Goal: Task Accomplishment & Management: Use online tool/utility

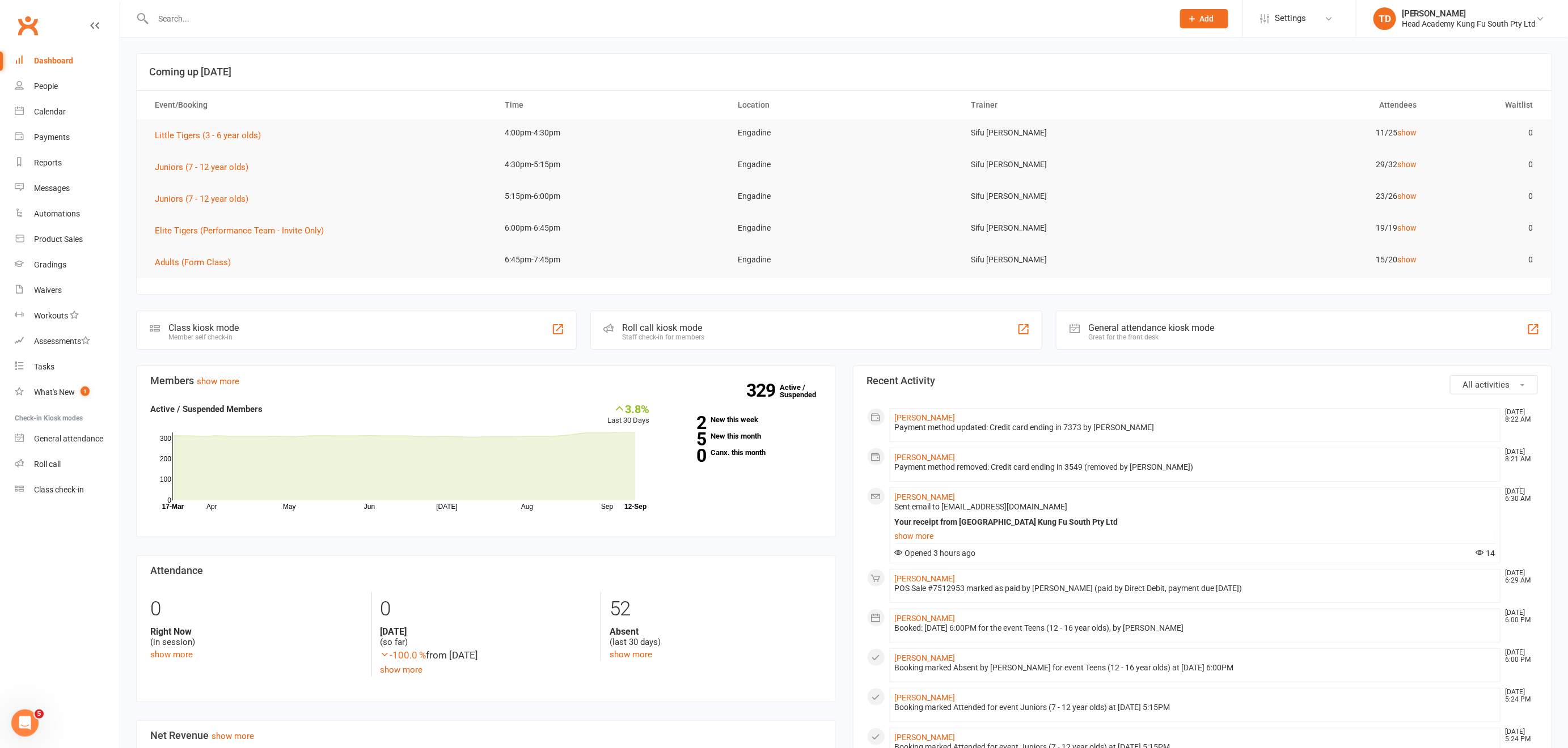
click at [224, 13] on input "text" at bounding box center [657, 19] width 1016 height 16
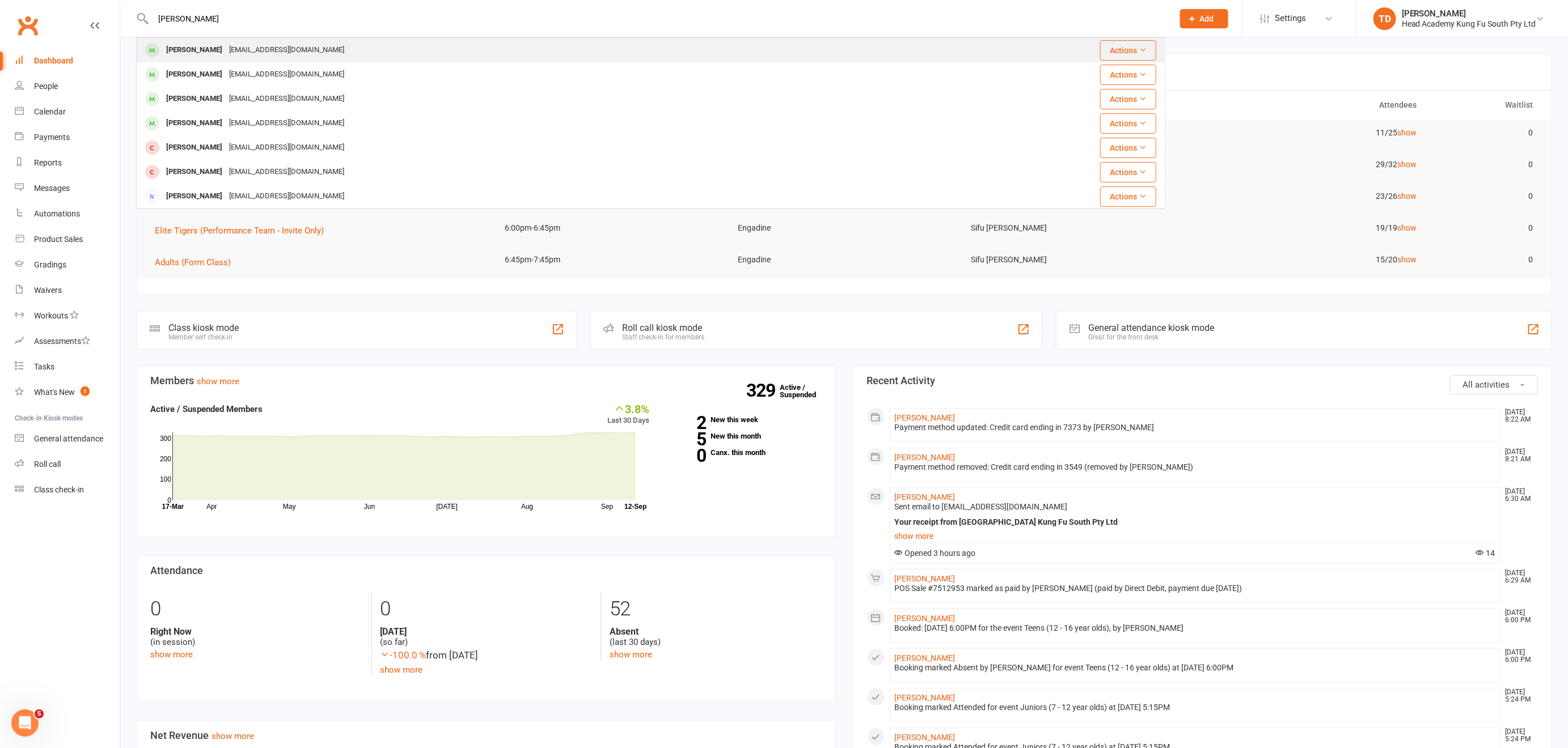
type input "[PERSON_NAME]"
click at [229, 48] on div "[EMAIL_ADDRESS][DOMAIN_NAME]" at bounding box center [287, 50] width 122 height 16
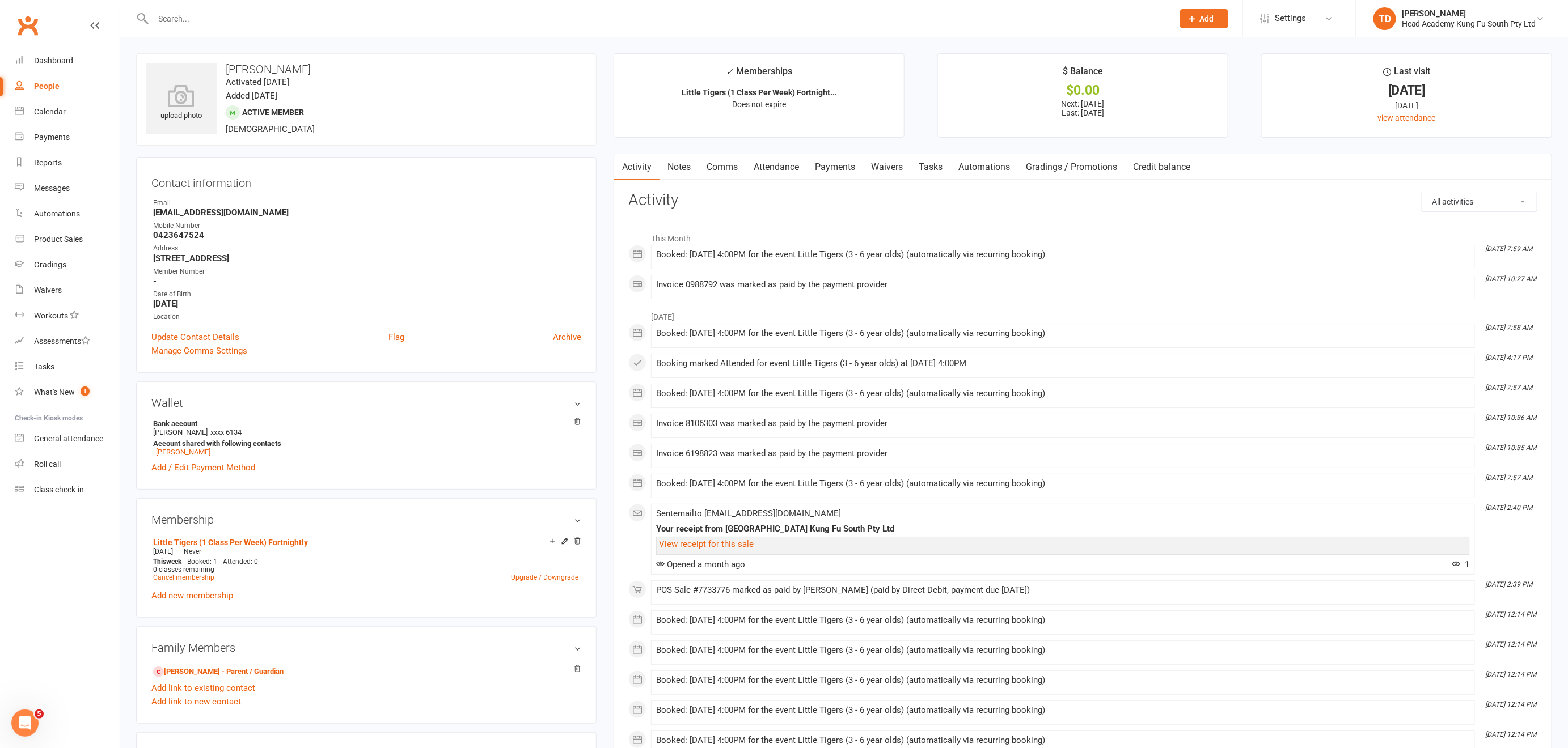
click at [42, 86] on div "People" at bounding box center [47, 86] width 26 height 9
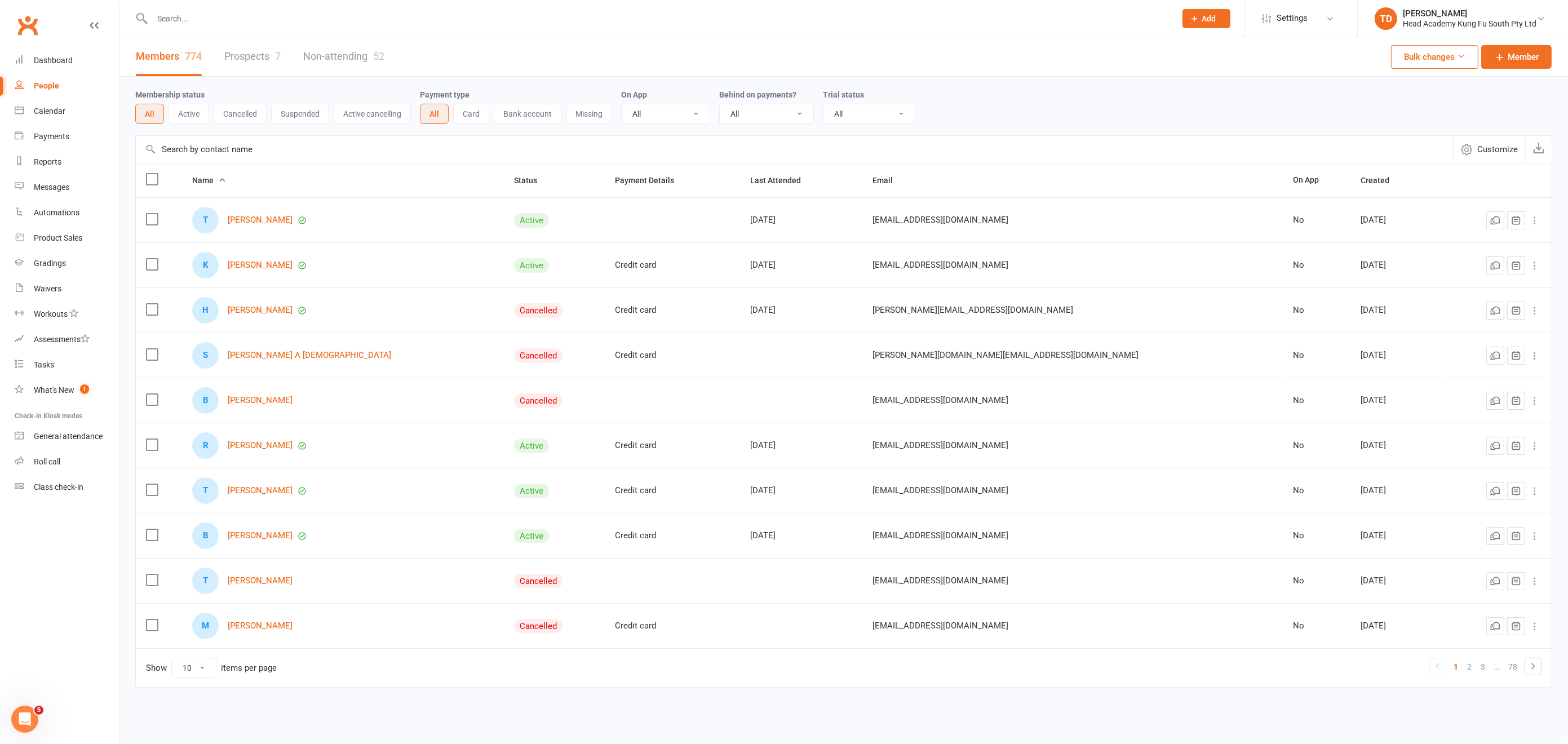
click at [243, 52] on link "Prospects 7" at bounding box center [252, 56] width 56 height 39
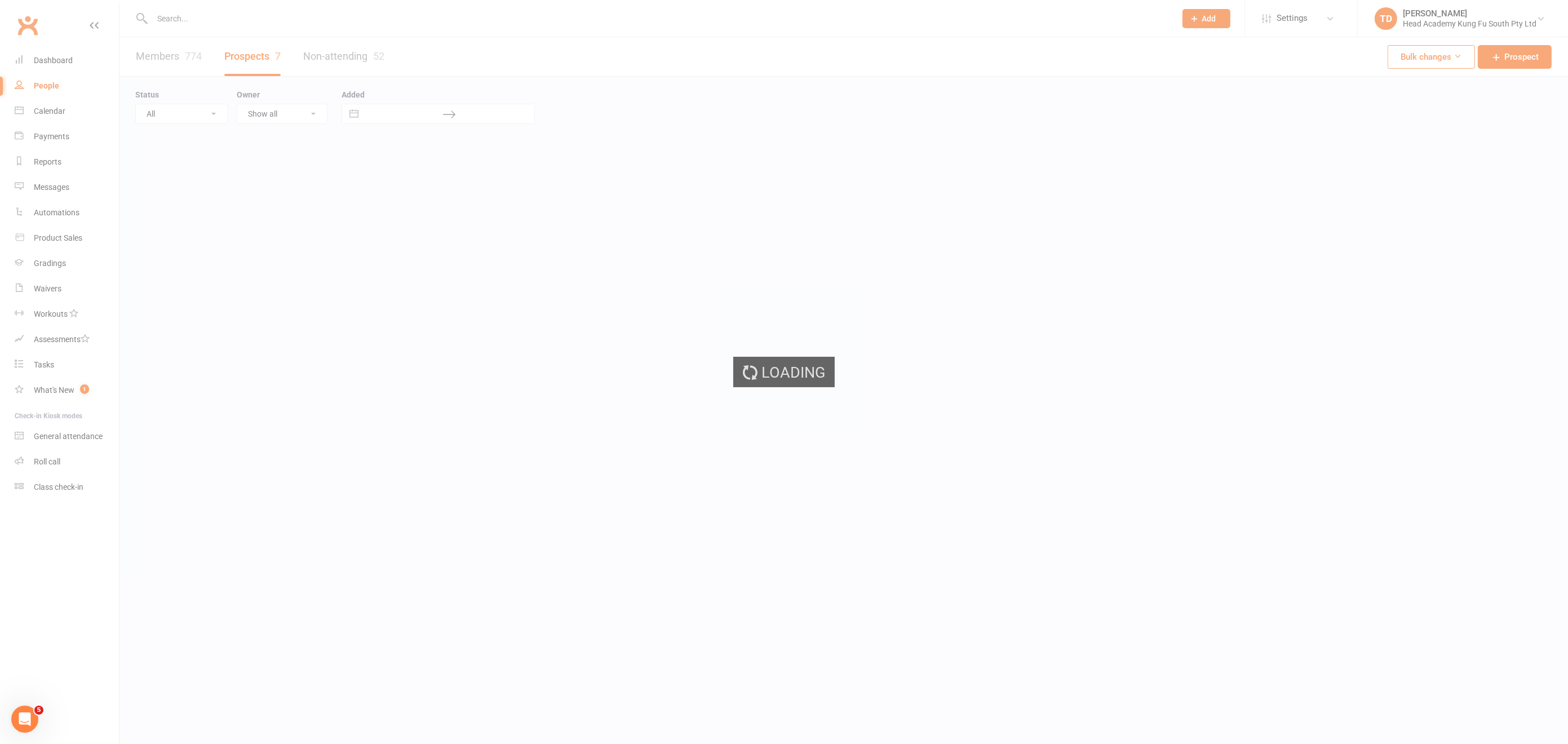
select select "50"
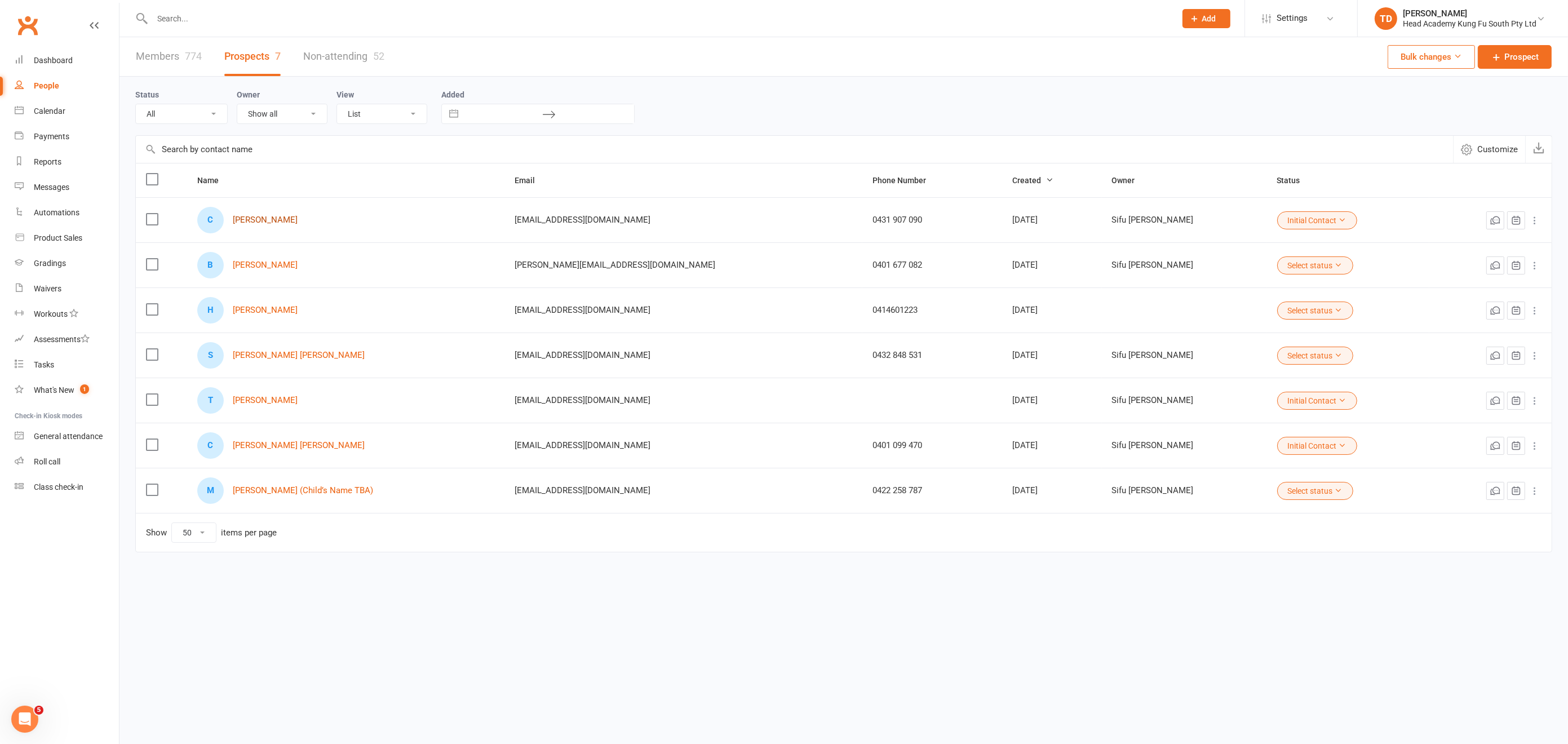
click at [298, 220] on link "[PERSON_NAME]" at bounding box center [265, 220] width 65 height 9
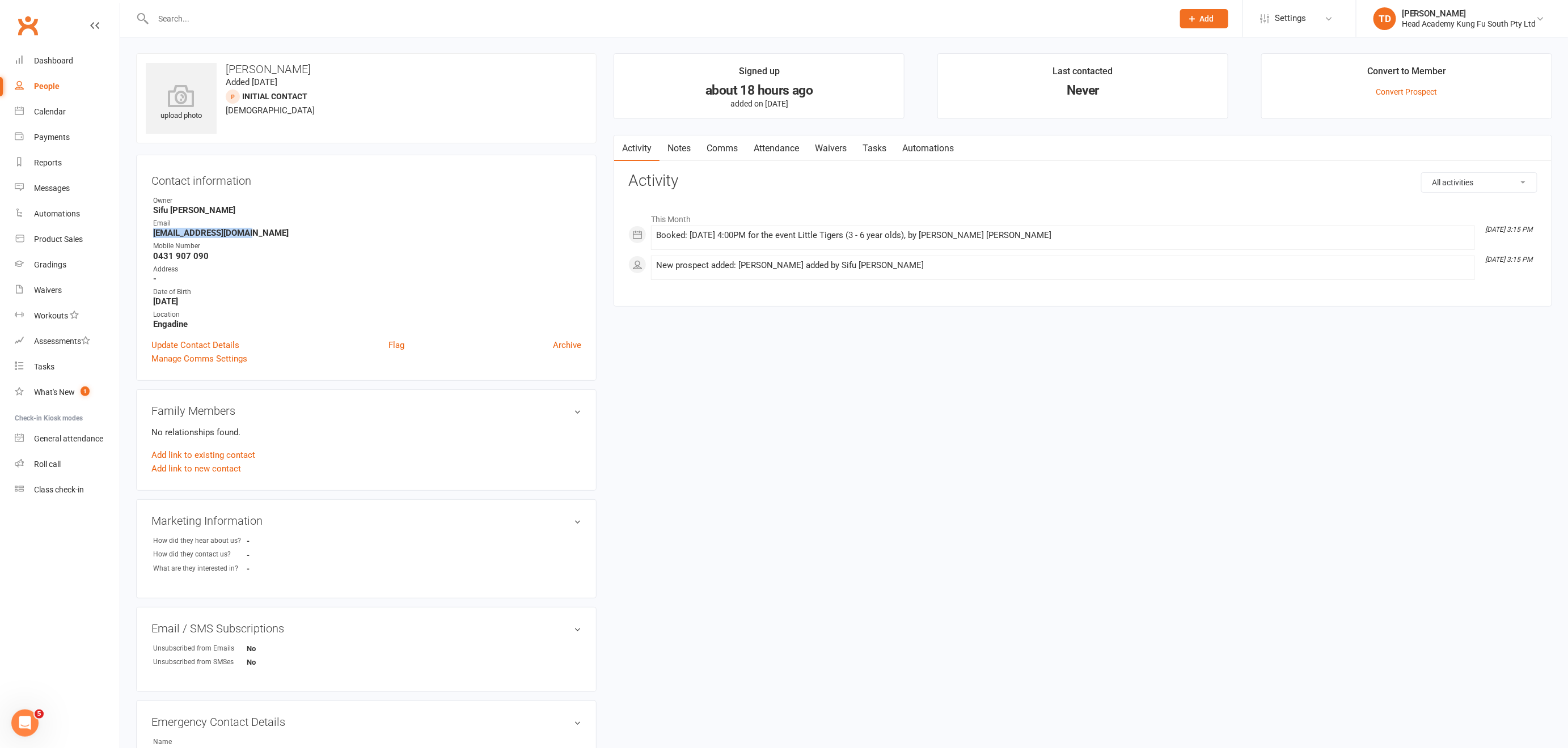
drag, startPoint x: 152, startPoint y: 231, endPoint x: 253, endPoint y: 235, distance: 101.1
click at [253, 235] on strong "[EMAIL_ADDRESS][DOMAIN_NAME]" at bounding box center [367, 233] width 428 height 10
copy strong "[EMAIL_ADDRESS][DOMAIN_NAME]"
click at [318, 267] on div "Address" at bounding box center [367, 269] width 428 height 11
click at [840, 147] on link "Waivers" at bounding box center [830, 149] width 48 height 26
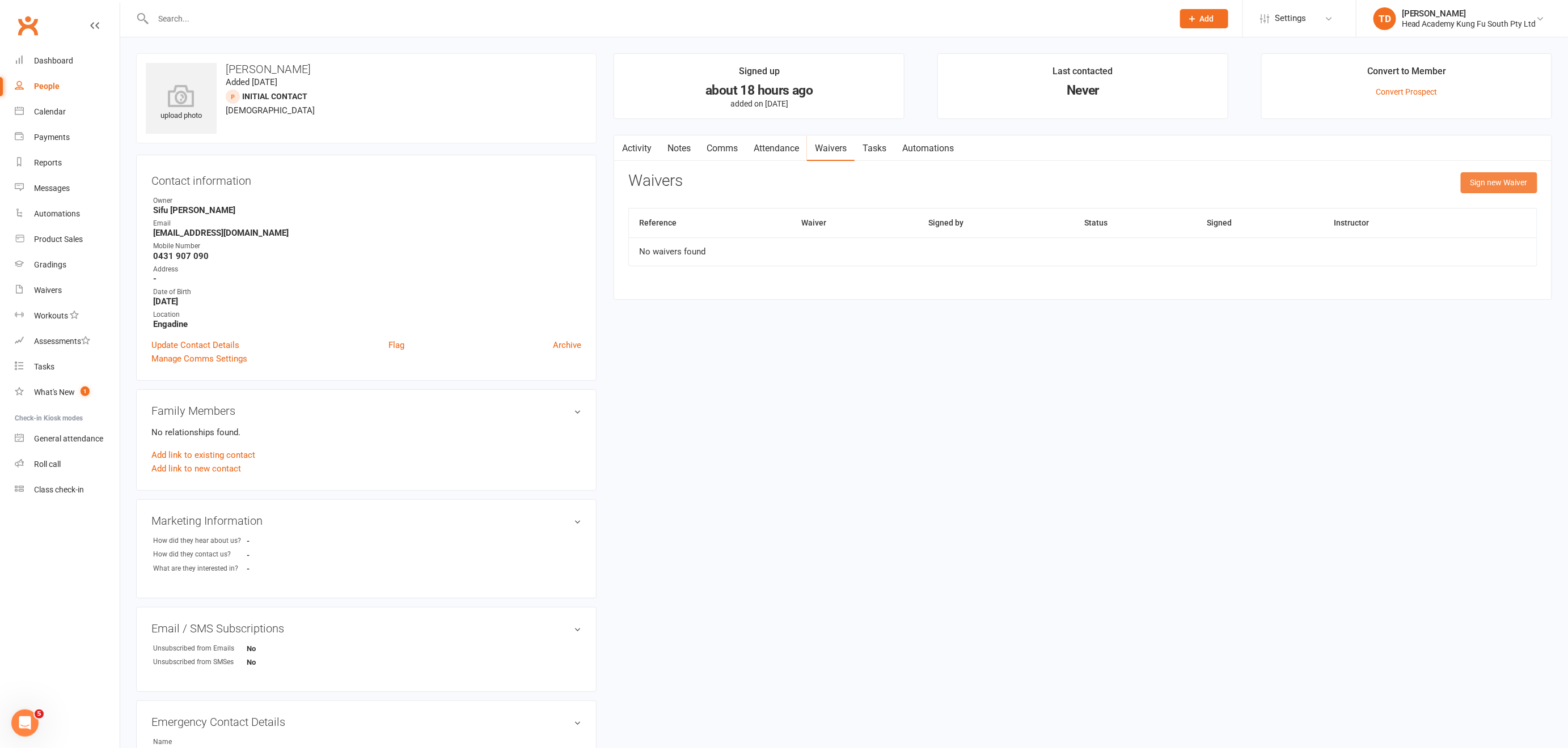
click at [1506, 180] on button "Sign new Waiver" at bounding box center [1499, 182] width 76 height 21
click at [750, 214] on select "Student Membership" at bounding box center [928, 211] width 599 height 23
select select "12654"
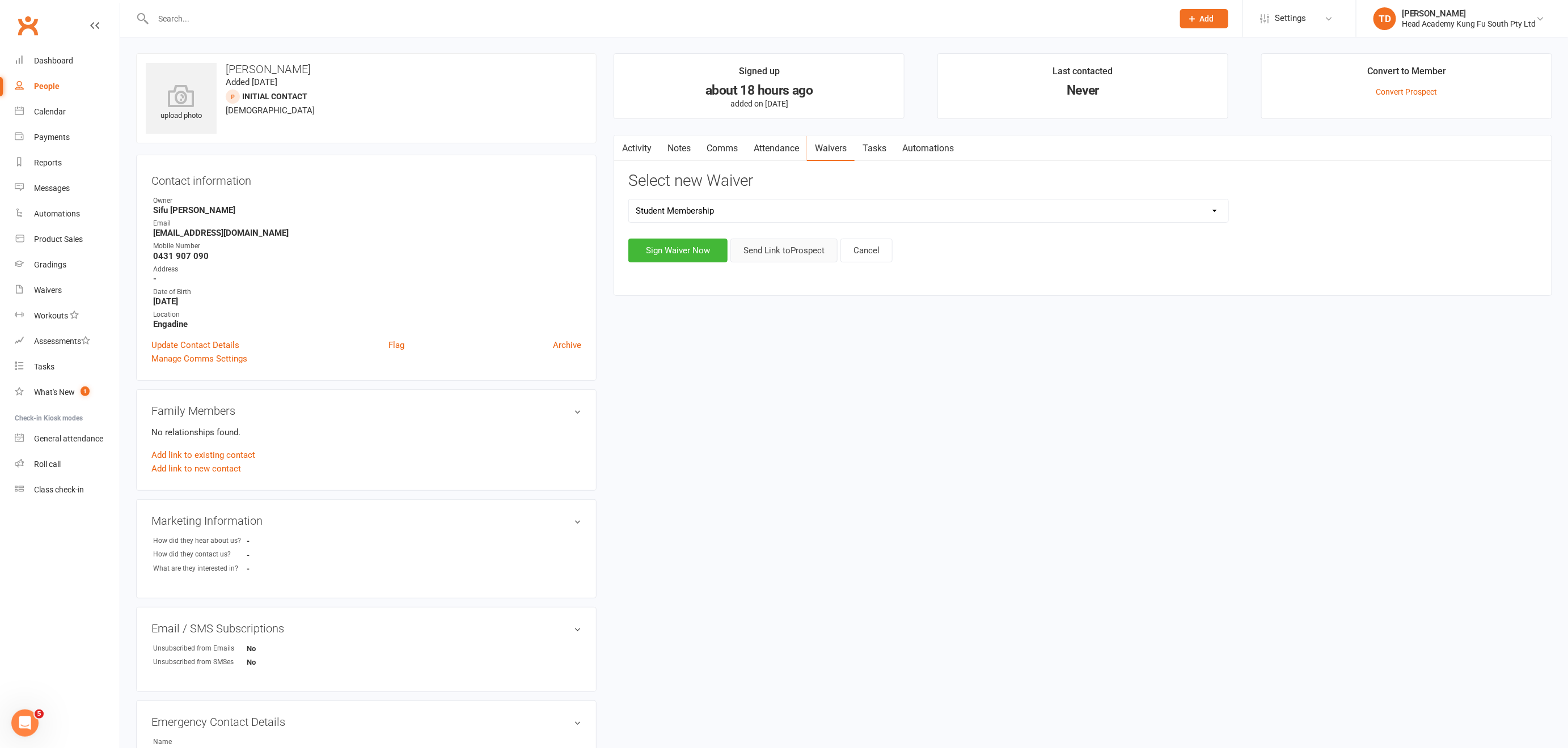
click at [795, 249] on button "Send Link to [GEOGRAPHIC_DATA]" at bounding box center [784, 250] width 107 height 24
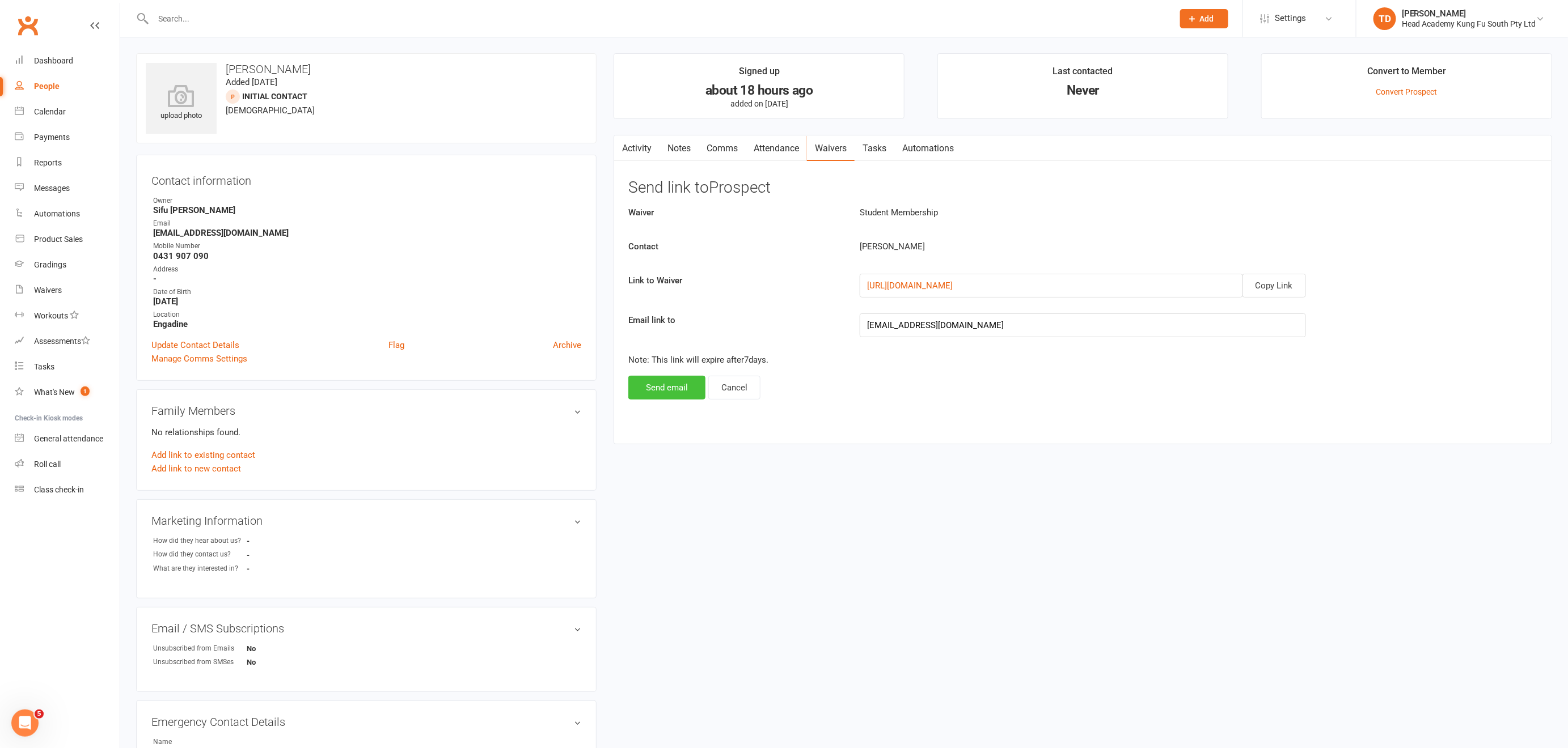
click at [675, 385] on button "Send email" at bounding box center [667, 387] width 77 height 24
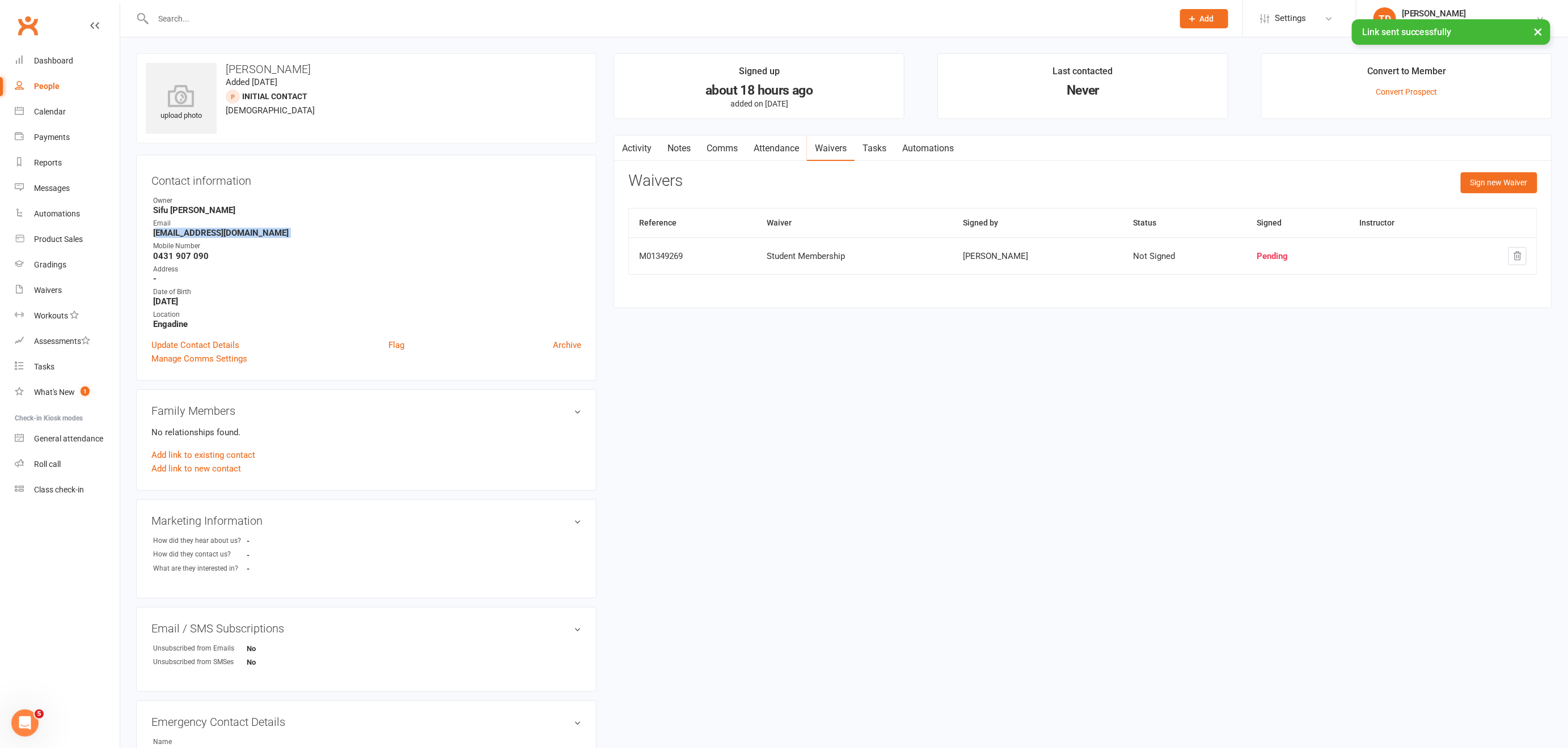
drag, startPoint x: 155, startPoint y: 232, endPoint x: 238, endPoint y: 237, distance: 83.2
click at [238, 237] on ul "Owner Sifu [PERSON_NAME] Email [EMAIL_ADDRESS][DOMAIN_NAME] Mobile Number [PHON…" at bounding box center [366, 262] width 430 height 134
copy render-form-field "[EMAIL_ADDRESS][DOMAIN_NAME]"
click at [681, 147] on link "Notes" at bounding box center [679, 149] width 39 height 26
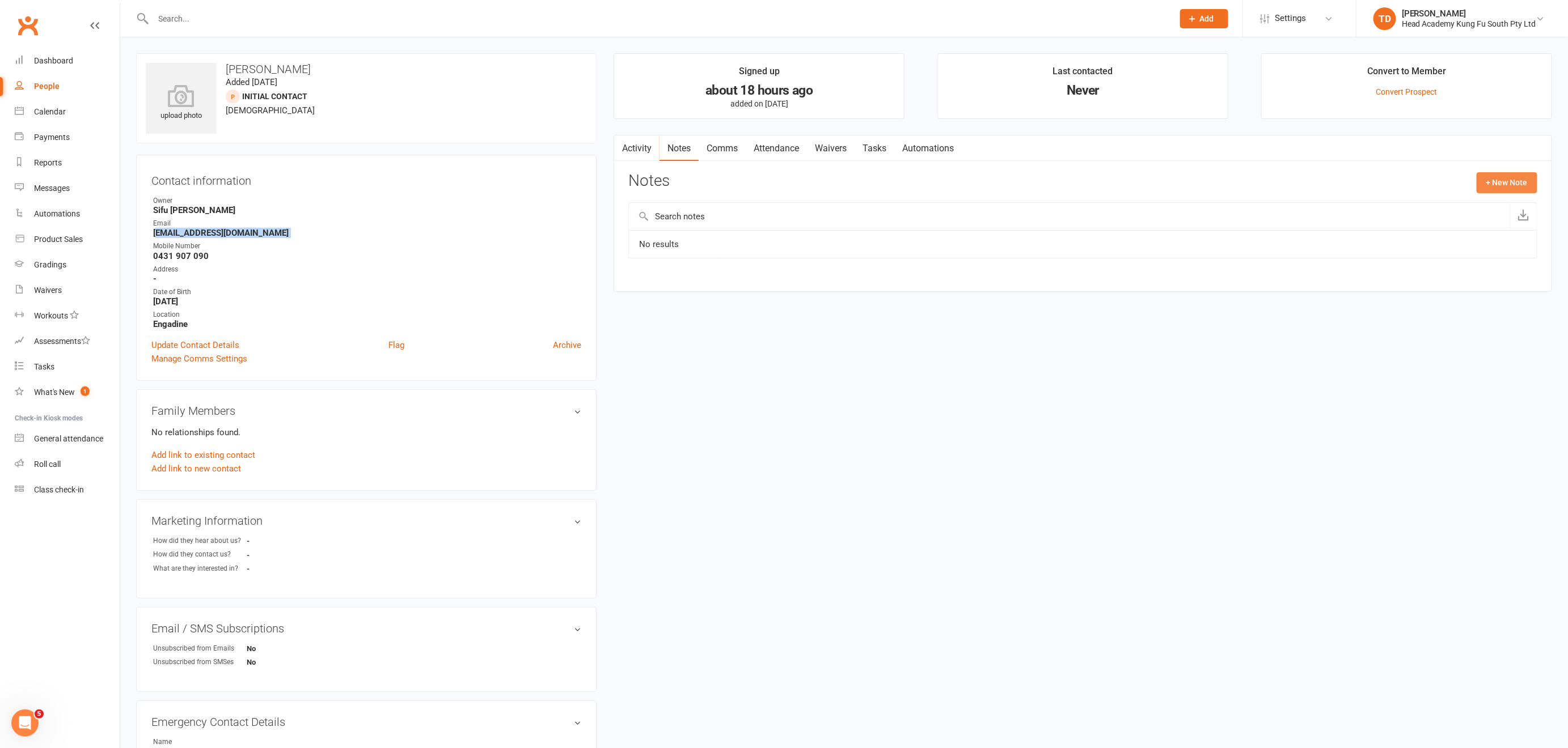
click at [1506, 180] on button "+ New Note" at bounding box center [1507, 182] width 61 height 21
click at [639, 288] on textarea at bounding box center [1083, 294] width 909 height 37
type textarea "welcome and waiver sent 12/9"
click at [680, 377] on button "Save Note" at bounding box center [665, 379] width 74 height 24
click at [685, 147] on link "Notes" at bounding box center [679, 149] width 39 height 26
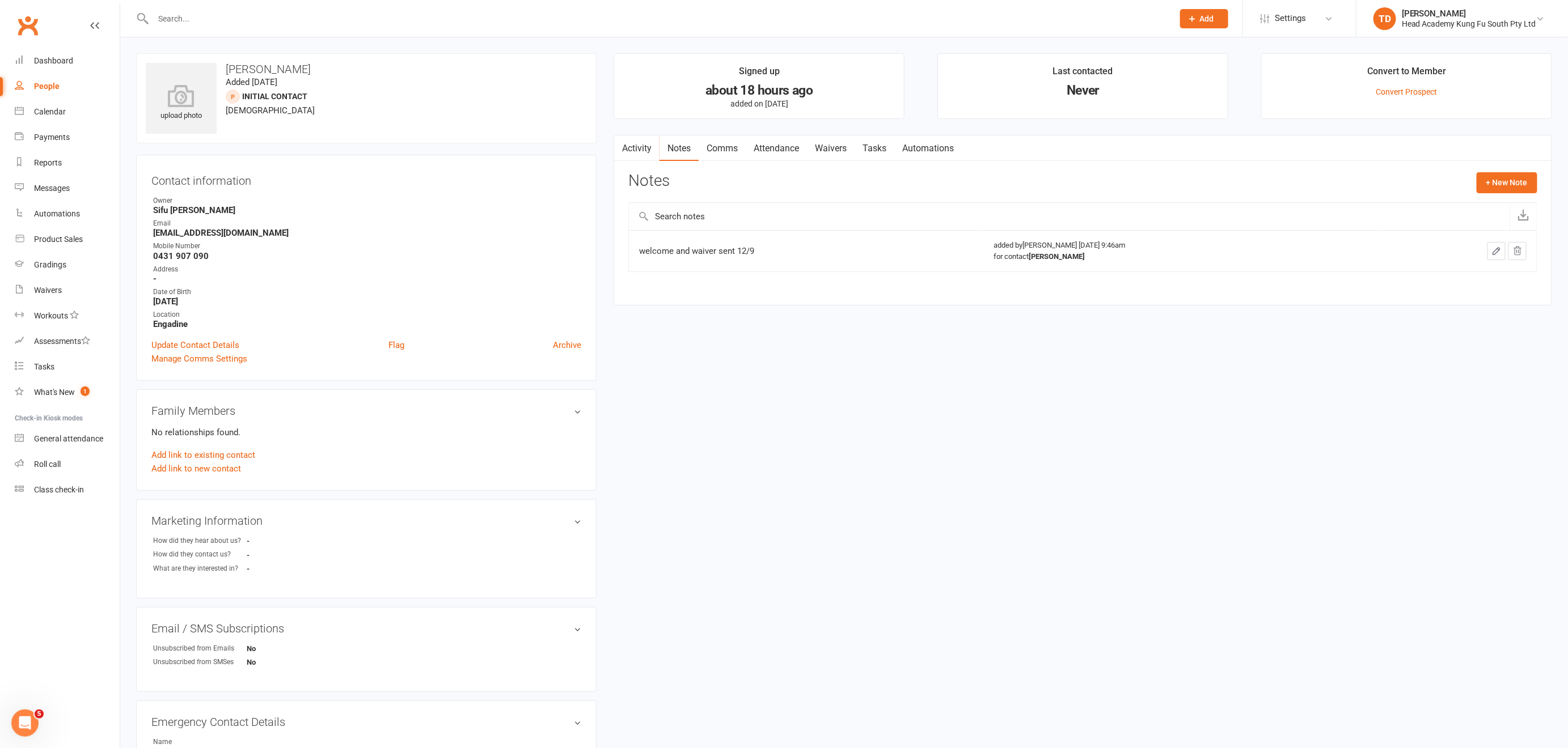
click at [781, 259] on td "welcome and waiver sent 12/9" at bounding box center [806, 251] width 354 height 41
click at [1502, 249] on icon "button" at bounding box center [1497, 251] width 10 height 10
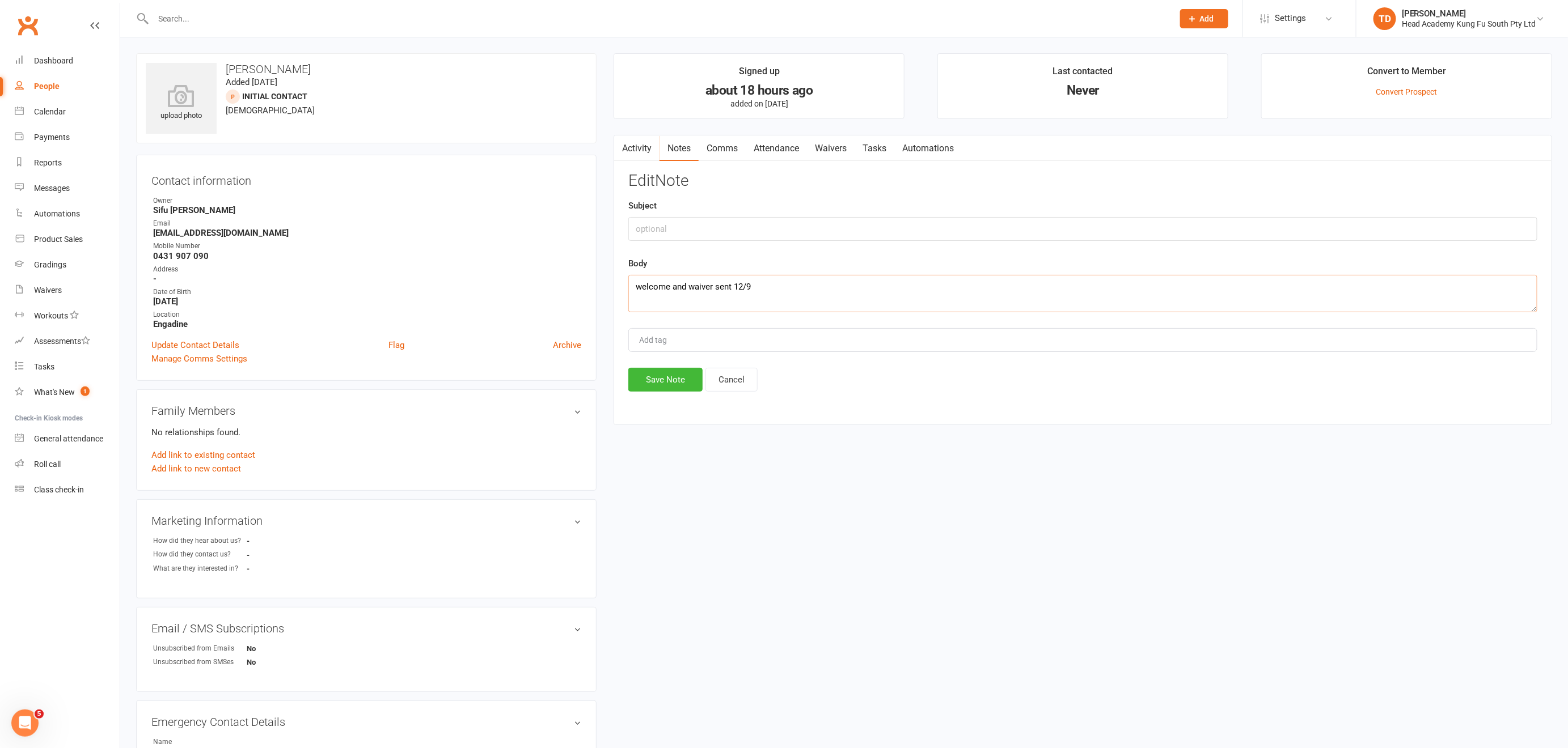
click at [778, 286] on textarea "welcome and waiver sent 12/9" at bounding box center [1083, 294] width 909 height 37
type textarea "welcome and waiver sent 12/9. Email bounced back. I sent text msg."
click at [646, 376] on button "Save Note" at bounding box center [665, 379] width 74 height 24
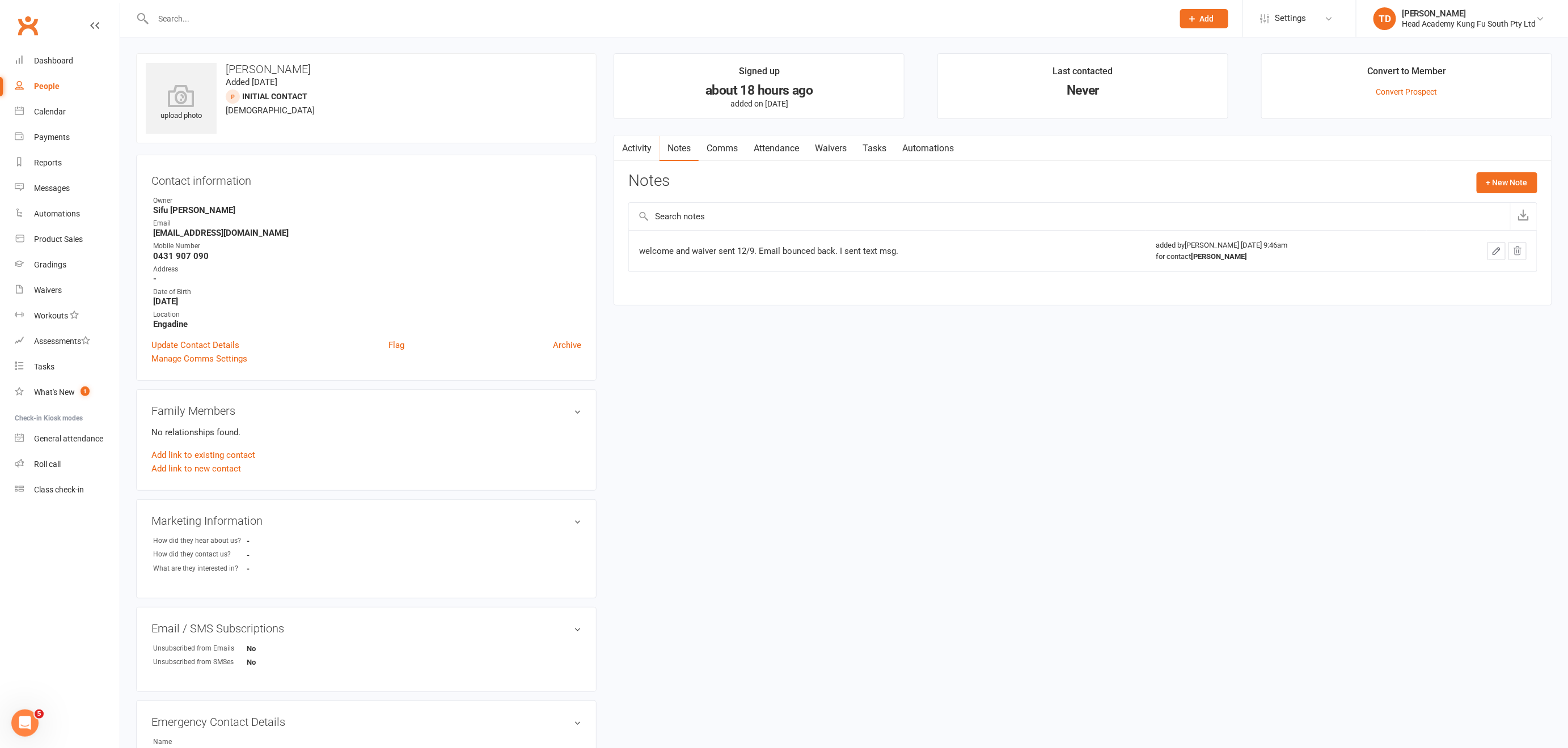
click at [154, 207] on strong "Sifu [PERSON_NAME]" at bounding box center [367, 210] width 428 height 10
drag, startPoint x: 247, startPoint y: 232, endPoint x: 146, endPoint y: 235, distance: 101.0
click at [146, 235] on div "Contact information Owner Sifu [PERSON_NAME] Email [EMAIL_ADDRESS][DOMAIN_NAME]…" at bounding box center [366, 268] width 460 height 226
copy strong "[EMAIL_ADDRESS][DOMAIN_NAME]"
click at [683, 146] on link "Notes" at bounding box center [679, 149] width 39 height 26
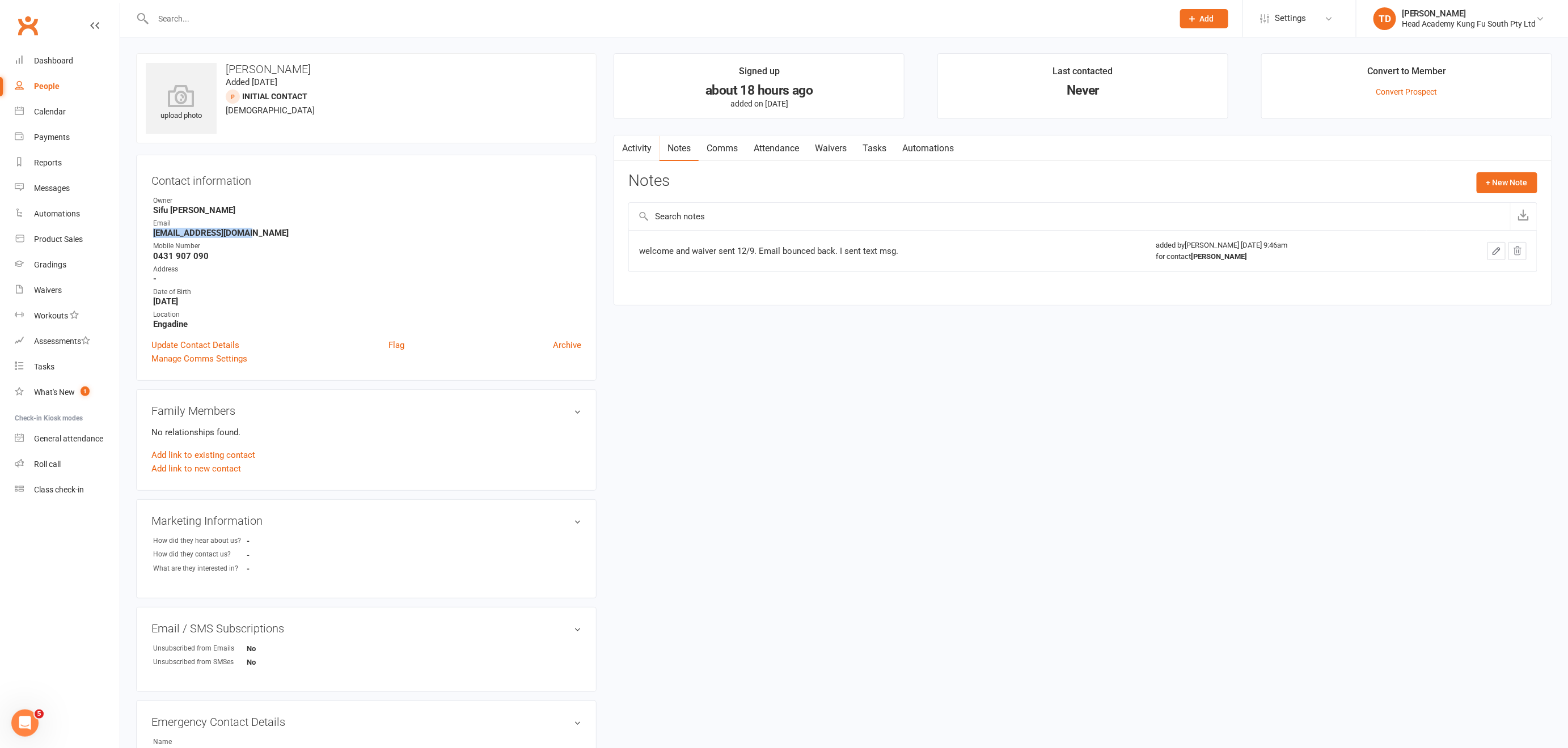
click at [1497, 247] on icon "button" at bounding box center [1497, 251] width 10 height 10
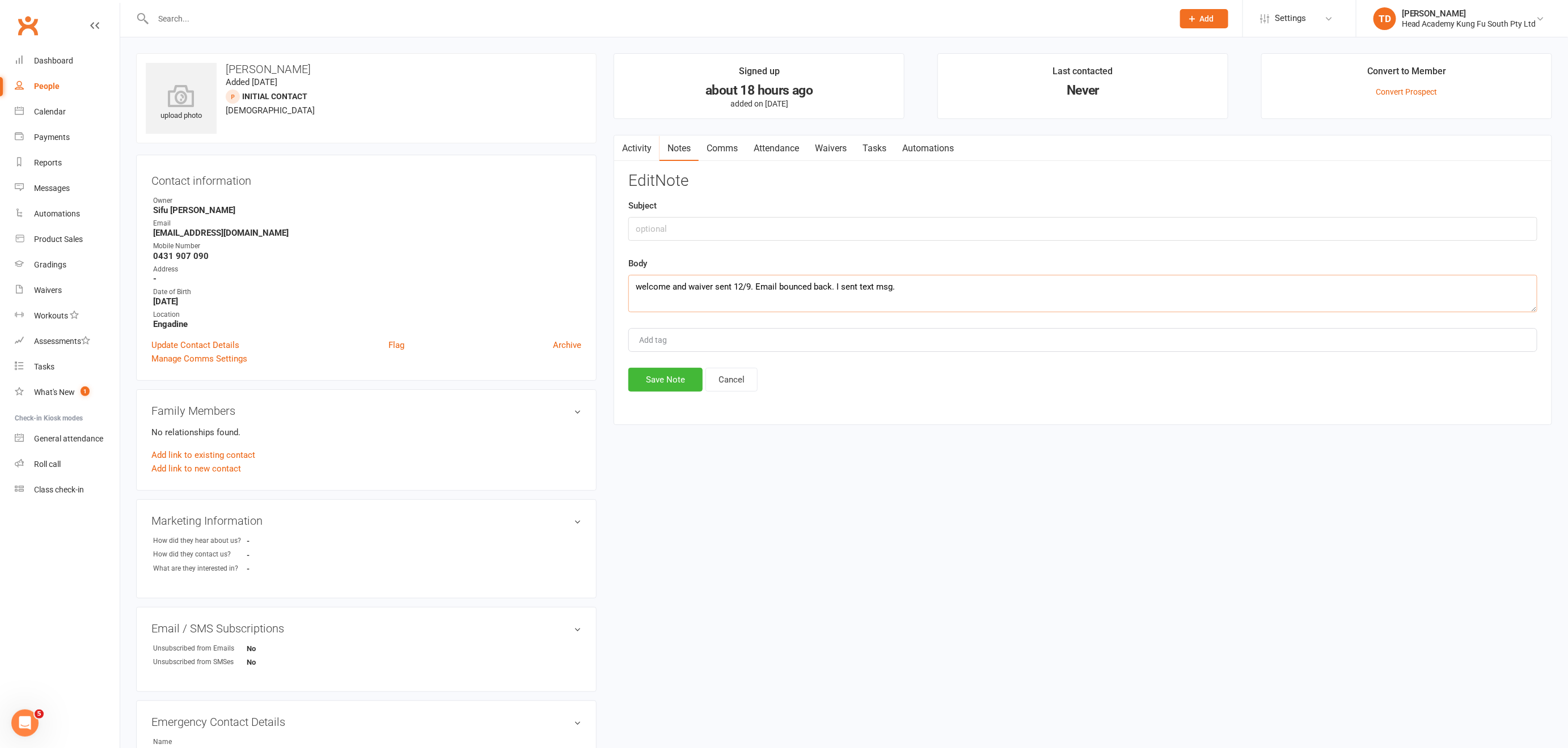
drag, startPoint x: 896, startPoint y: 288, endPoint x: 795, endPoint y: 304, distance: 102.3
click at [756, 284] on textarea "welcome and waiver sent 12/9. Email bounced back. I sent text msg." at bounding box center [1083, 294] width 909 height 37
click at [969, 284] on textarea "welcome and waiver sent 12/9. Email bounced back. I sent text msg." at bounding box center [1083, 294] width 909 height 37
drag, startPoint x: 857, startPoint y: 284, endPoint x: 762, endPoint y: 279, distance: 95.1
click at [756, 281] on textarea "welcome and waiver sent 12/9. Email bounced back. I sent text msg." at bounding box center [1083, 294] width 909 height 37
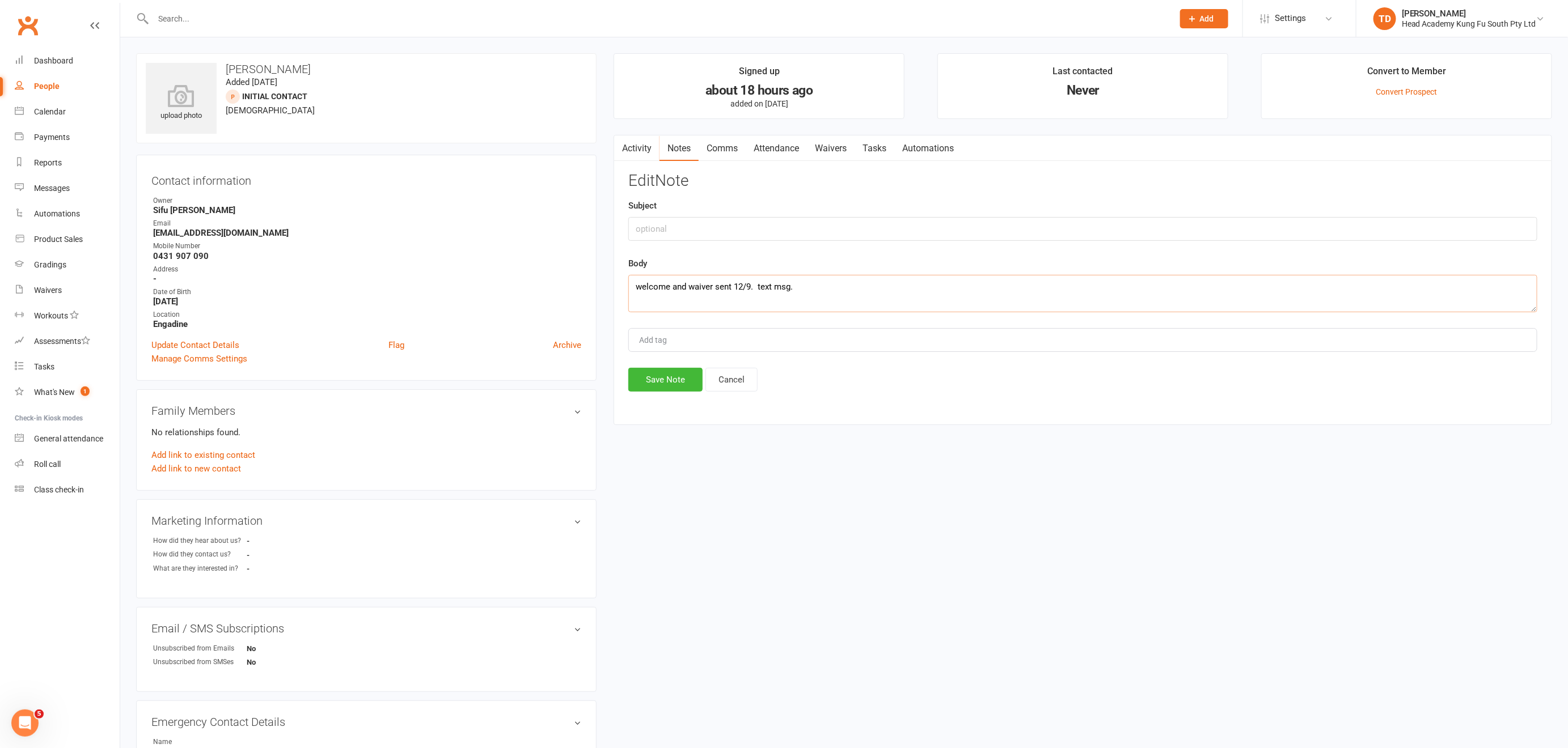
click at [809, 284] on textarea "welcome and waiver sent 12/9. text msg." at bounding box center [1083, 294] width 909 height 37
type textarea "welcome and waiver sent 12/9. text msg sent"
click at [660, 377] on button "Save Note" at bounding box center [665, 379] width 74 height 24
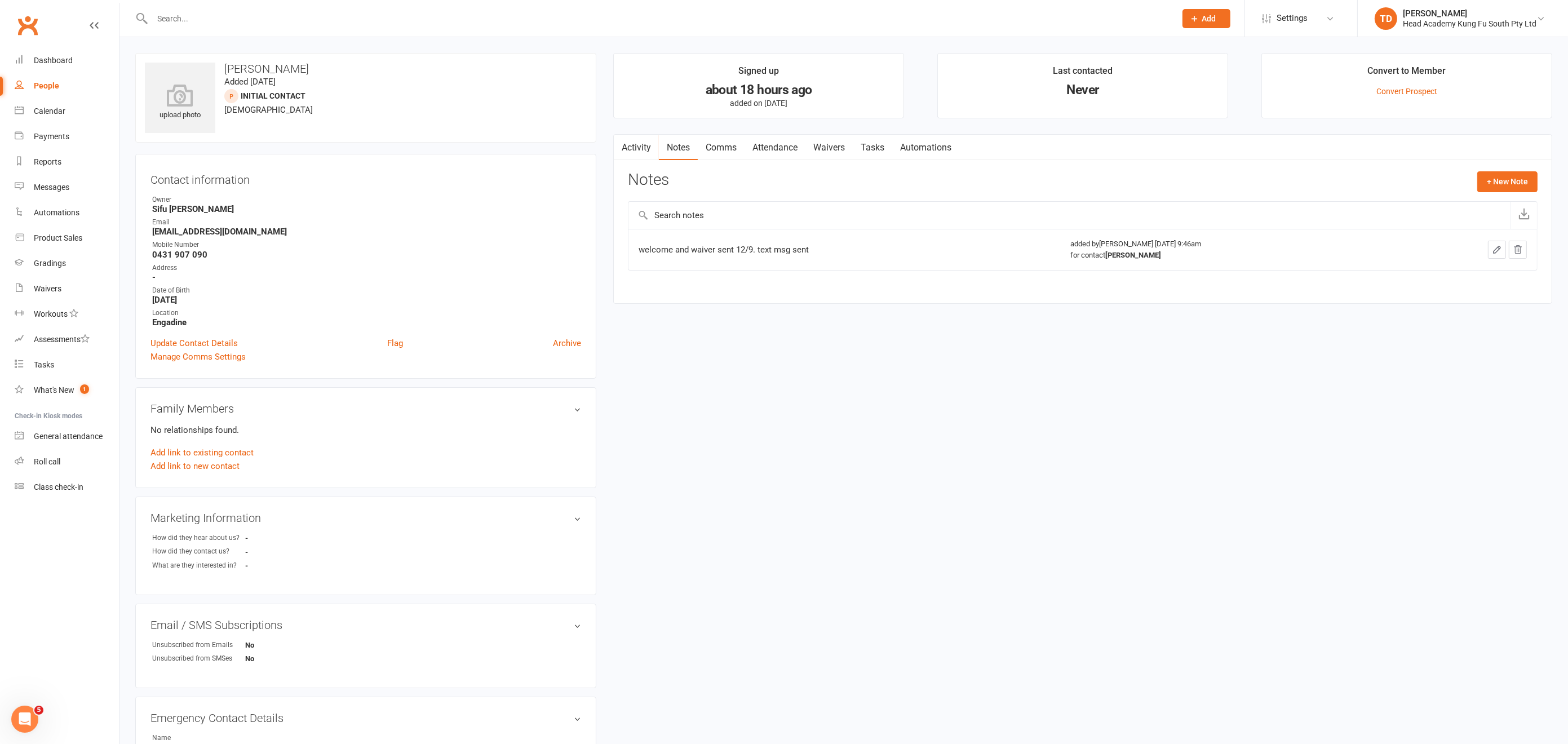
select select "50"
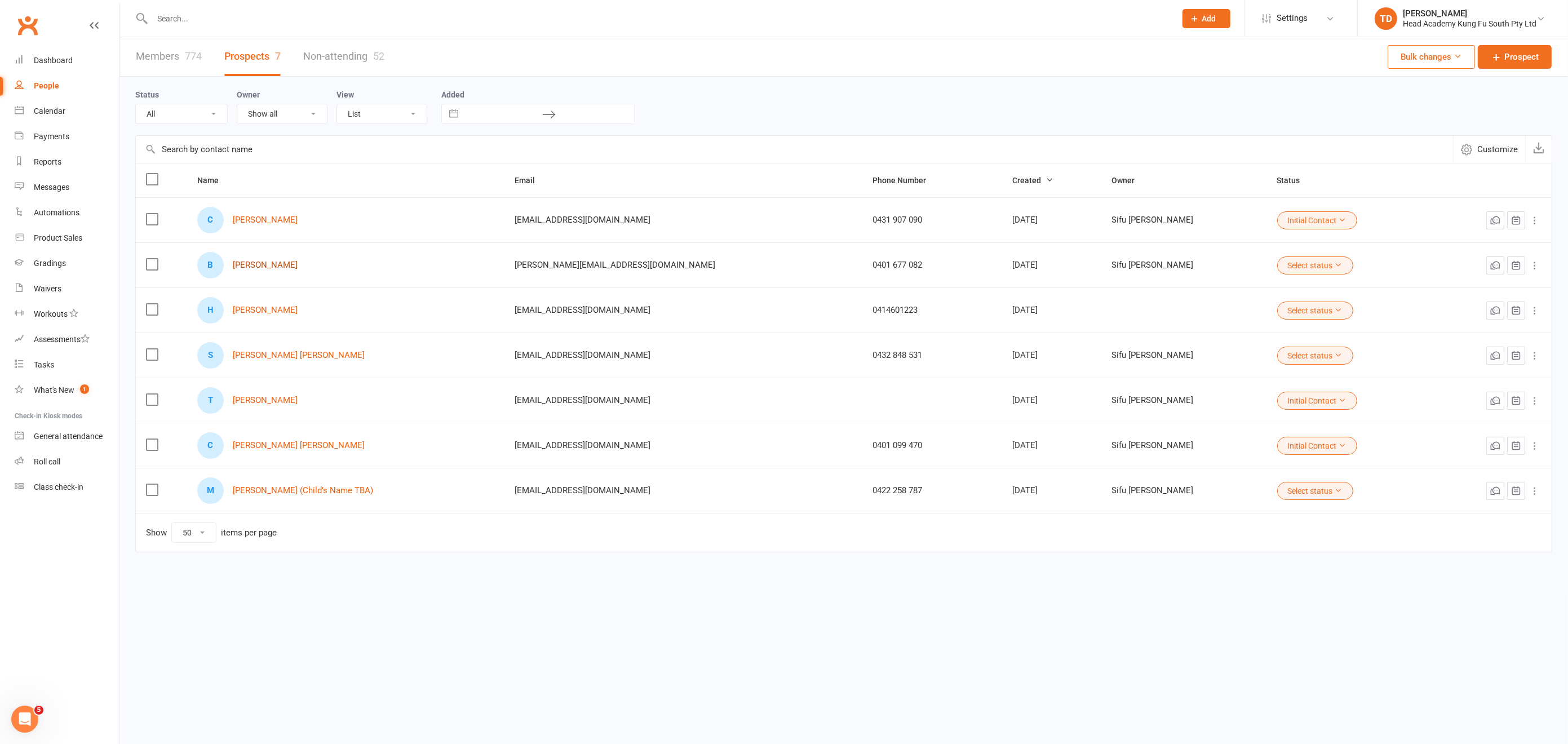
click at [261, 266] on link "[PERSON_NAME]" at bounding box center [265, 265] width 65 height 9
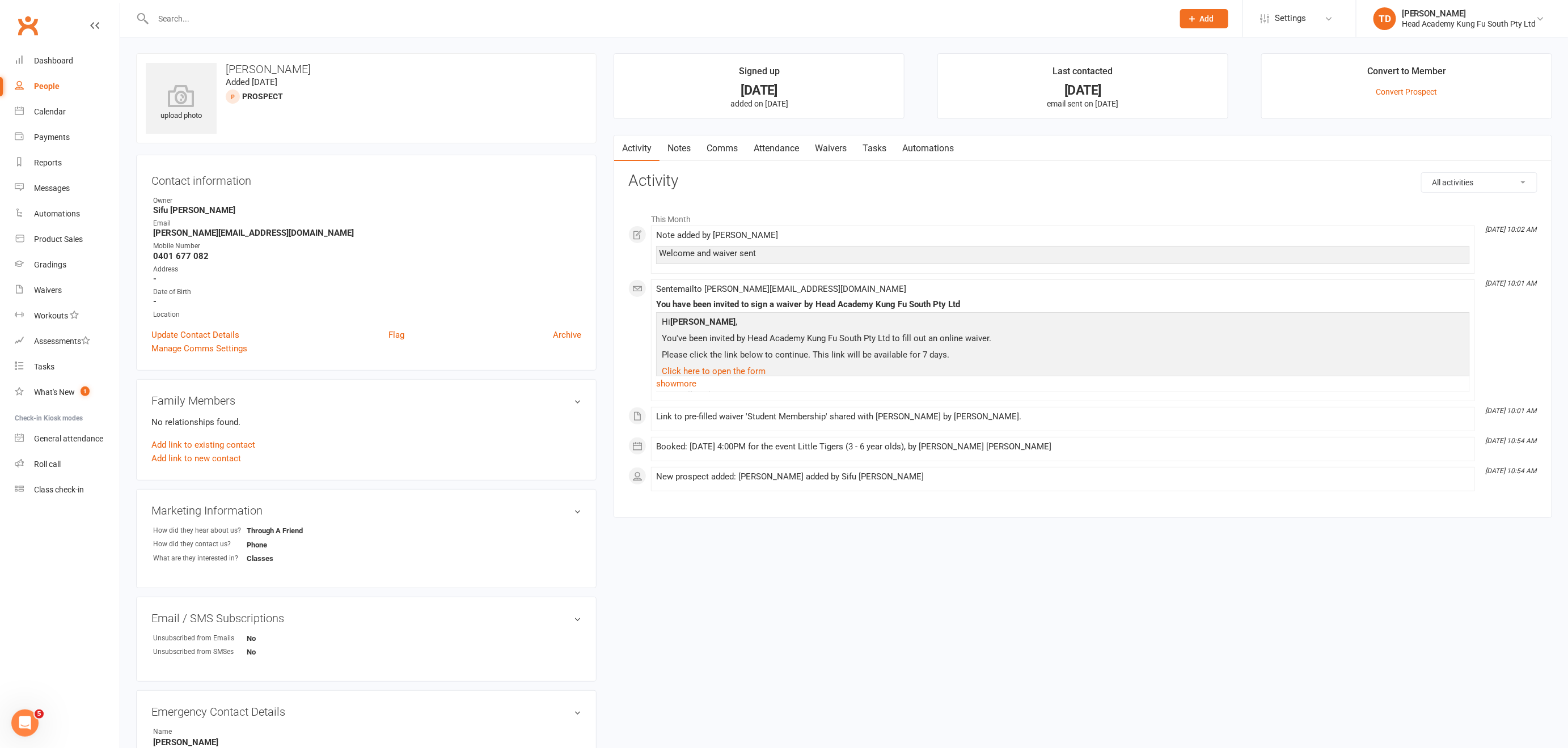
click at [678, 146] on link "Notes" at bounding box center [679, 149] width 39 height 26
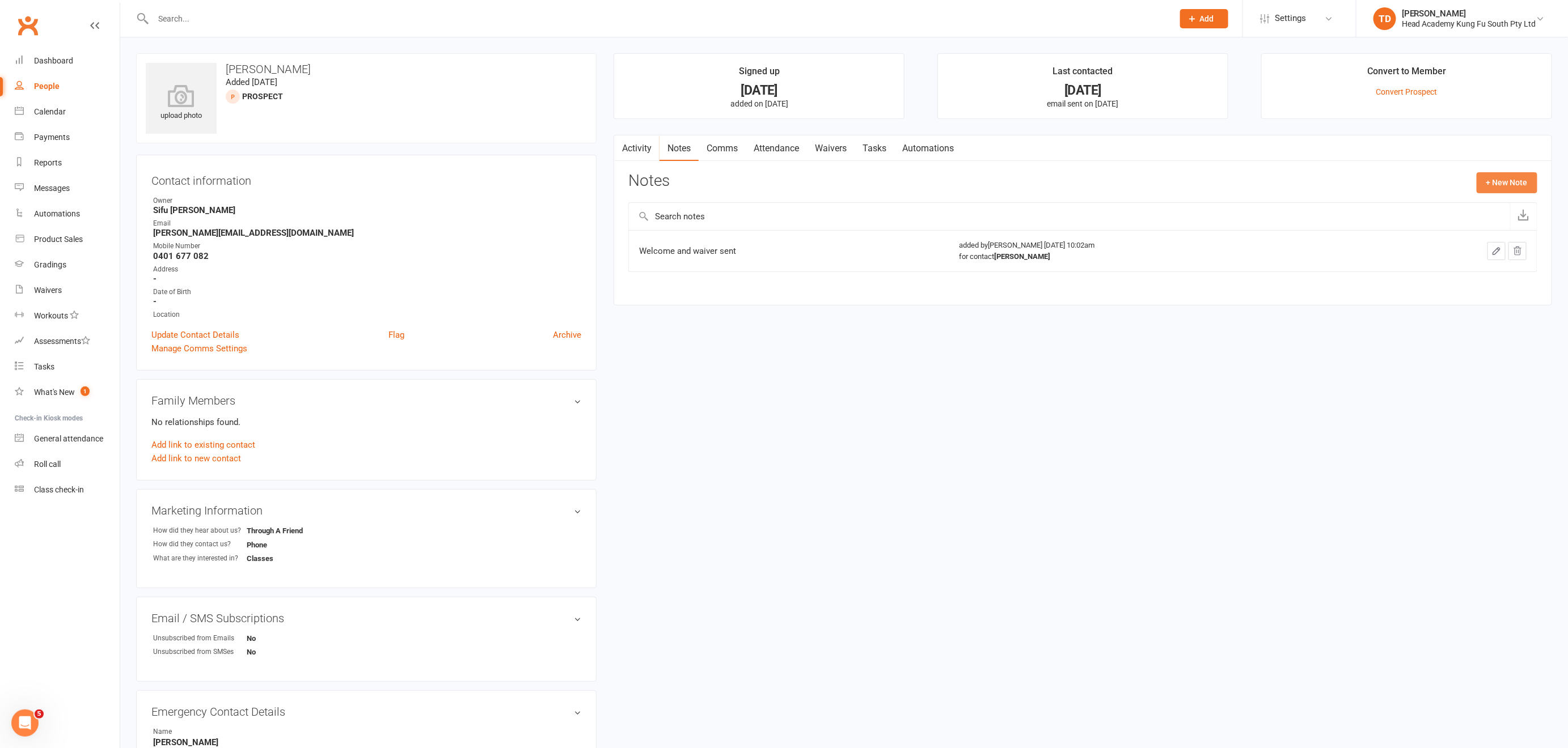
click at [1504, 182] on button "+ New Note" at bounding box center [1507, 182] width 61 height 21
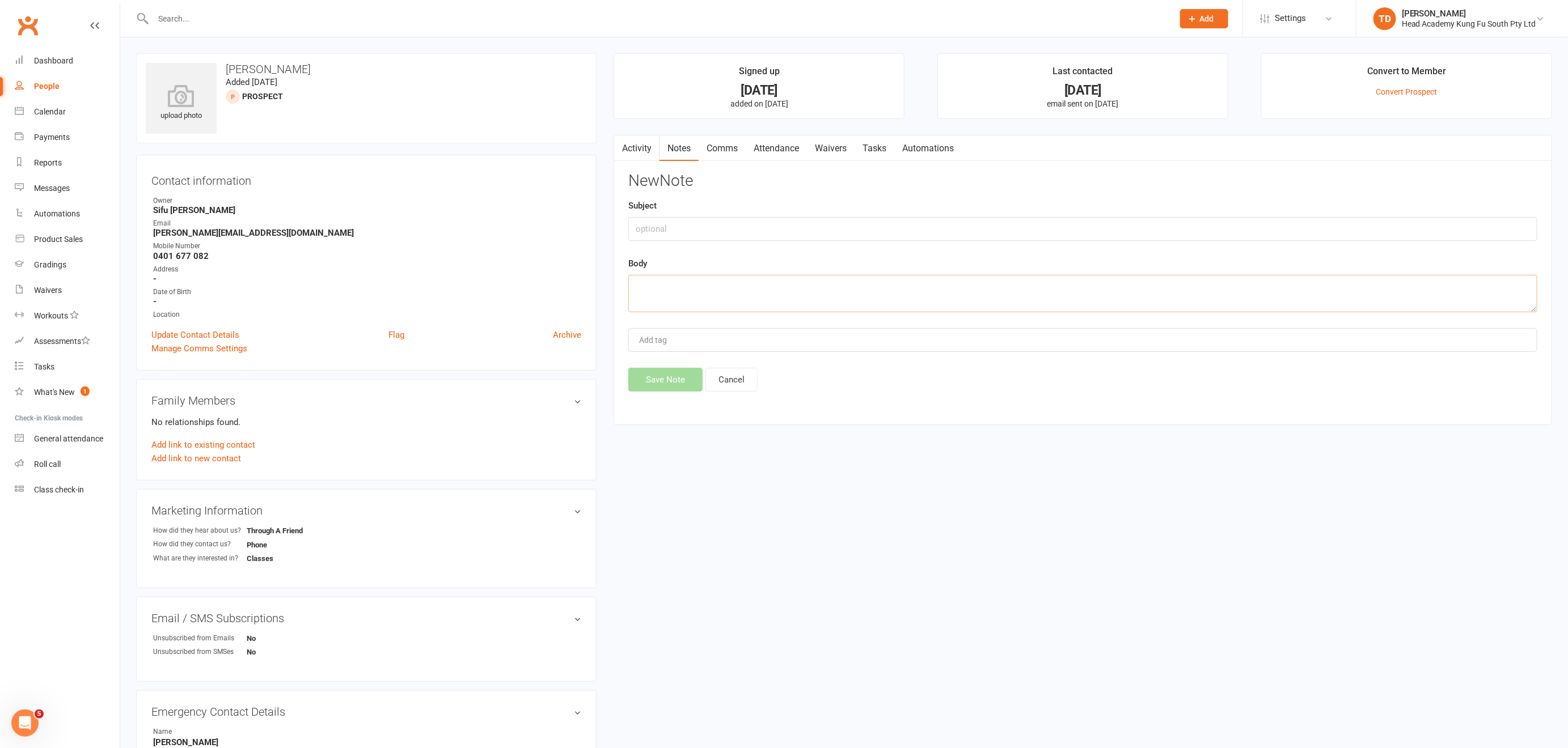
drag, startPoint x: 653, startPoint y: 284, endPoint x: 633, endPoint y: 276, distance: 21.5
click at [652, 284] on textarea at bounding box center [1083, 294] width 909 height 37
type textarea "follow up call / text sent 12/9"
click at [650, 382] on button "Save Note" at bounding box center [665, 379] width 74 height 24
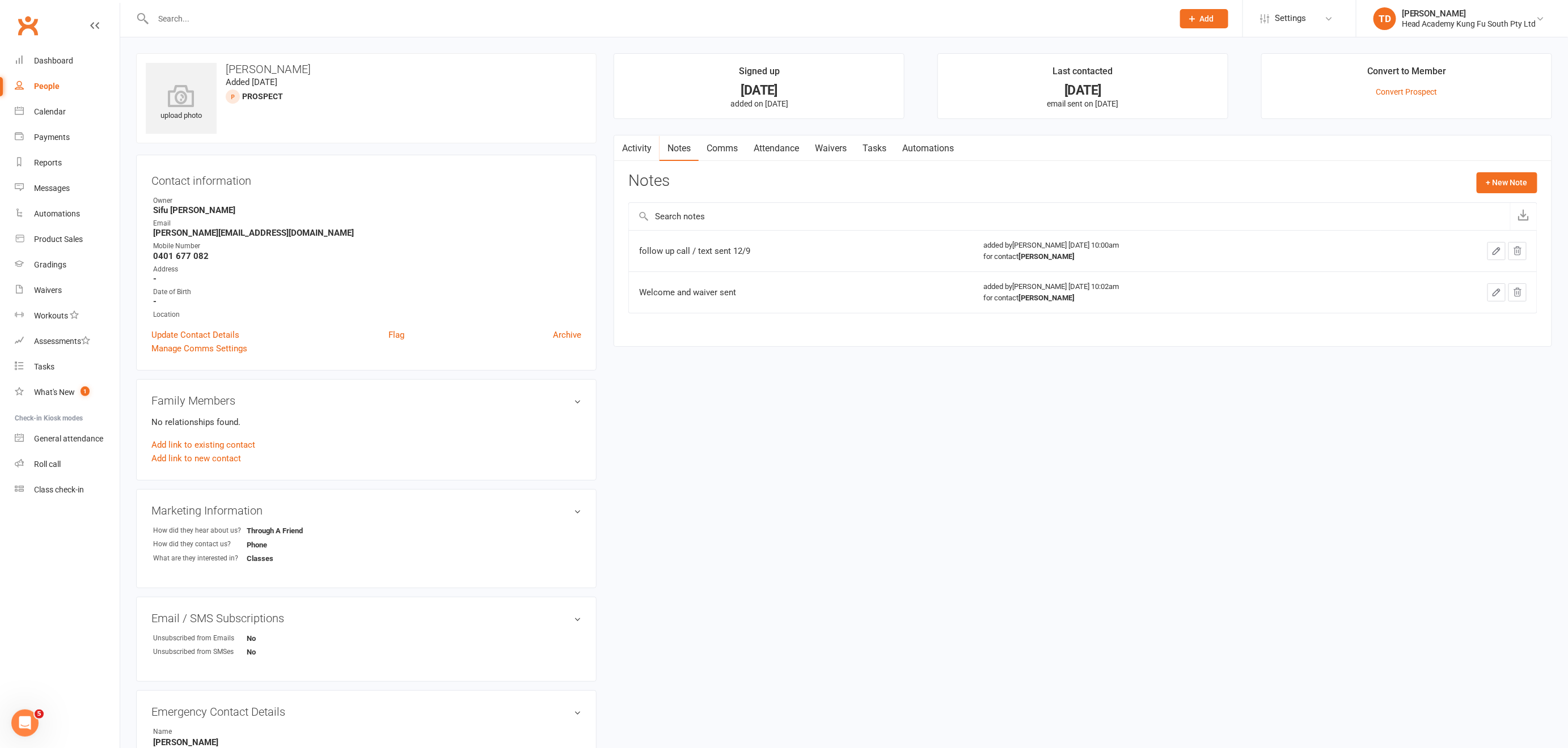
select select "50"
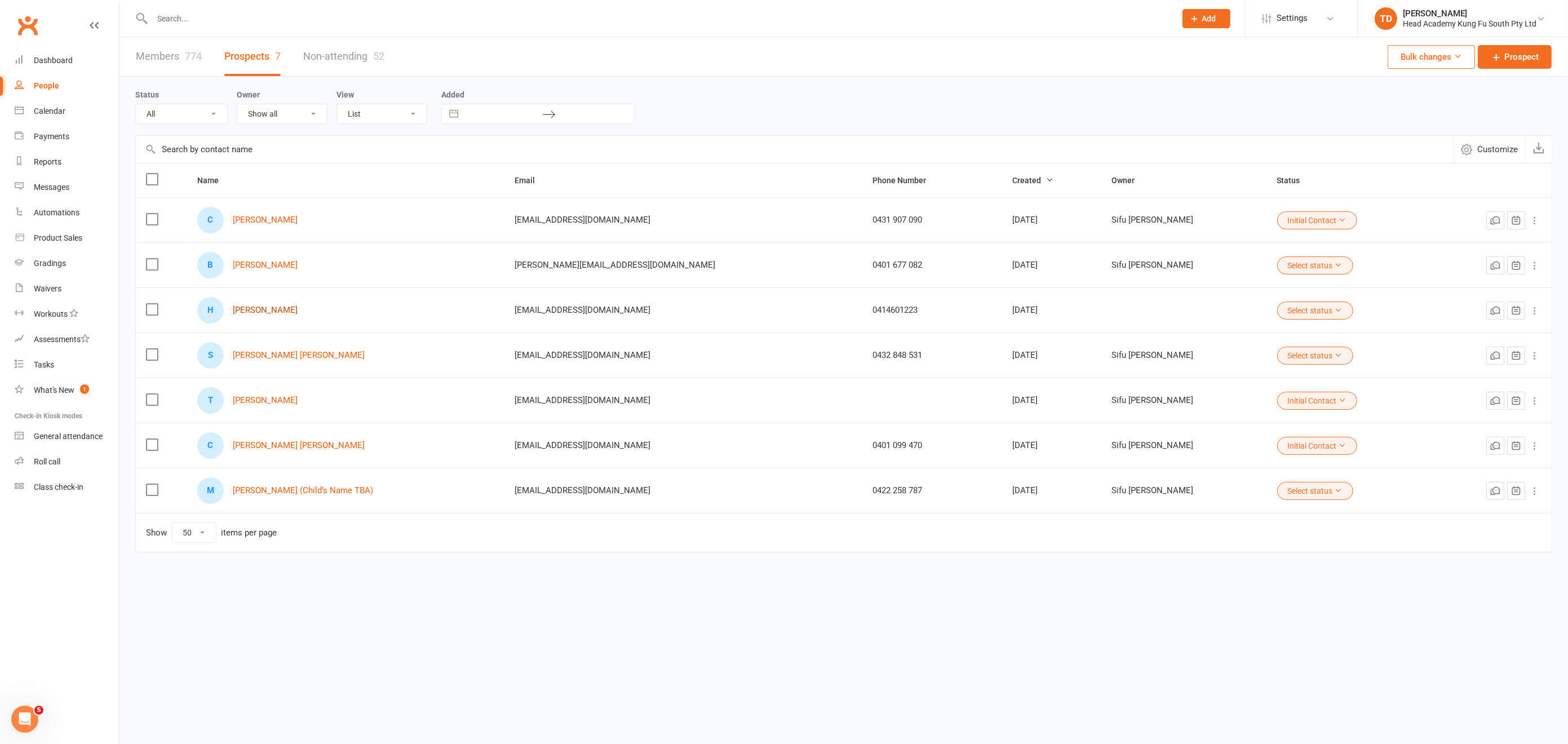
click at [261, 307] on link "[PERSON_NAME]" at bounding box center [265, 310] width 65 height 9
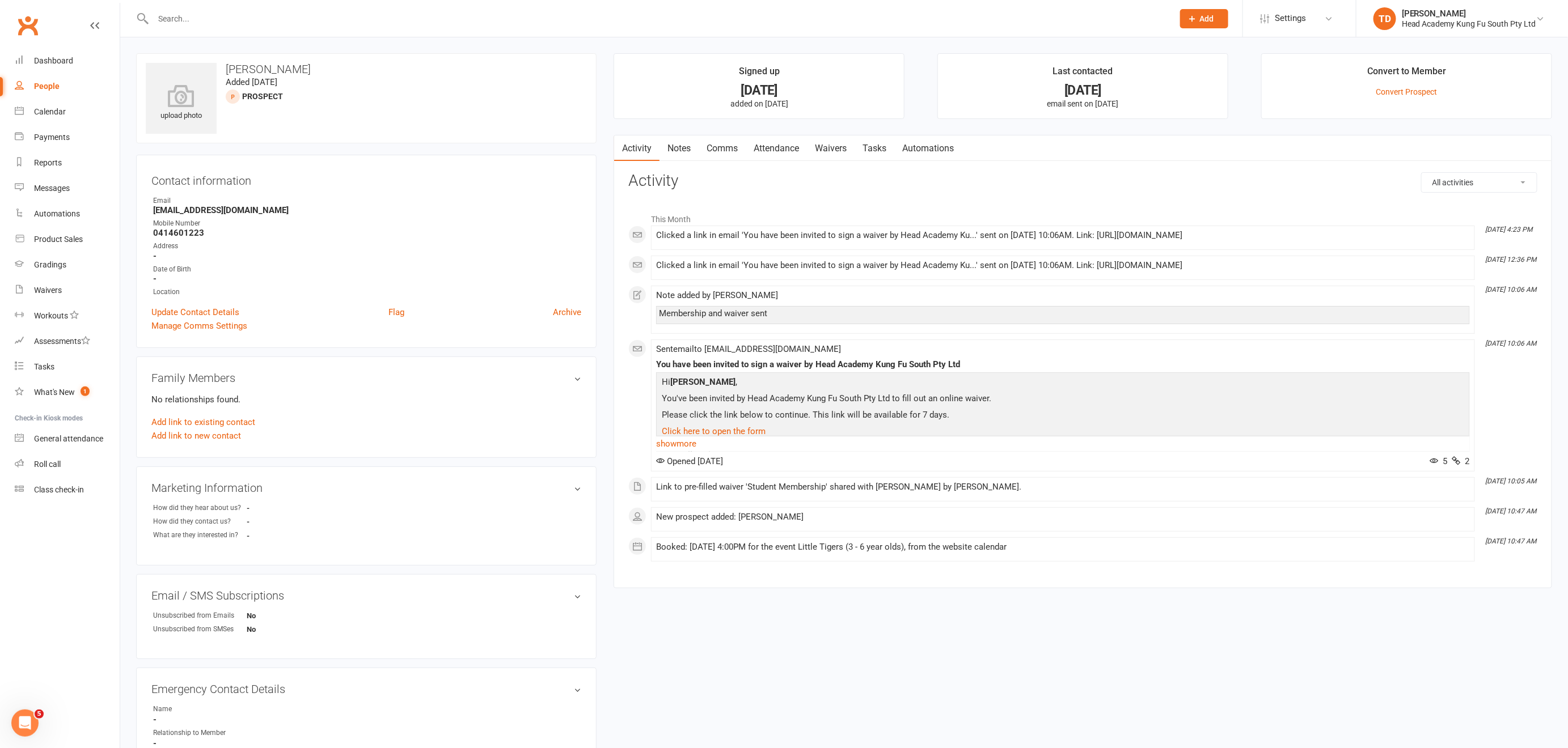
click at [683, 144] on link "Notes" at bounding box center [679, 149] width 39 height 26
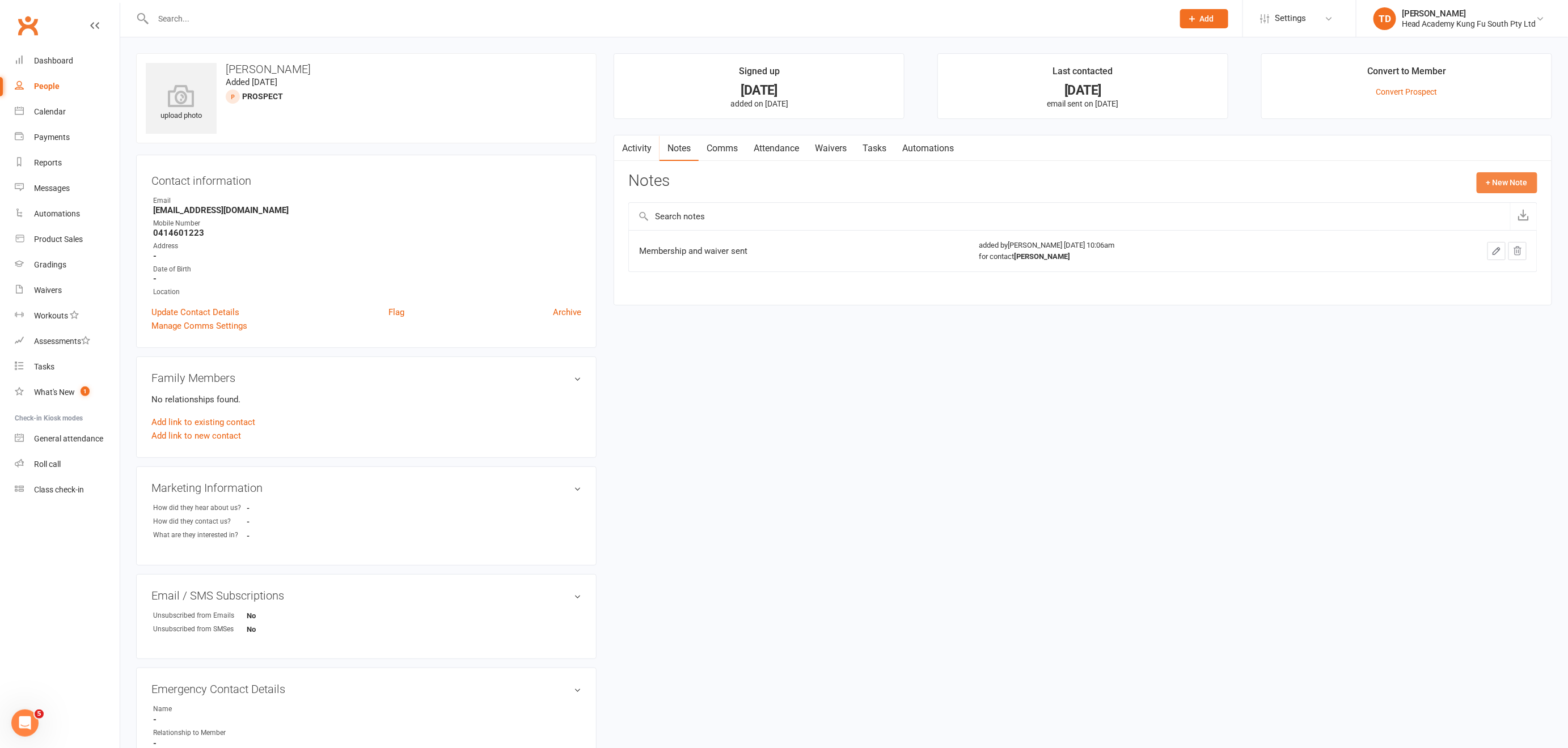
click at [1506, 177] on button "+ New Note" at bounding box center [1507, 182] width 61 height 21
click at [650, 276] on textarea at bounding box center [1083, 294] width 909 height 37
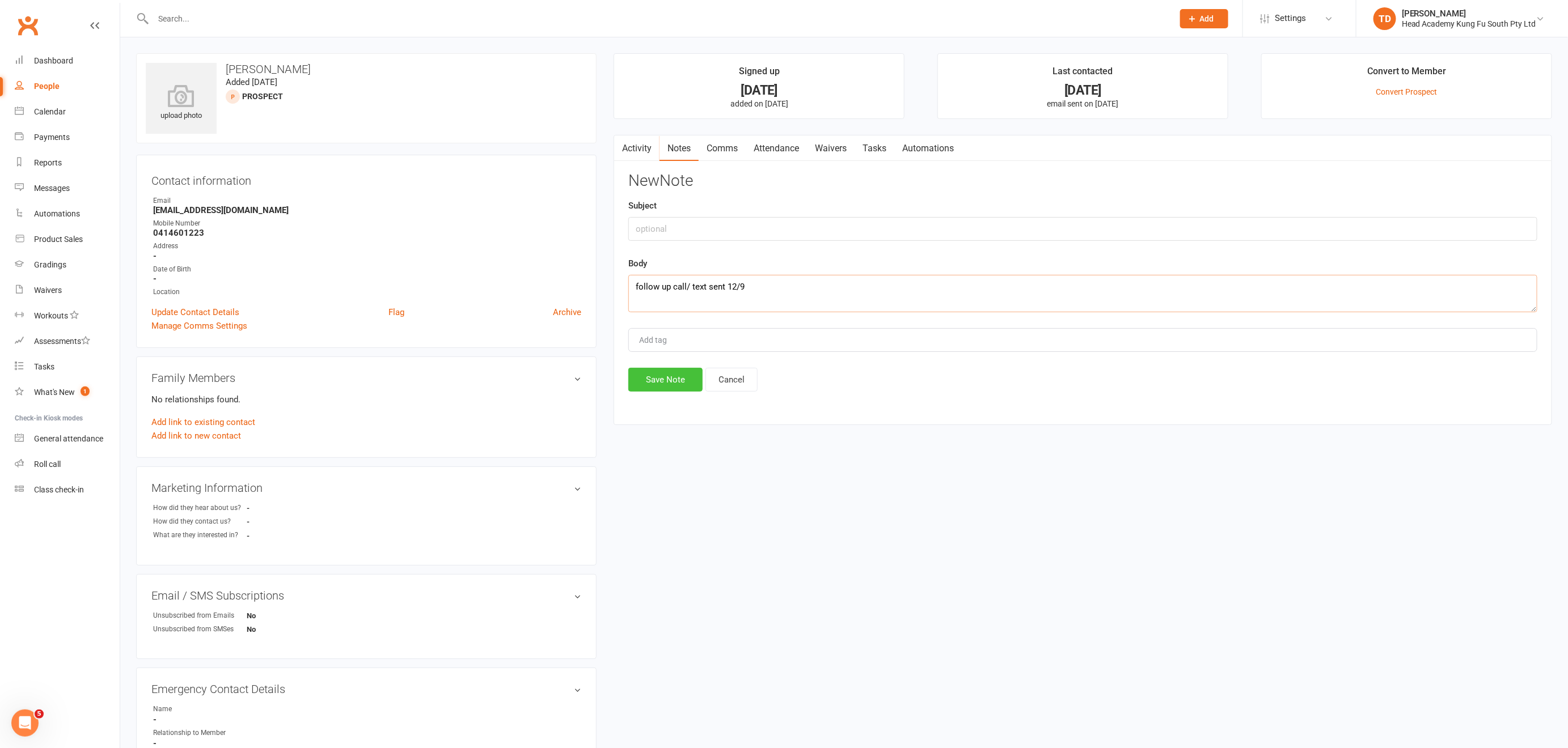
type textarea "follow up call/ text sent 12/9"
click at [668, 379] on button "Save Note" at bounding box center [665, 379] width 74 height 24
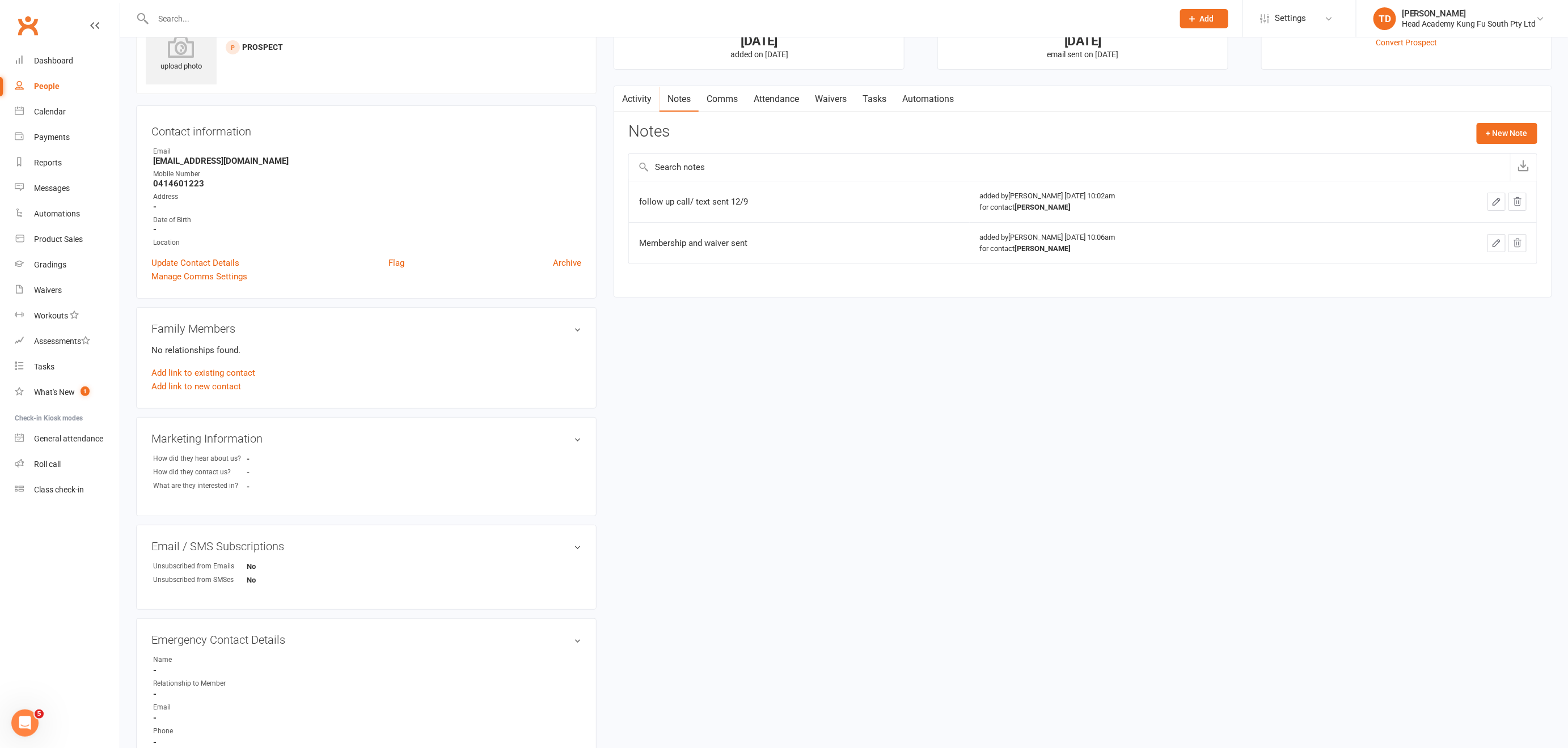
scroll to position [116, 0]
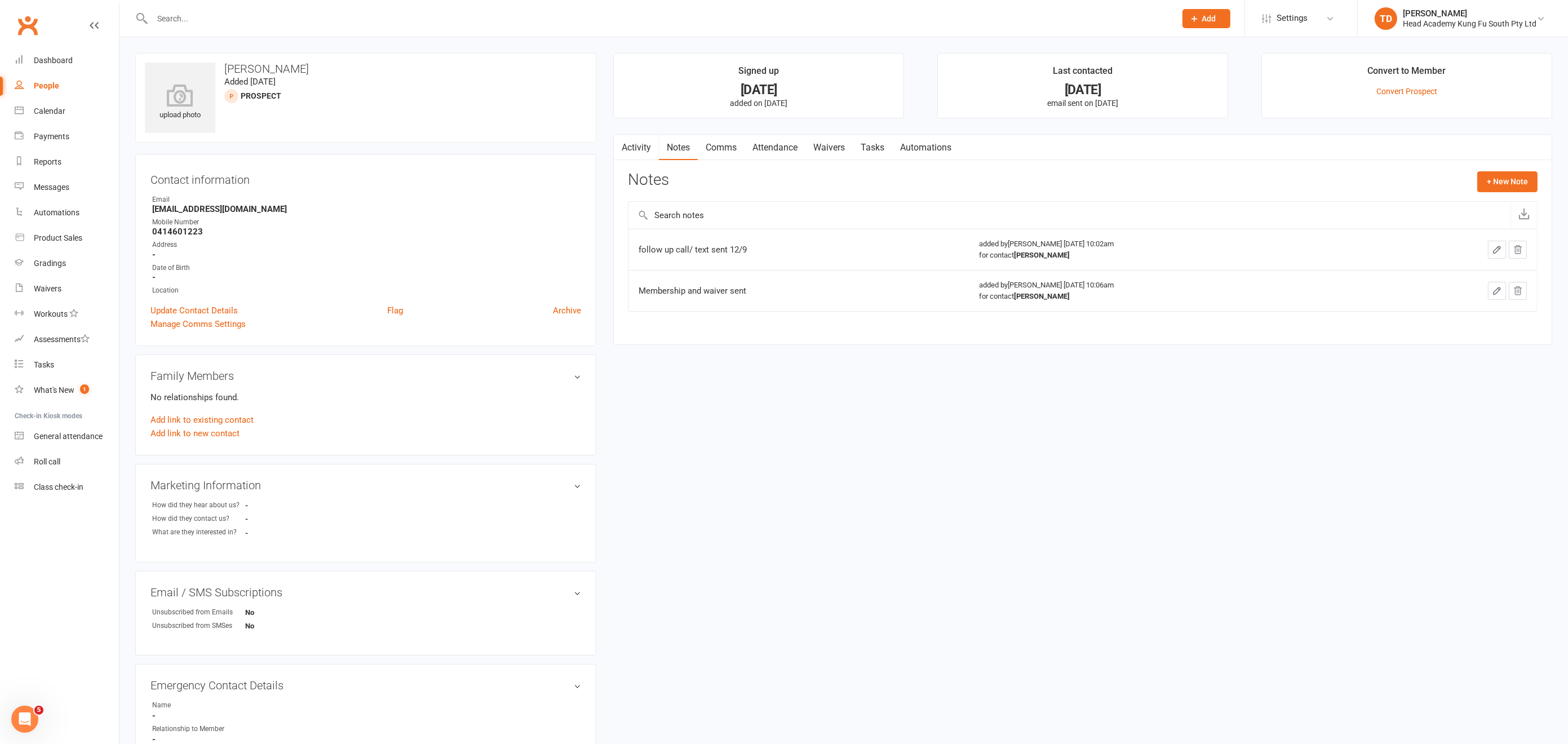
select select "50"
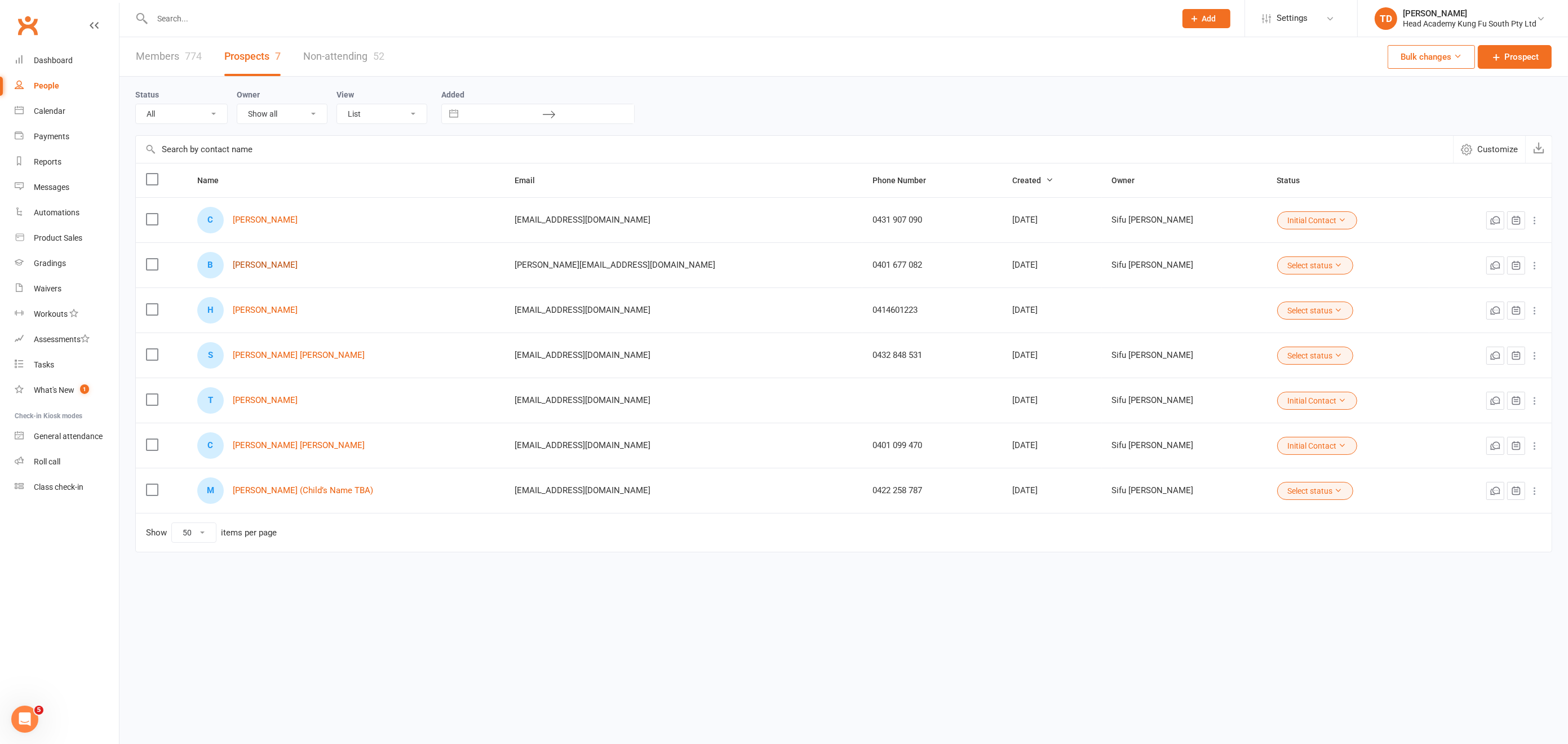
click at [262, 261] on link "[PERSON_NAME]" at bounding box center [265, 265] width 65 height 9
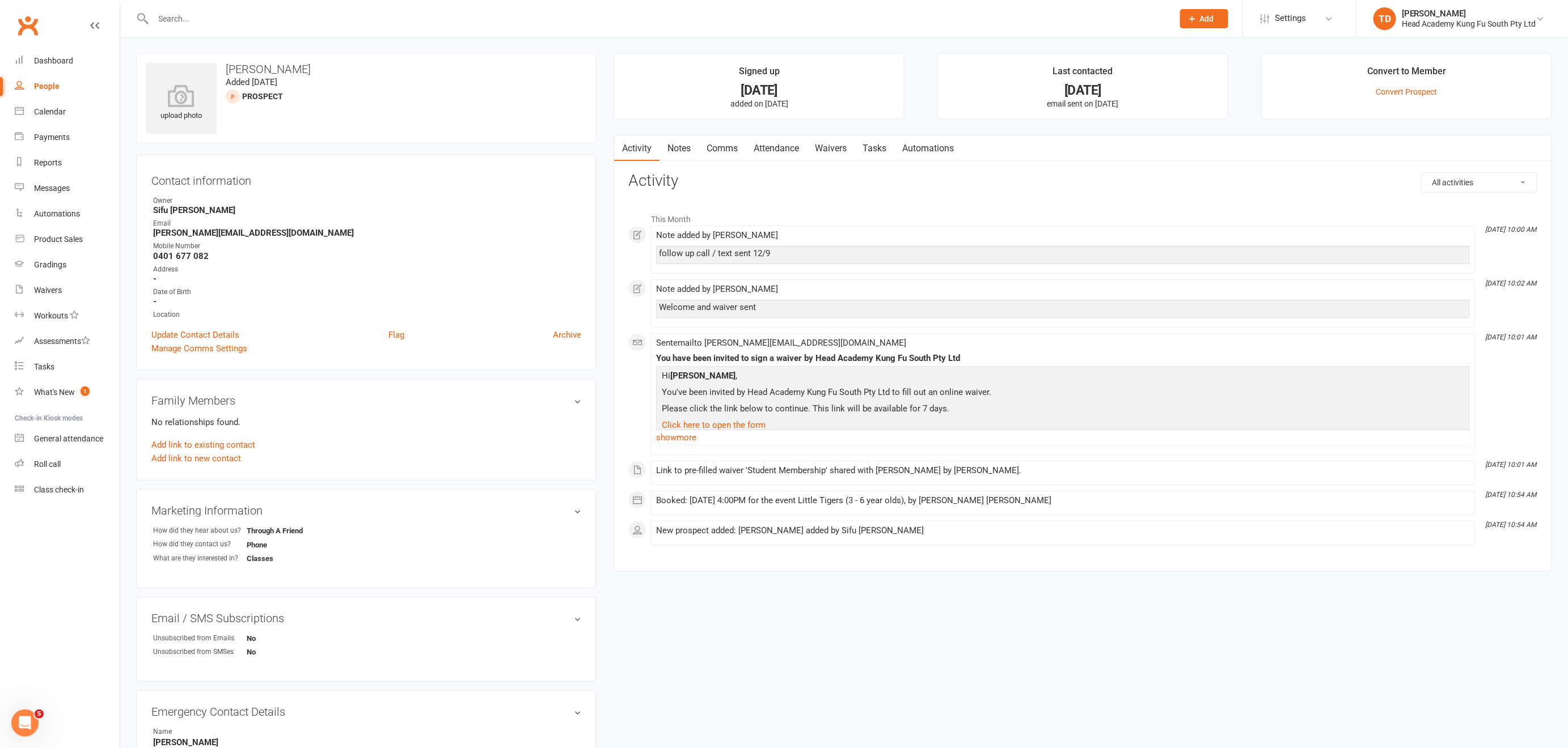
scroll to position [6, 0]
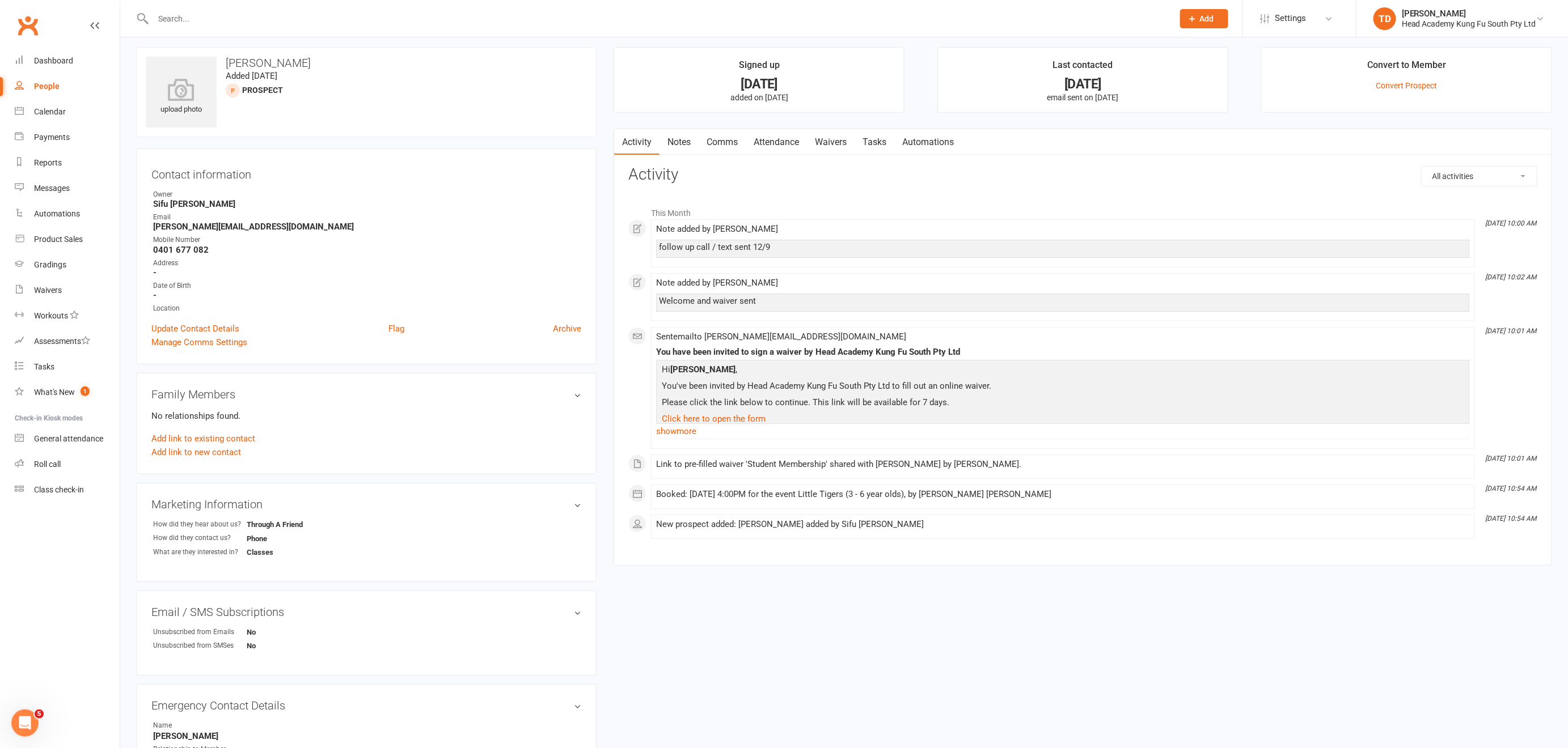
click at [684, 141] on link "Notes" at bounding box center [679, 142] width 39 height 26
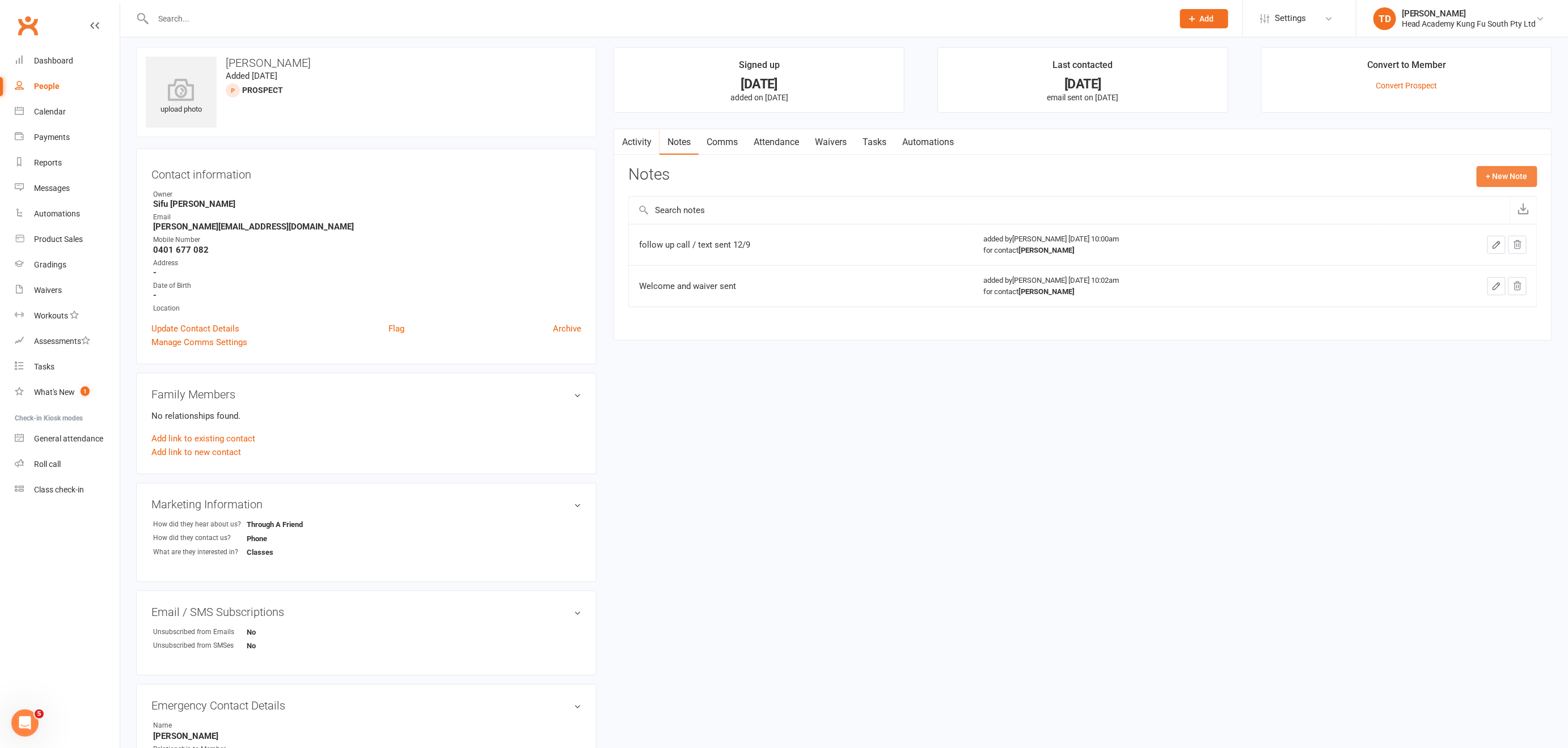
click at [1500, 180] on button "+ New Note" at bounding box center [1507, 176] width 61 height 21
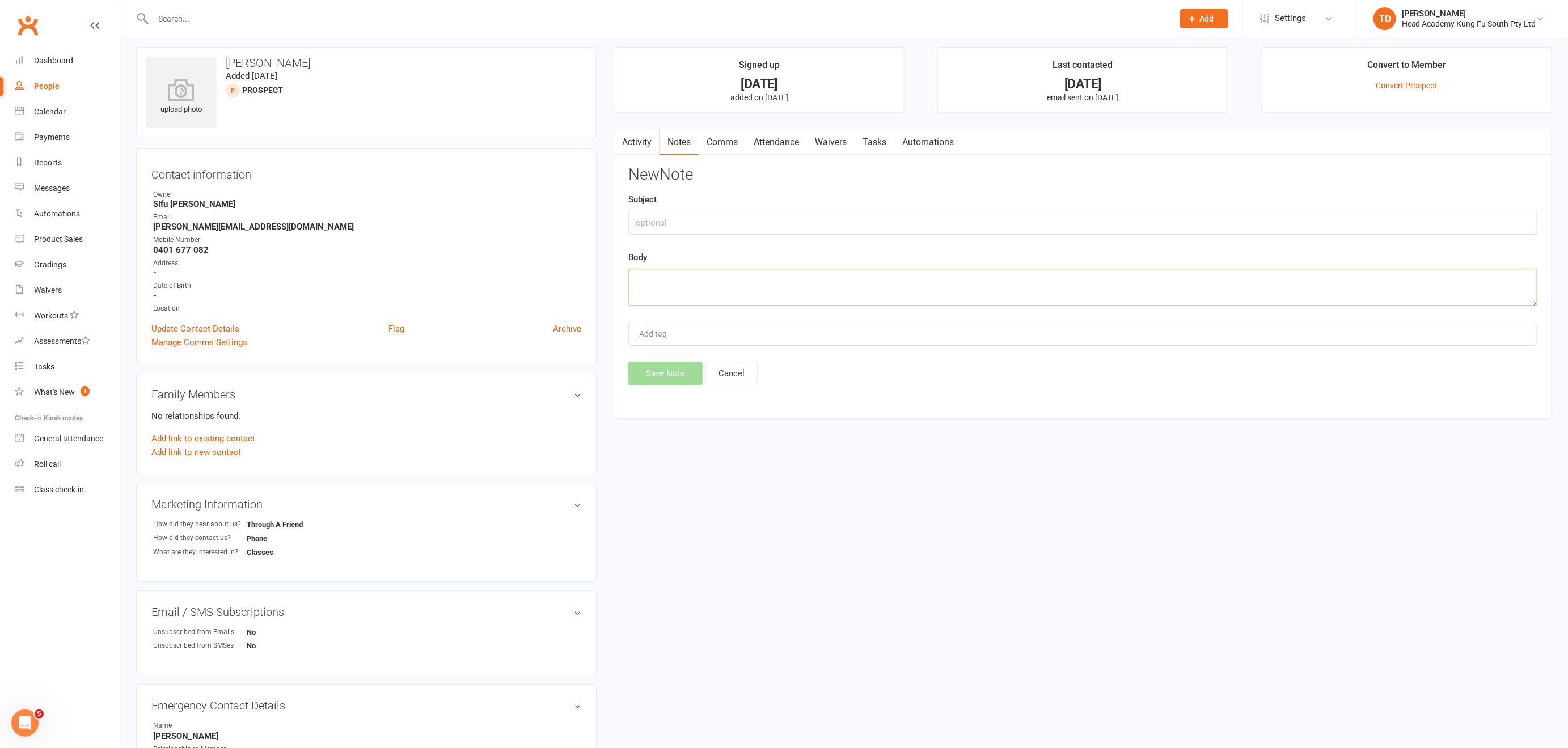
click at [654, 274] on textarea at bounding box center [1083, 287] width 909 height 37
type textarea "mother texted. keen to sign up. Doing second trial 13/9"
click at [671, 373] on button "Save Note" at bounding box center [665, 373] width 74 height 24
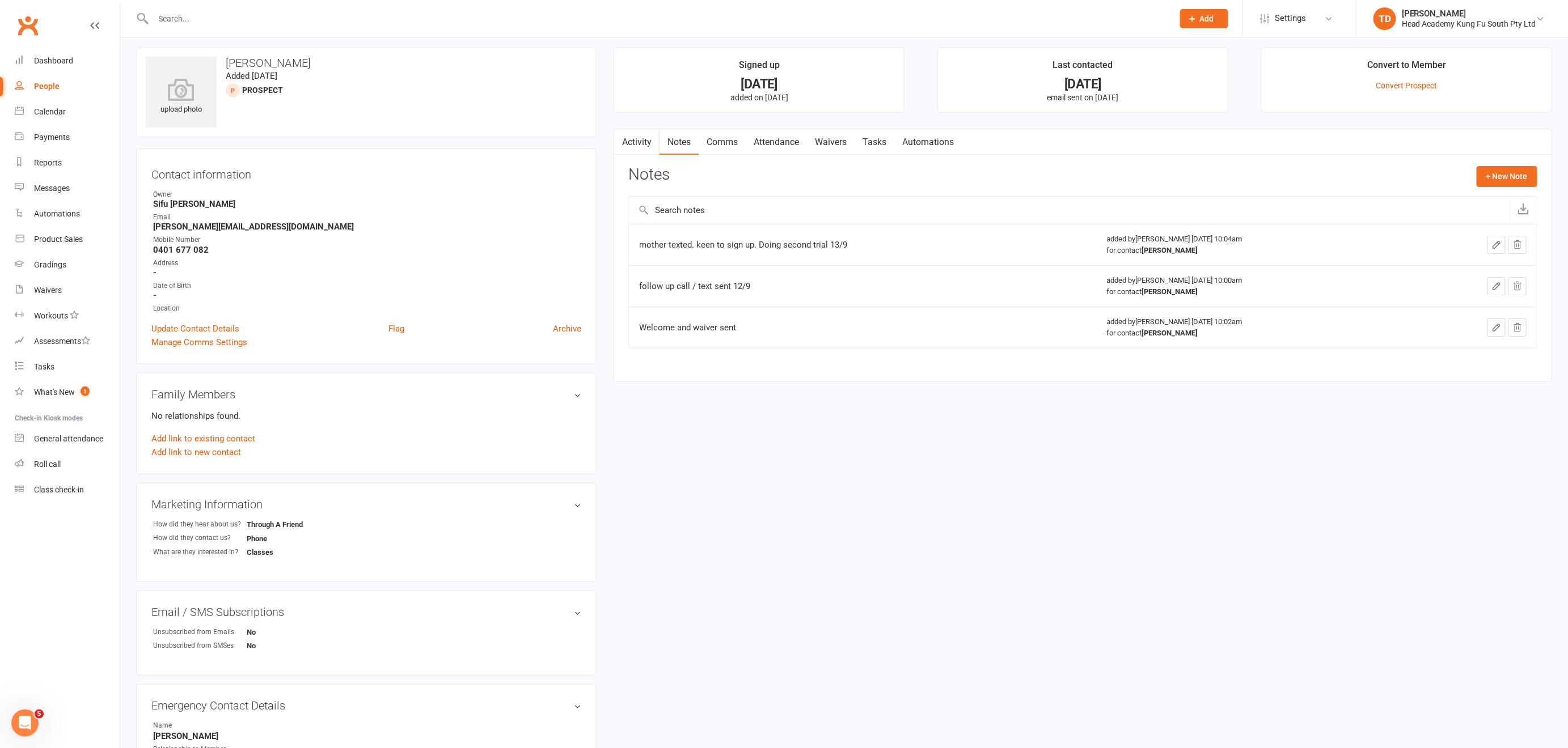
scroll to position [6, 0]
drag, startPoint x: 153, startPoint y: 226, endPoint x: 252, endPoint y: 228, distance: 99.0
click at [252, 228] on strong "[PERSON_NAME][EMAIL_ADDRESS][DOMAIN_NAME]" at bounding box center [367, 227] width 428 height 10
copy strong "[PERSON_NAME][EMAIL_ADDRESS][DOMAIN_NAME]"
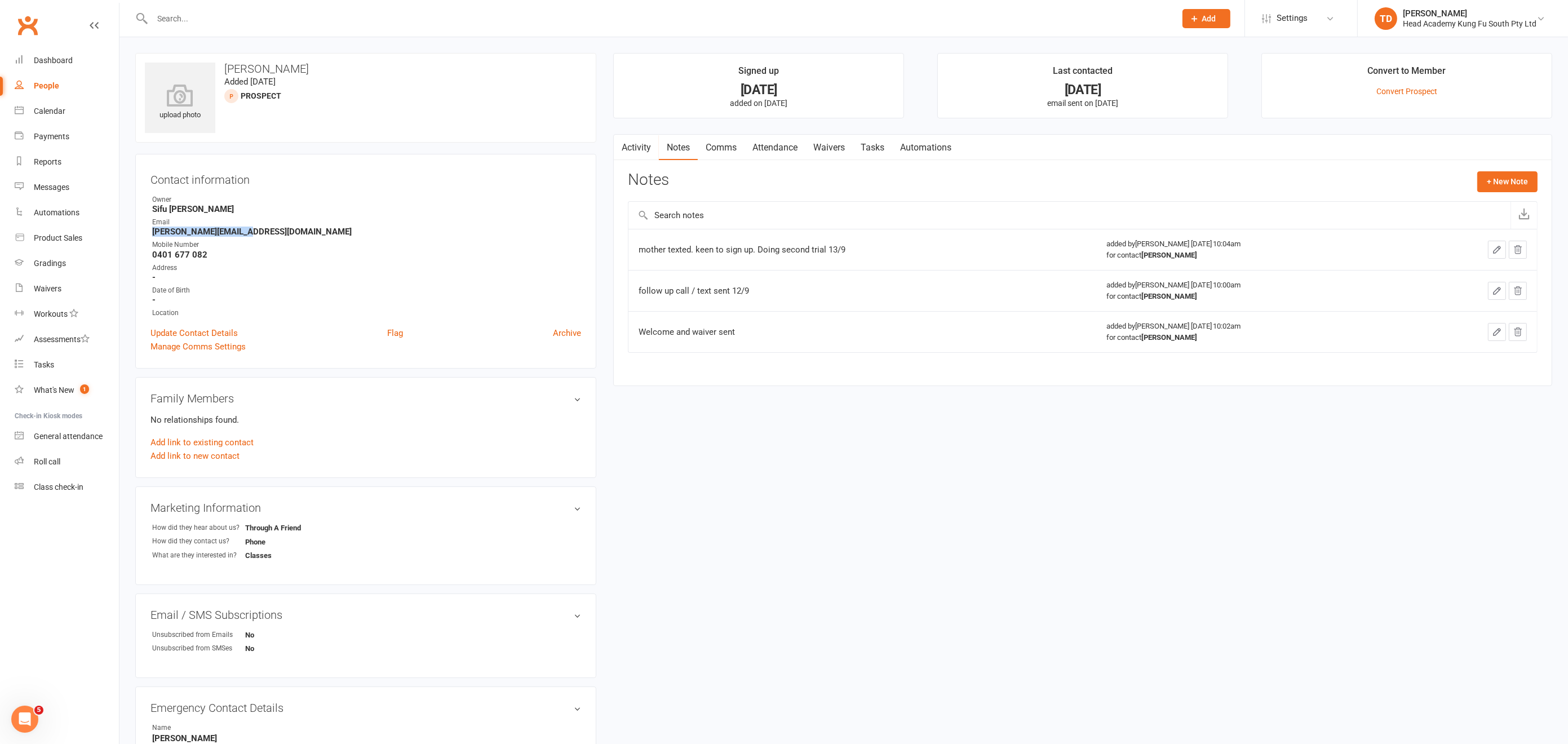
select select "50"
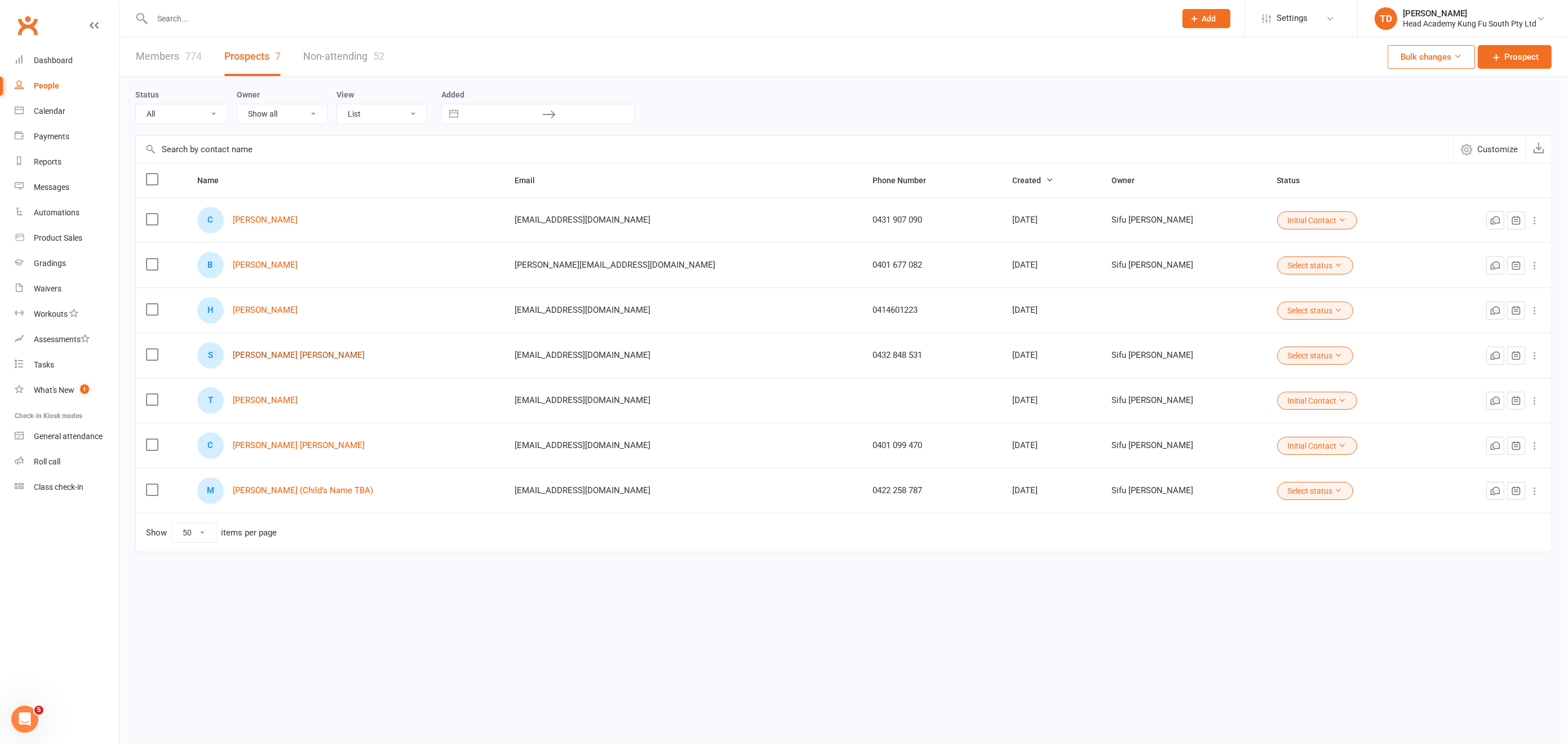
click at [271, 352] on link "[PERSON_NAME] [PERSON_NAME]" at bounding box center [299, 355] width 132 height 9
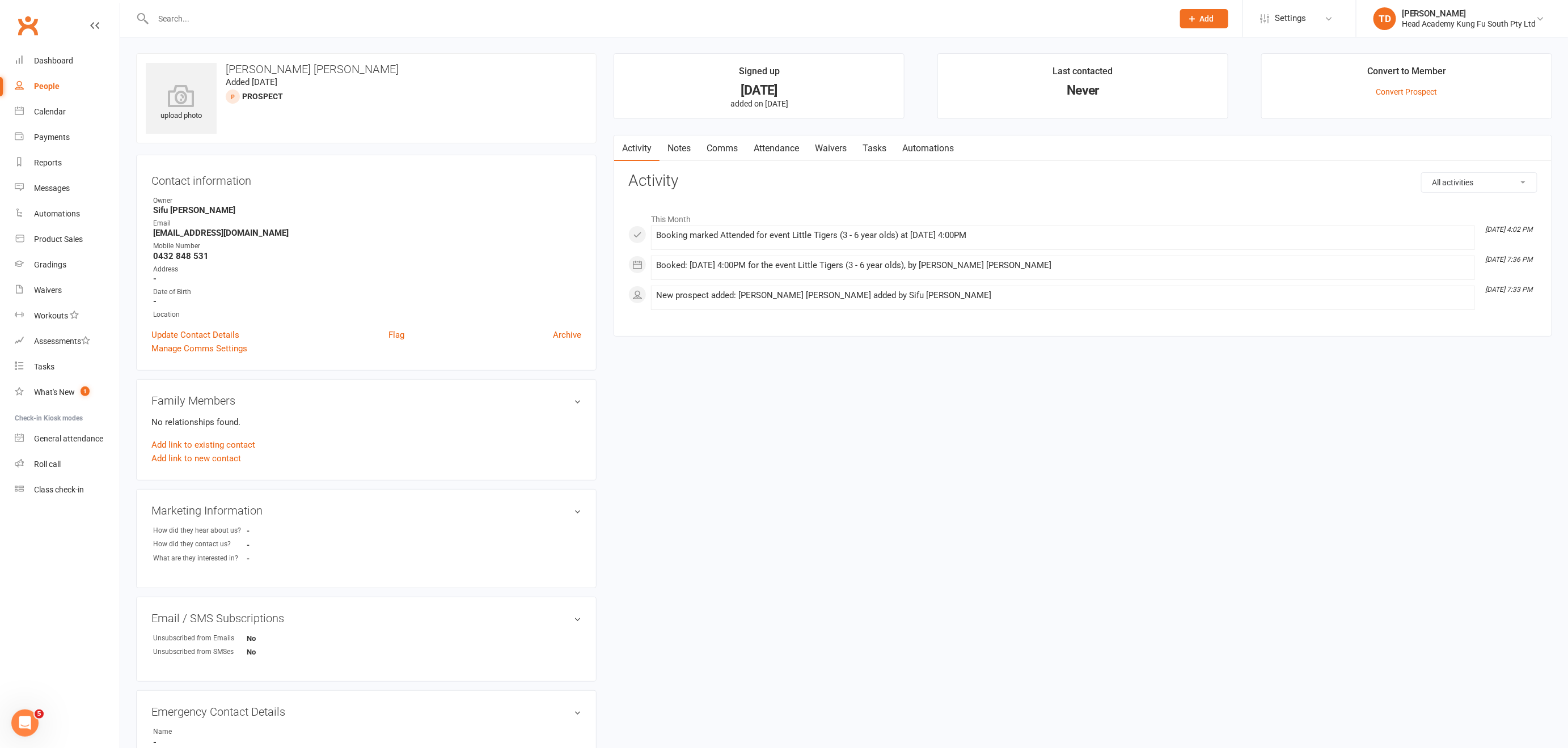
click at [682, 144] on link "Notes" at bounding box center [679, 149] width 39 height 26
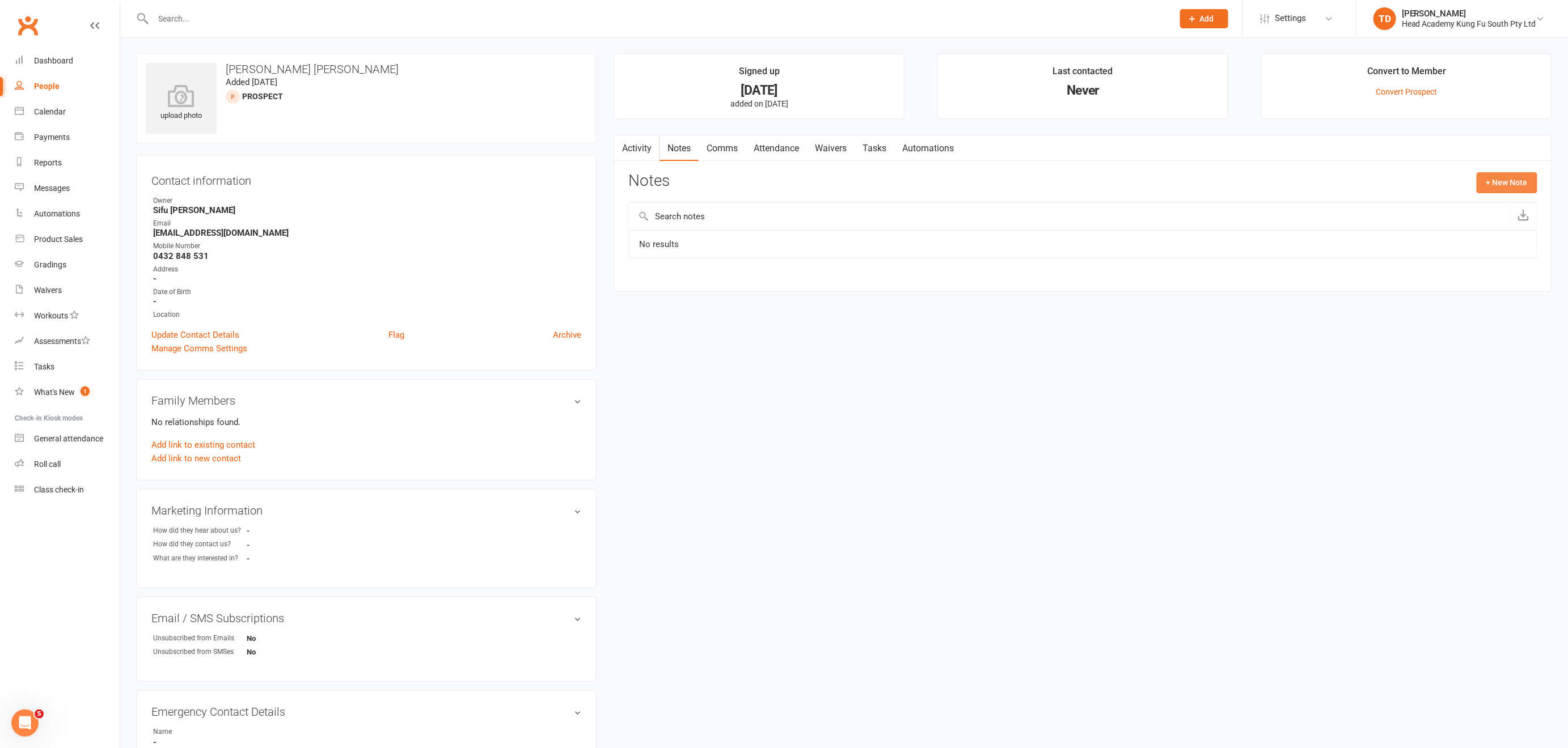
click at [1504, 183] on button "+ New Note" at bounding box center [1507, 182] width 61 height 21
click at [666, 289] on textarea at bounding box center [1083, 294] width 909 height 37
type textarea "texted [PERSON_NAME] 12/9"
click at [658, 377] on button "Save Note" at bounding box center [665, 379] width 74 height 24
select select "50"
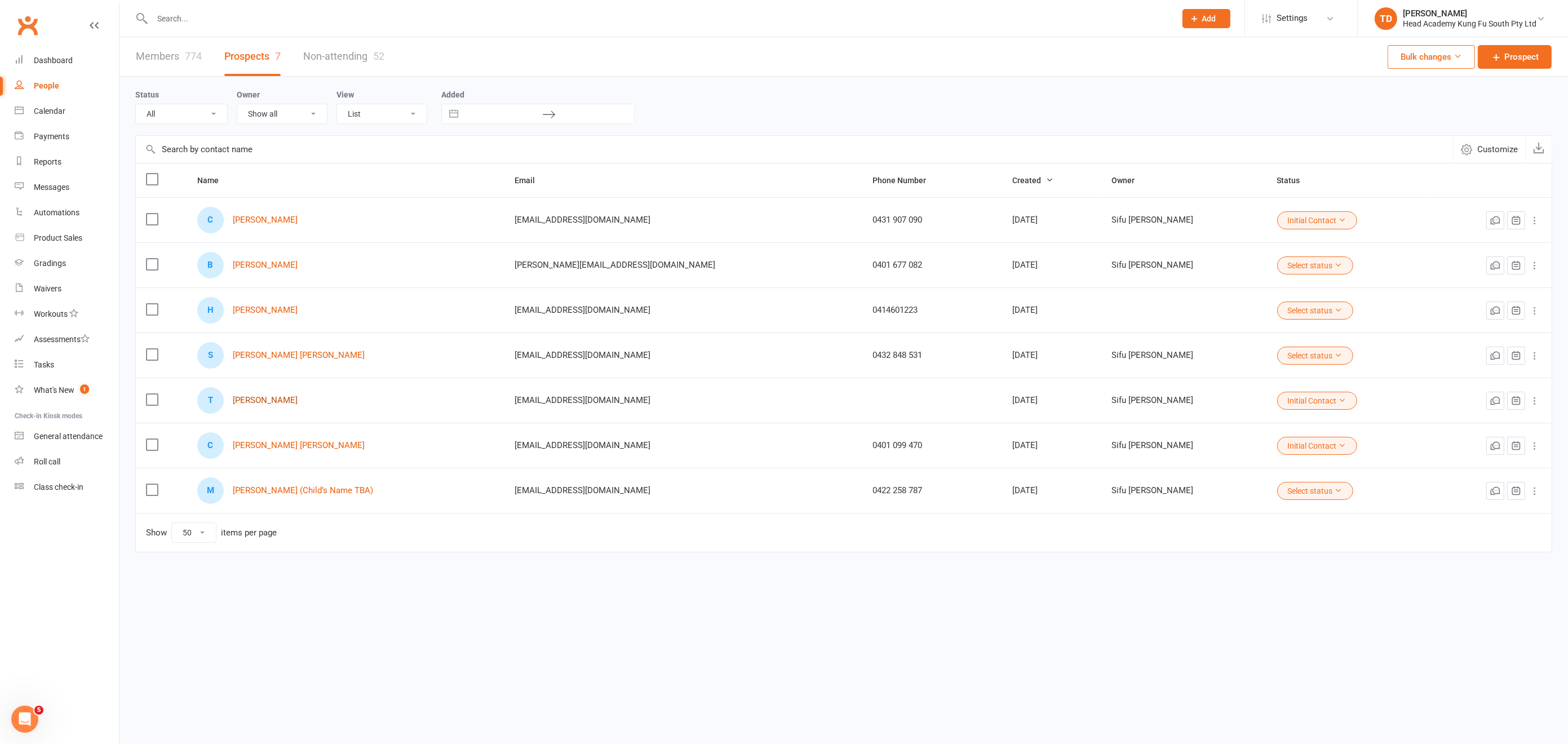
click at [269, 398] on link "[PERSON_NAME]" at bounding box center [265, 400] width 65 height 9
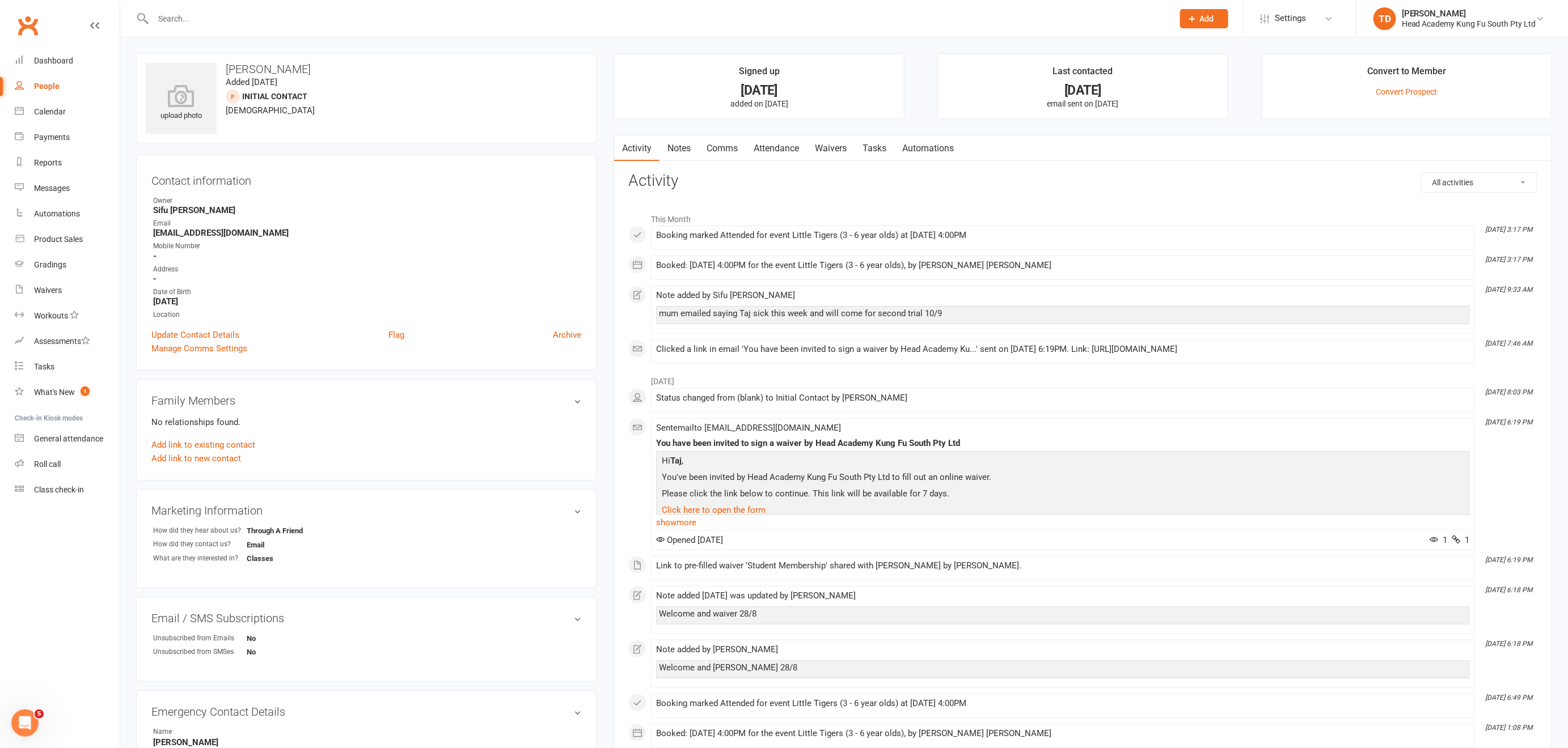
select select "50"
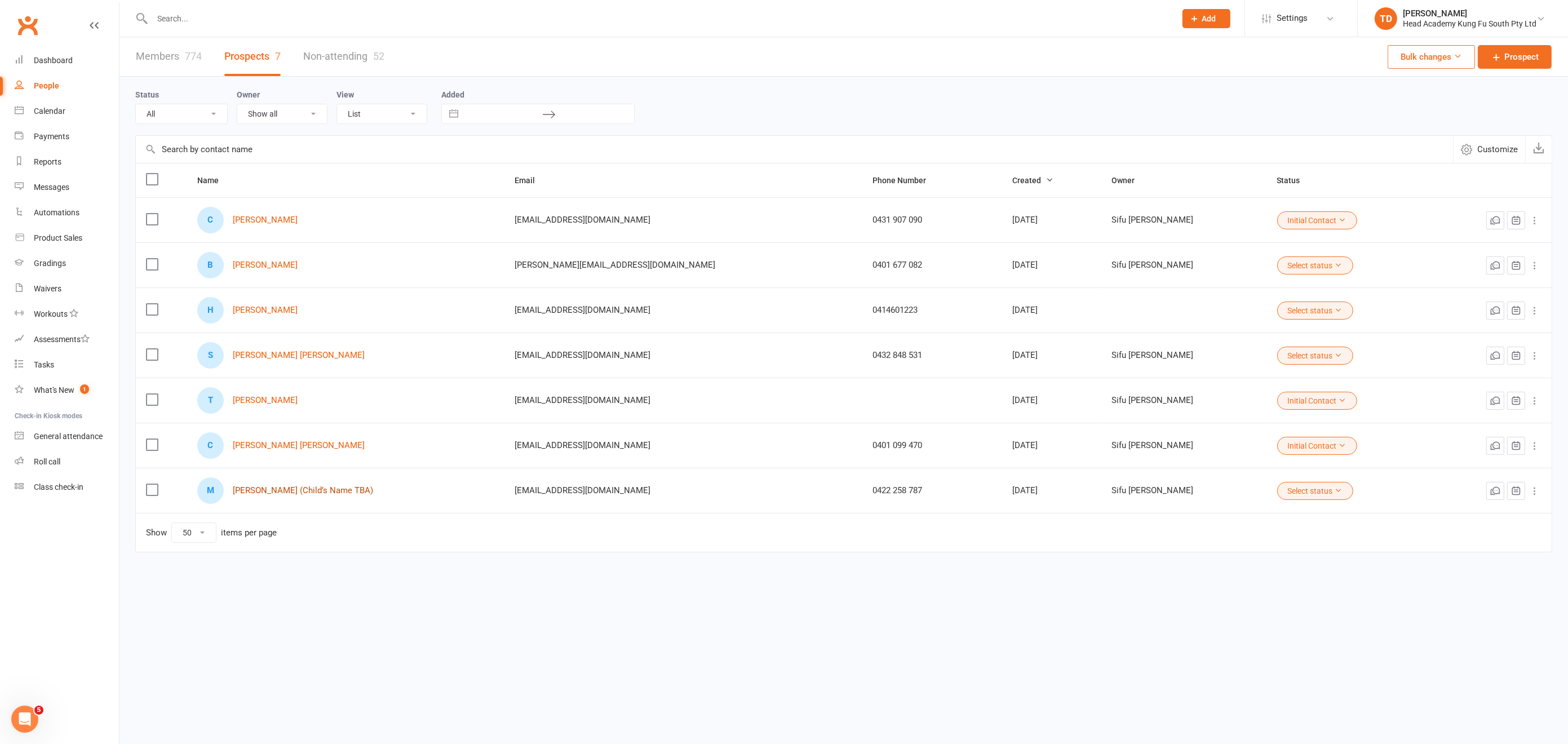
click at [258, 488] on link "[PERSON_NAME] (Child’s Name TBA)" at bounding box center [303, 490] width 141 height 9
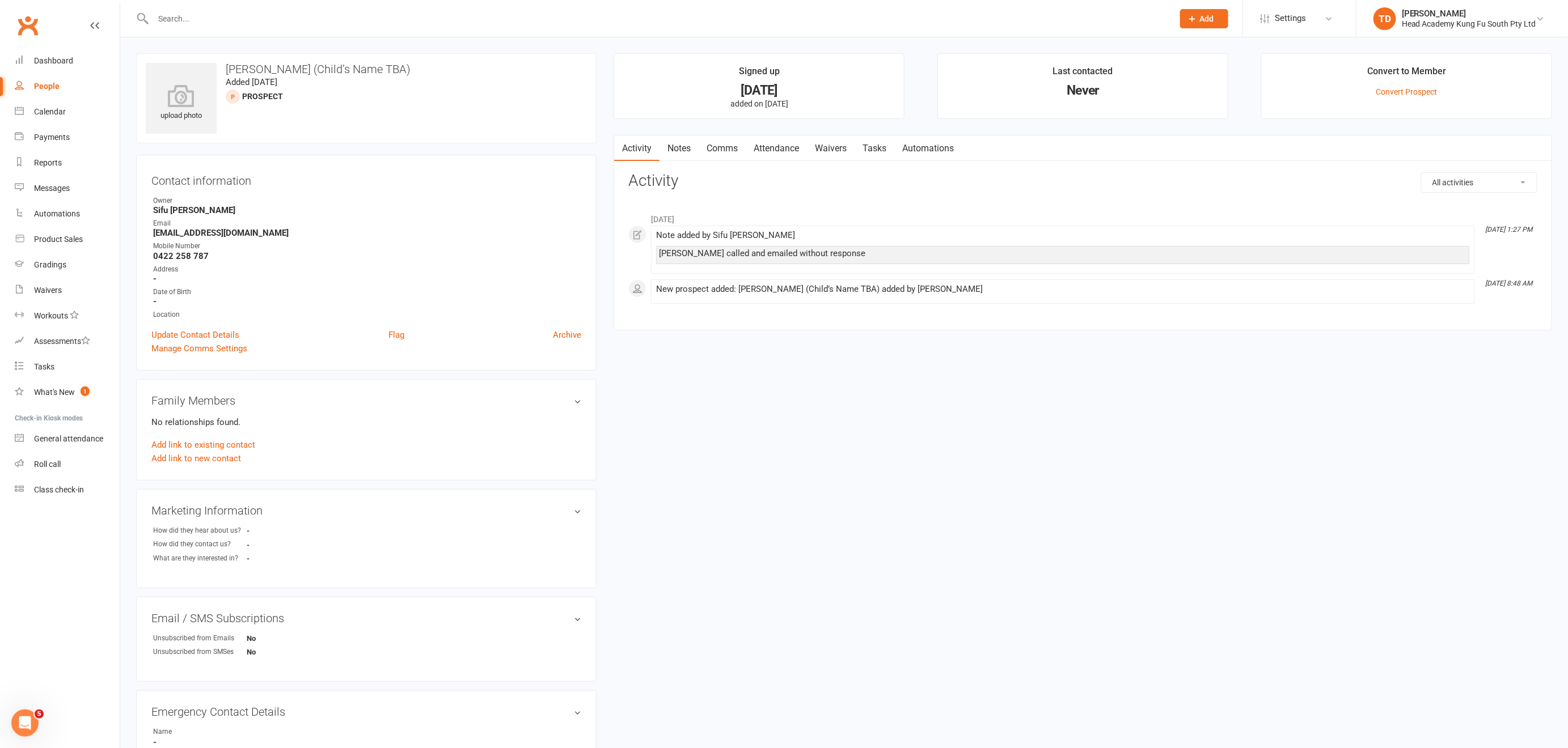
select select "50"
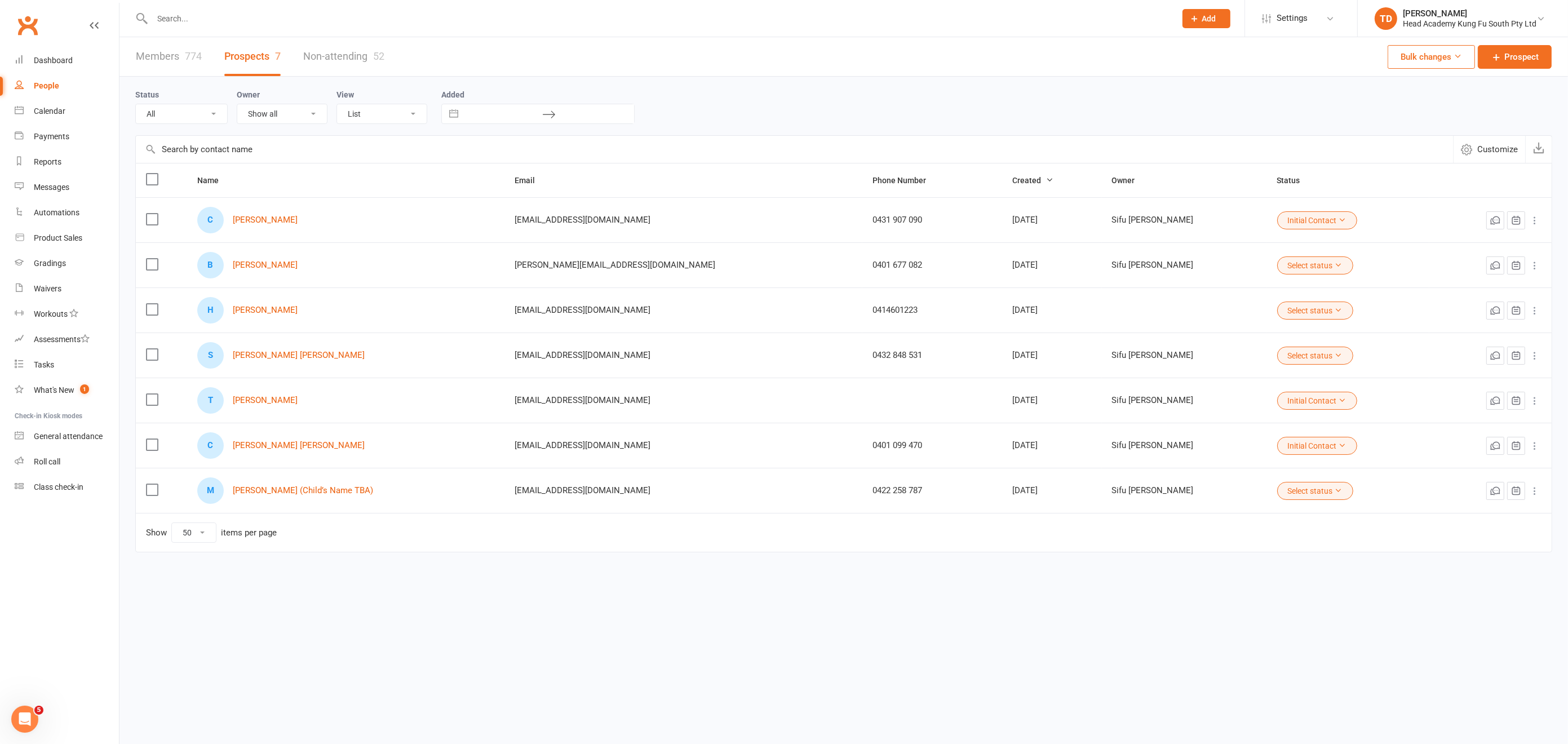
click at [183, 11] on input "text" at bounding box center [658, 18] width 1020 height 16
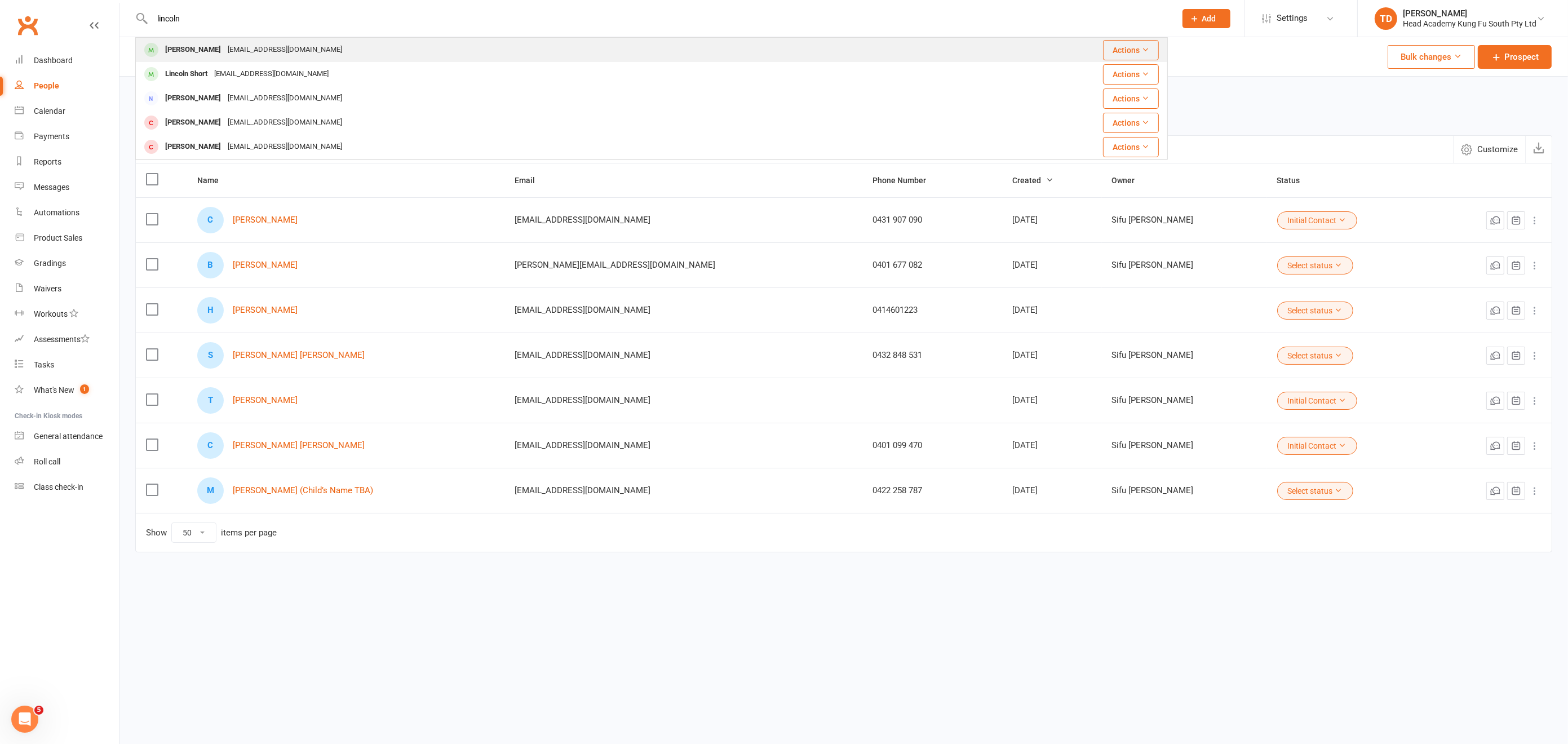
type input "lincoln"
click at [198, 50] on div "[PERSON_NAME]" at bounding box center [193, 50] width 63 height 16
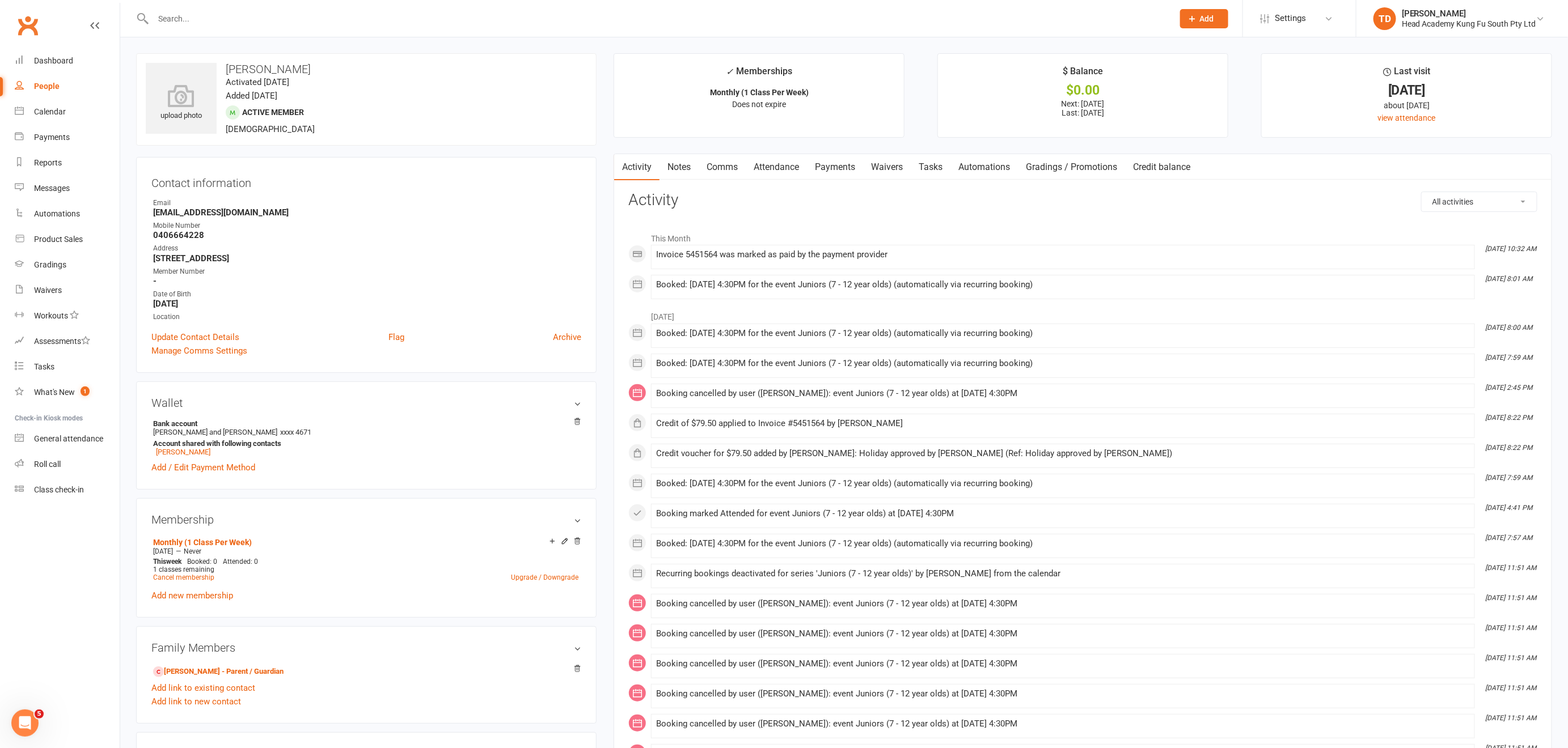
click at [170, 21] on input "text" at bounding box center [657, 19] width 1016 height 16
type input "[PERSON_NAME]"
click at [84, 129] on link "Payments" at bounding box center [67, 138] width 105 height 26
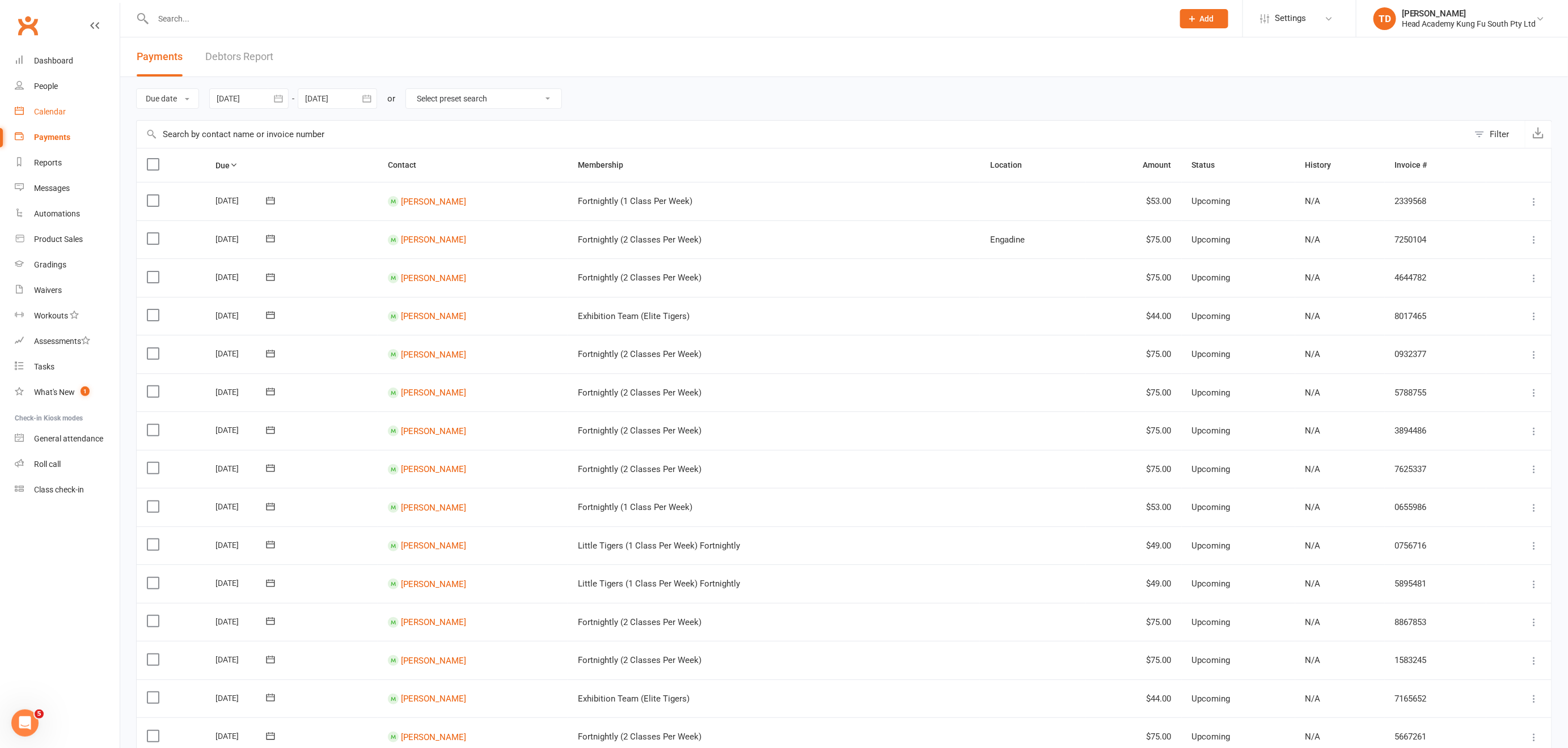
click at [49, 109] on div "Calendar" at bounding box center [50, 111] width 31 height 9
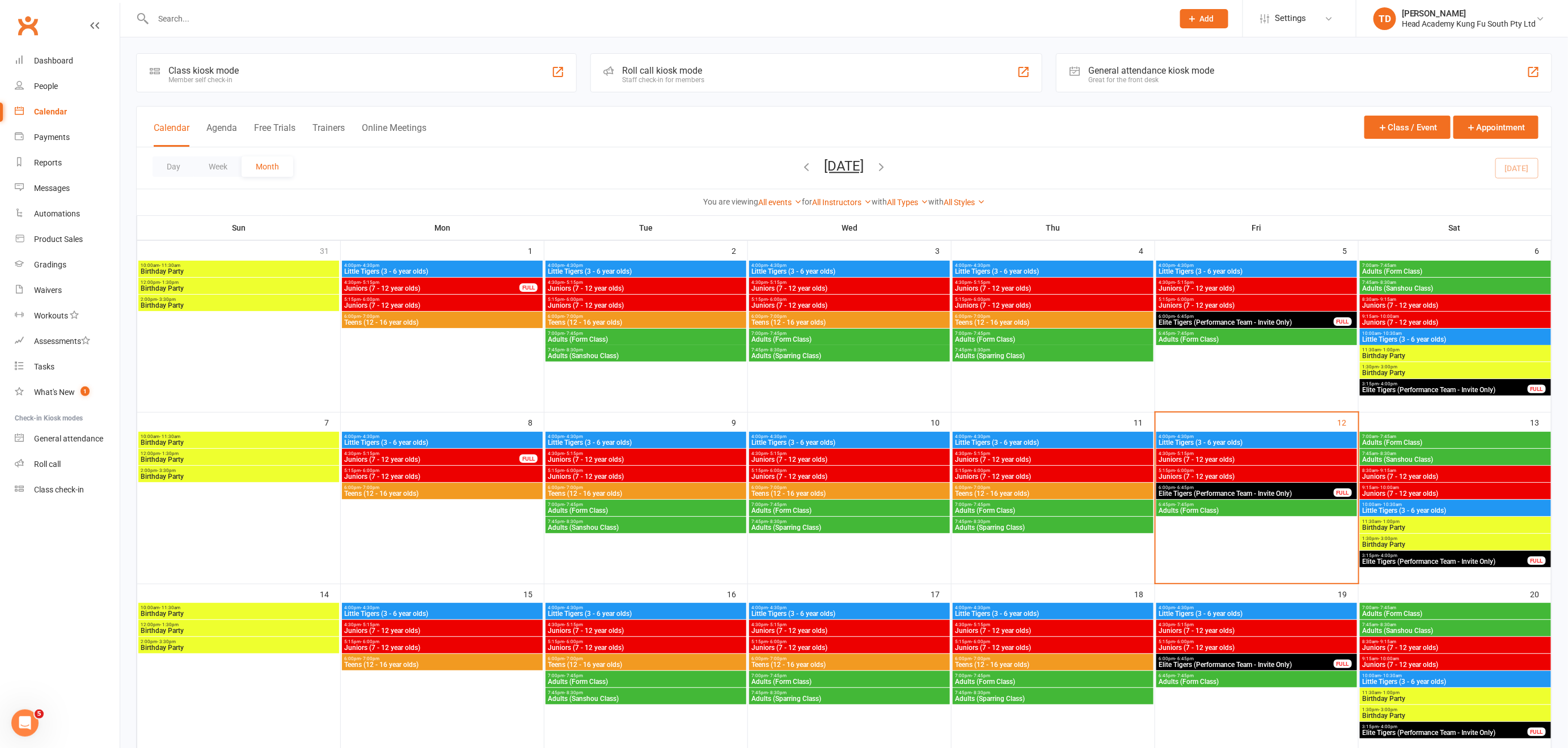
click at [888, 164] on icon "button" at bounding box center [881, 166] width 12 height 12
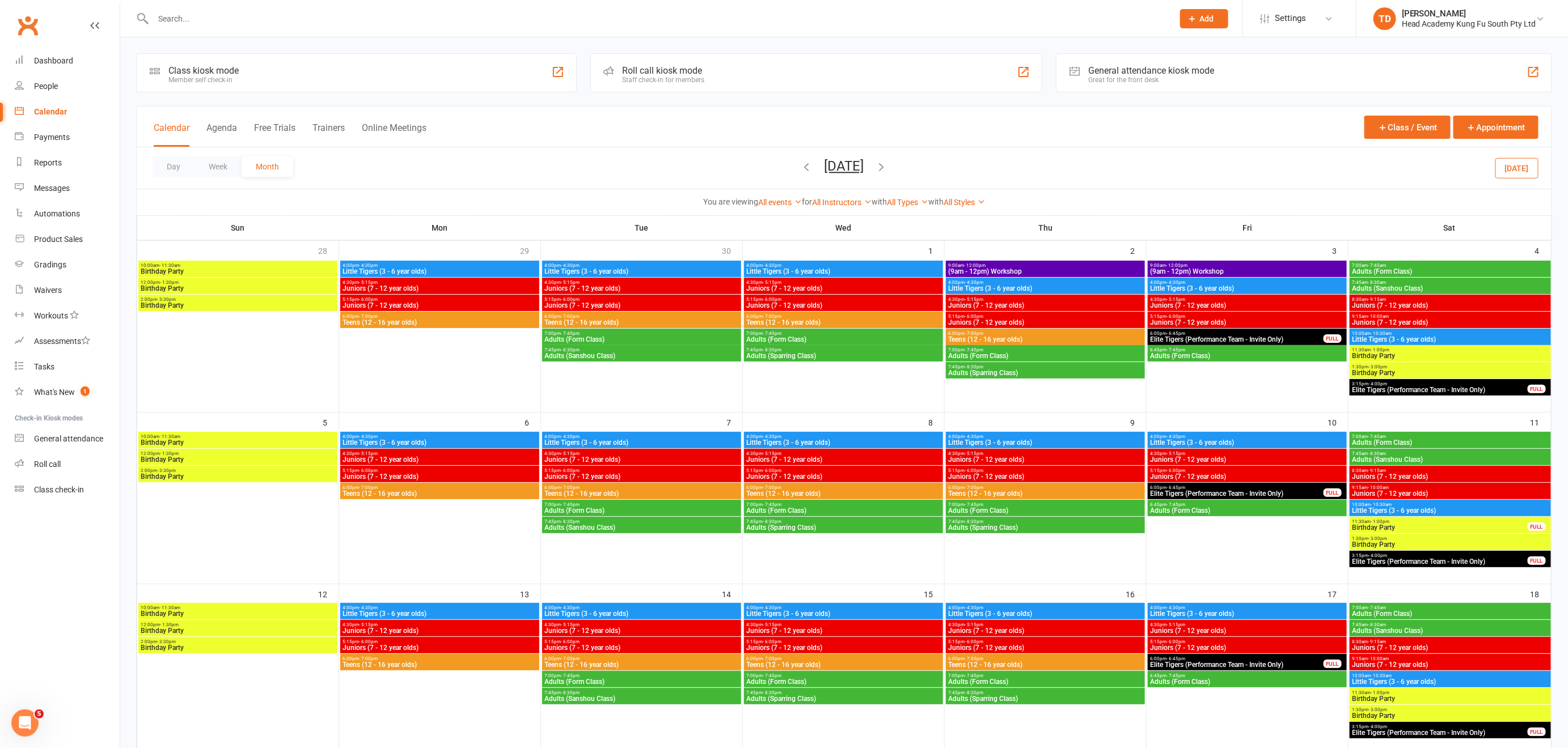
click at [1001, 268] on span "(9am - 12pm) Workshop" at bounding box center [1046, 271] width 194 height 7
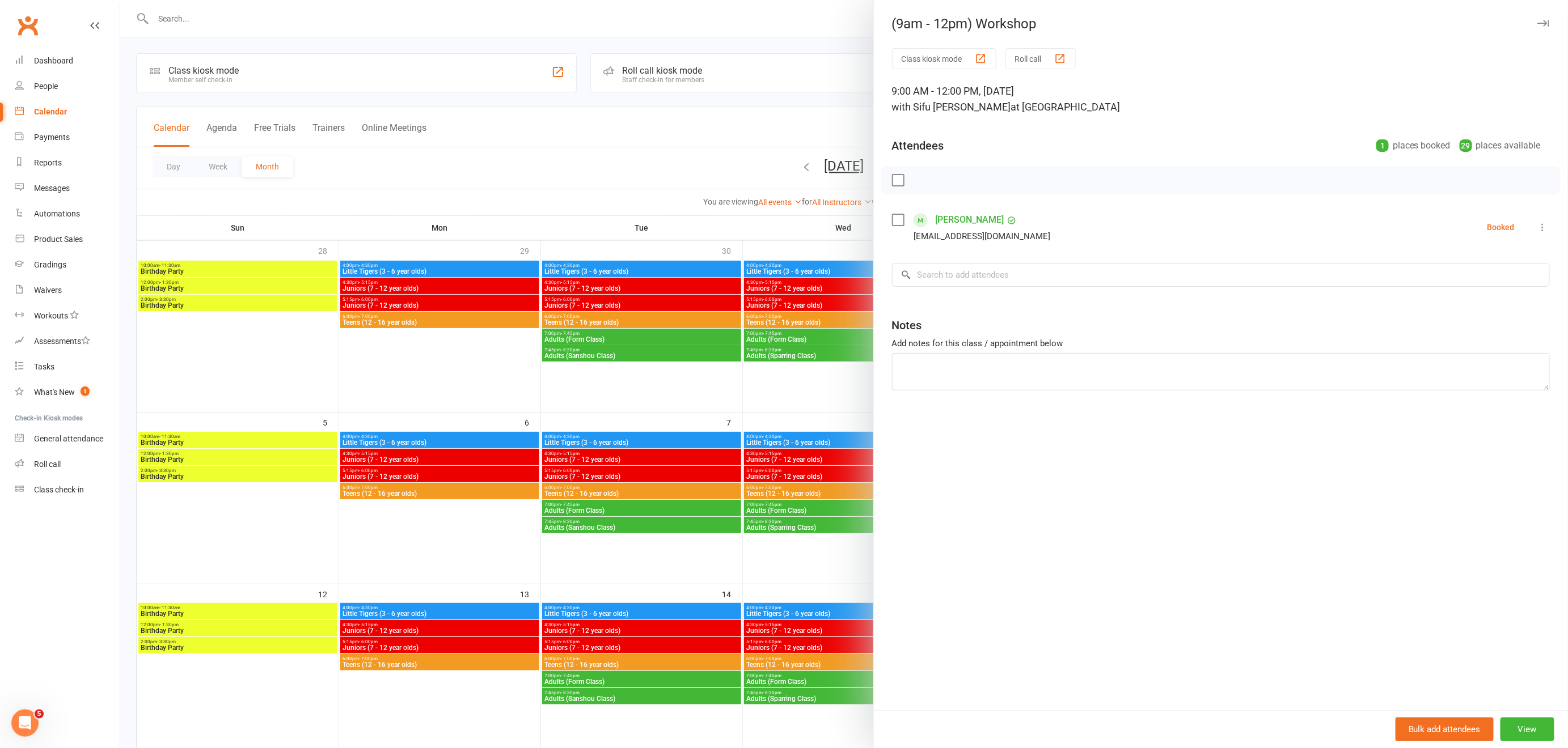
click at [729, 143] on div at bounding box center [844, 374] width 1448 height 748
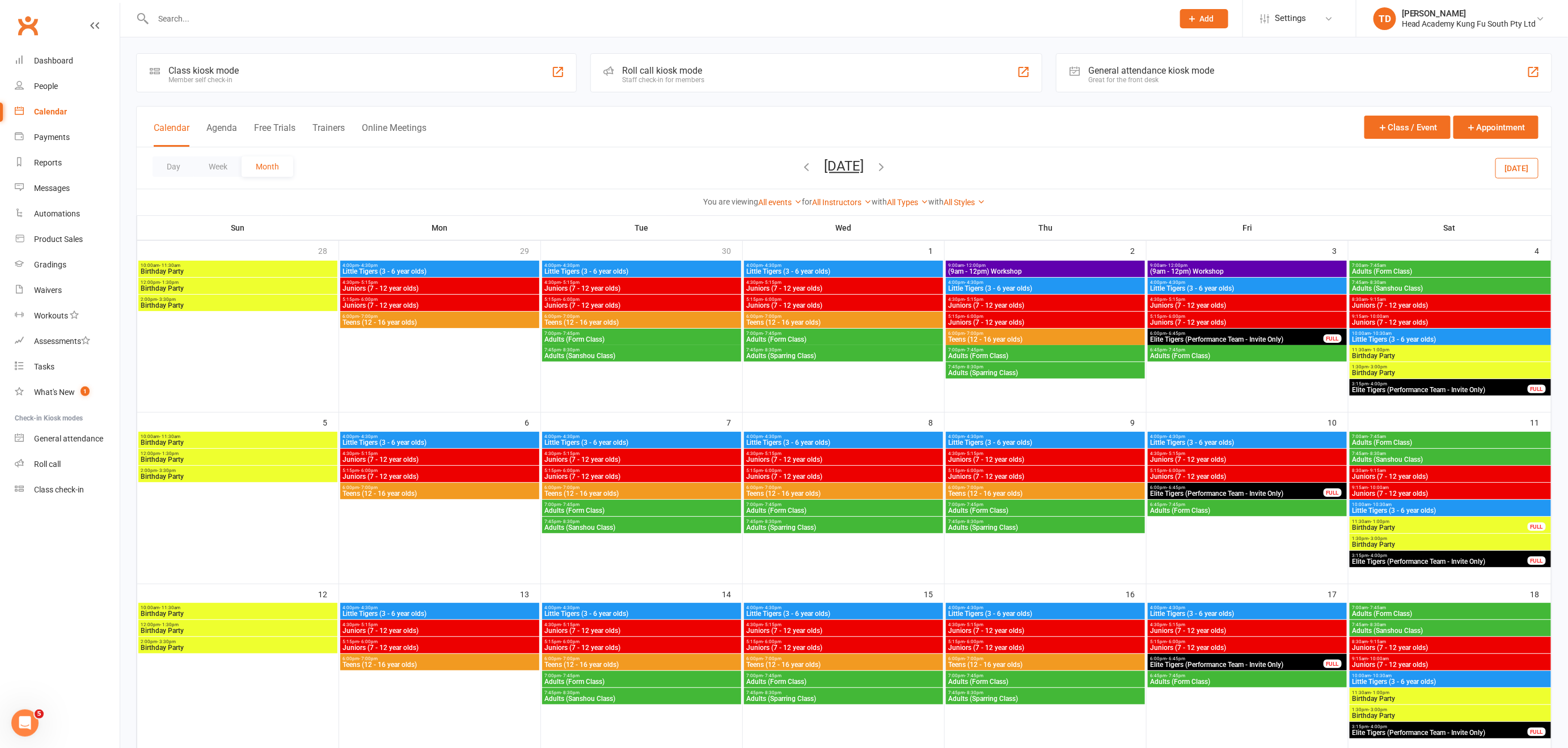
drag, startPoint x: 810, startPoint y: 129, endPoint x: 899, endPoint y: 188, distance: 106.8
click at [810, 129] on div "Calendar Agenda Free Trials Trainers Online Meetings Class / Event Appointment" at bounding box center [844, 126] width 1415 height 41
click at [1014, 269] on span "(9am - 12pm) Workshop" at bounding box center [1046, 271] width 194 height 7
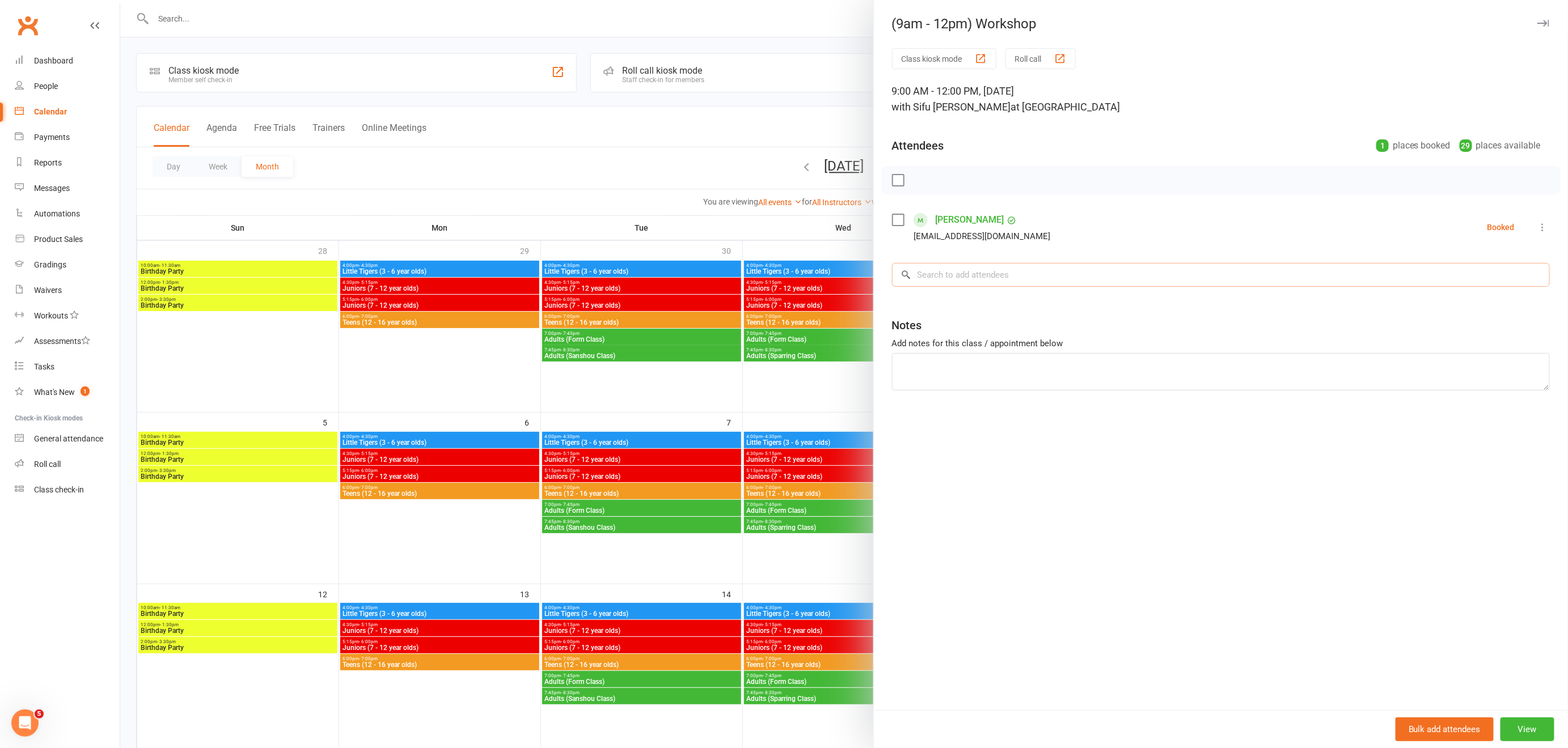
click at [932, 271] on input "search" at bounding box center [1221, 274] width 658 height 24
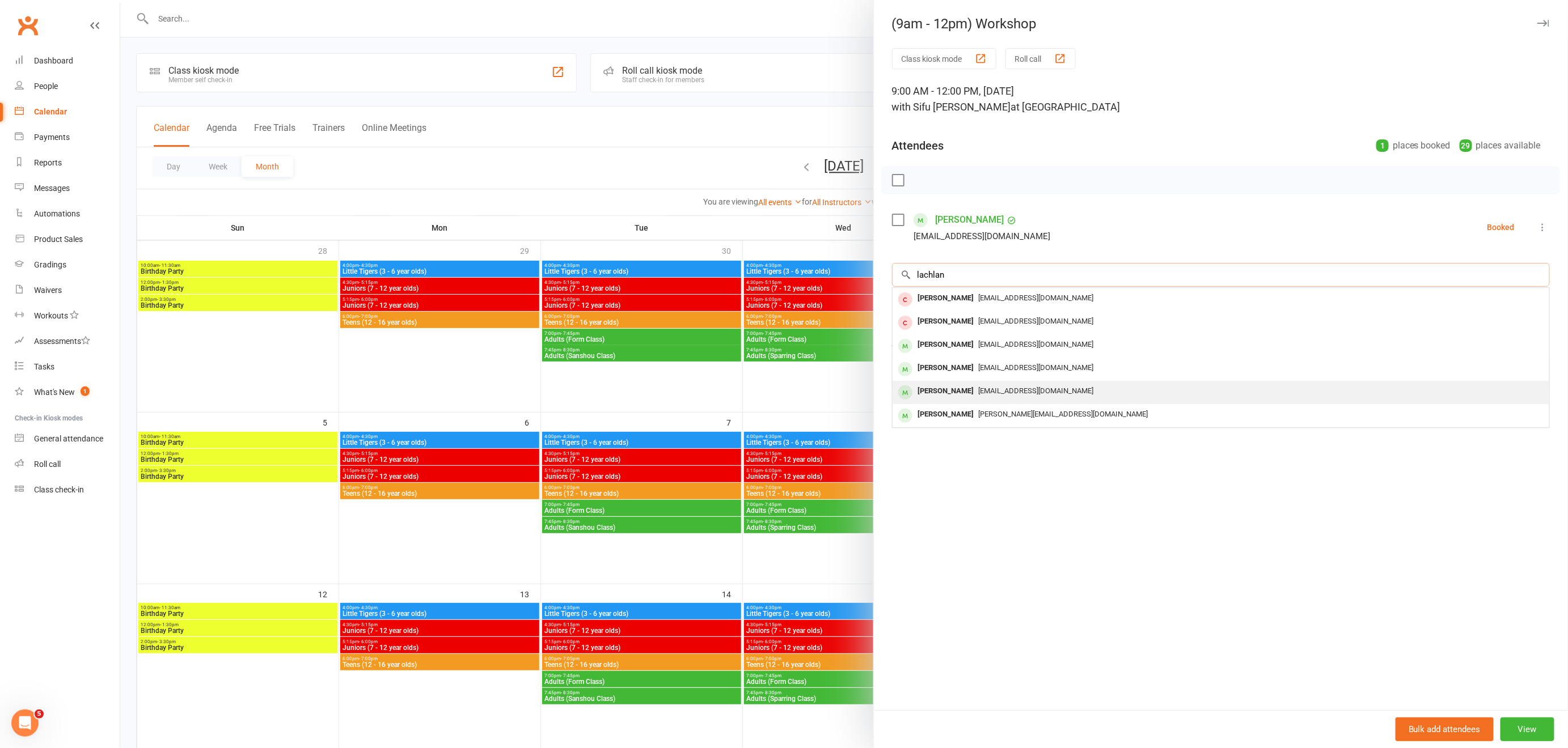
type input "lachlan"
click at [998, 391] on span "[EMAIL_ADDRESS][DOMAIN_NAME]" at bounding box center [1036, 391] width 115 height 9
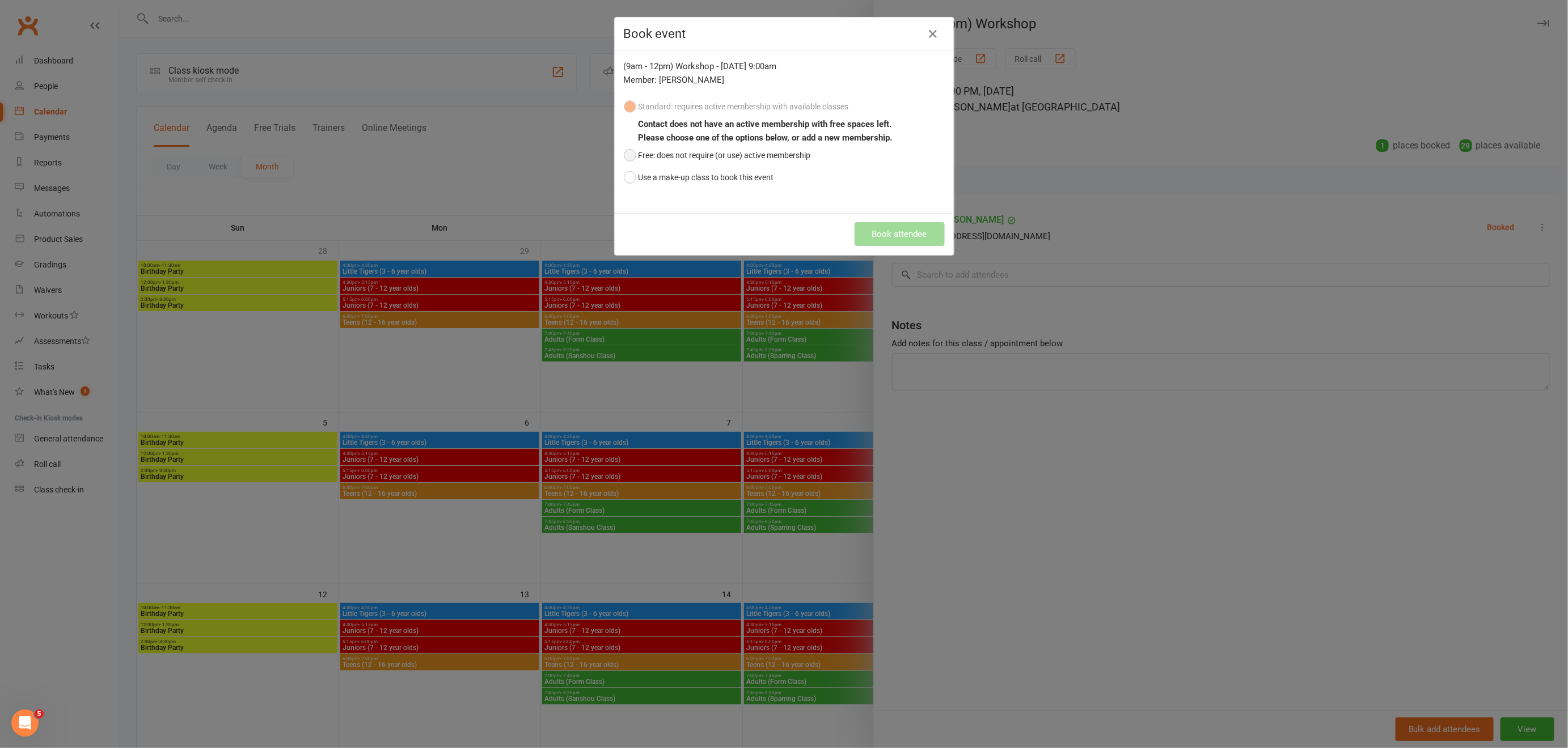
click at [627, 153] on button "Free: does not require (or use) active membership" at bounding box center [718, 155] width 187 height 21
click at [884, 234] on button "Book attendee" at bounding box center [900, 234] width 90 height 24
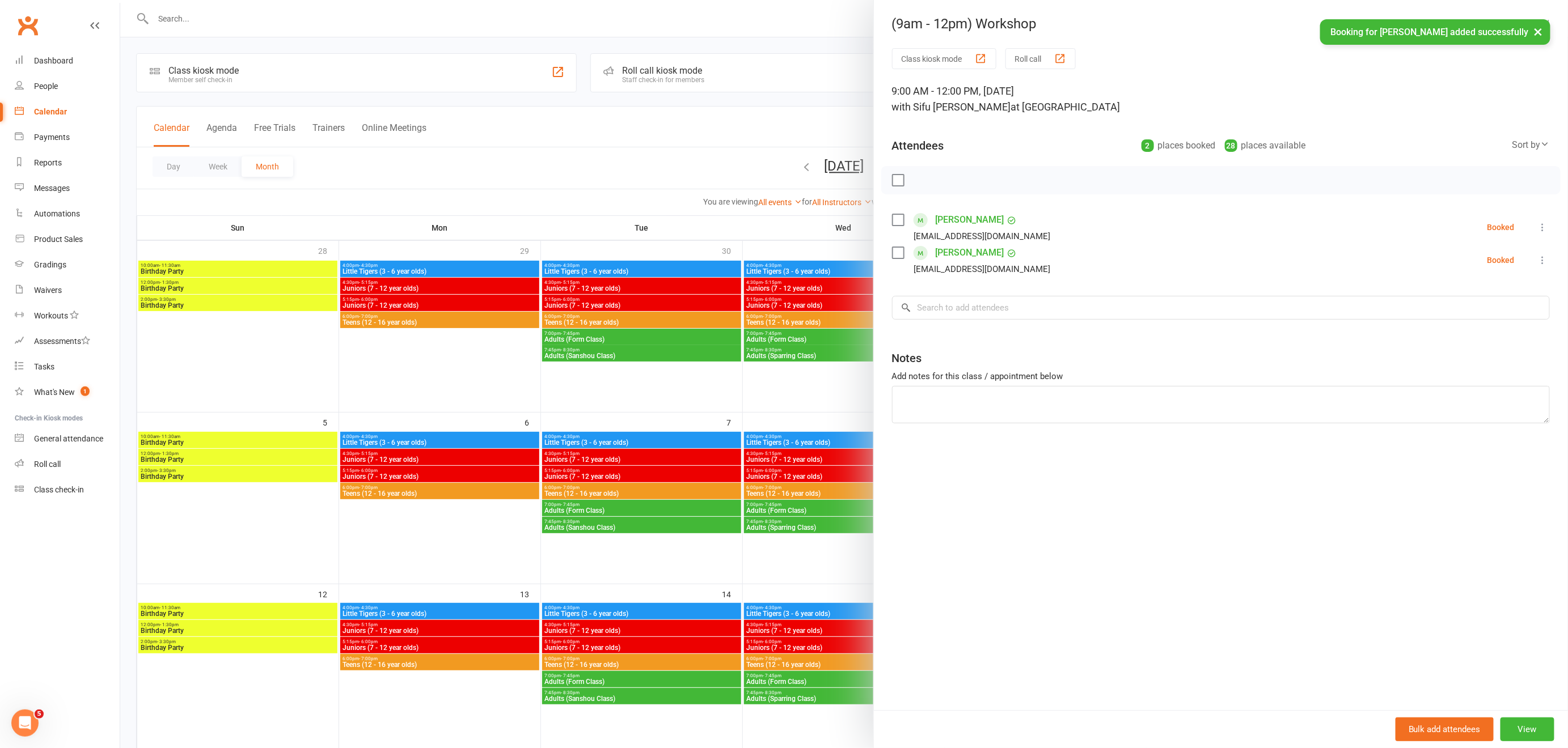
click at [724, 174] on div at bounding box center [844, 374] width 1448 height 748
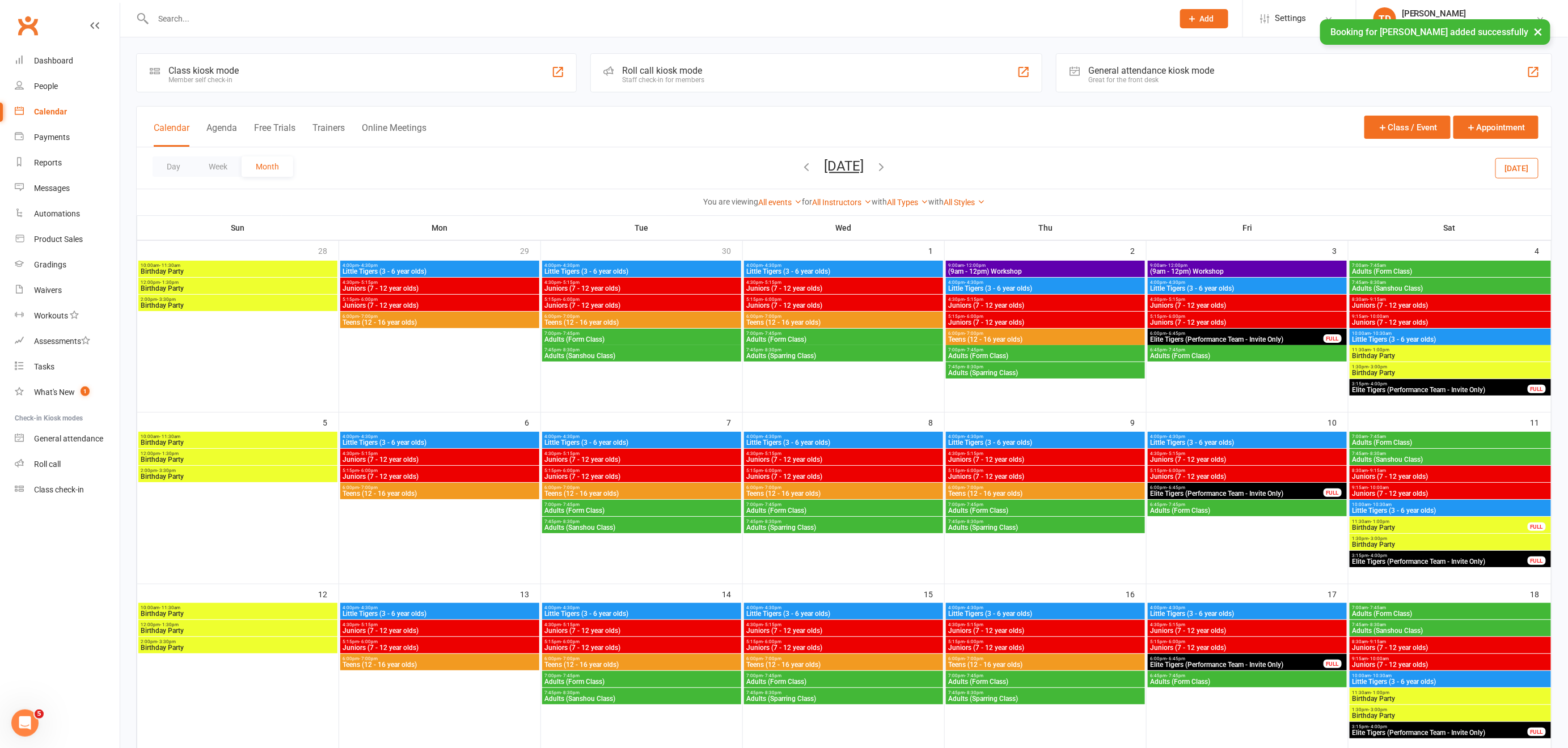
click at [1240, 268] on span "(9am - 12pm) Workshop" at bounding box center [1247, 271] width 194 height 7
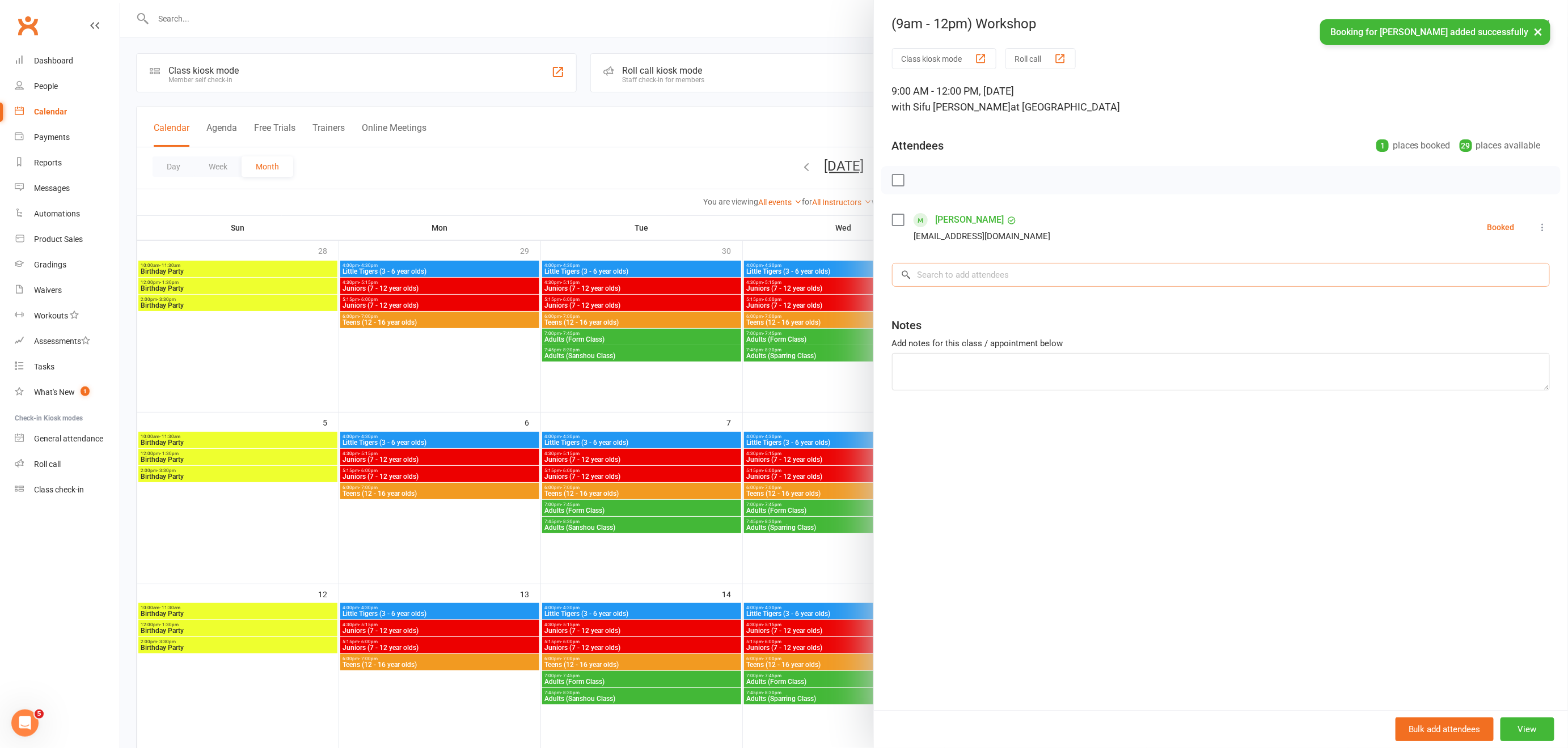
click at [1003, 269] on input "search" at bounding box center [1221, 274] width 658 height 24
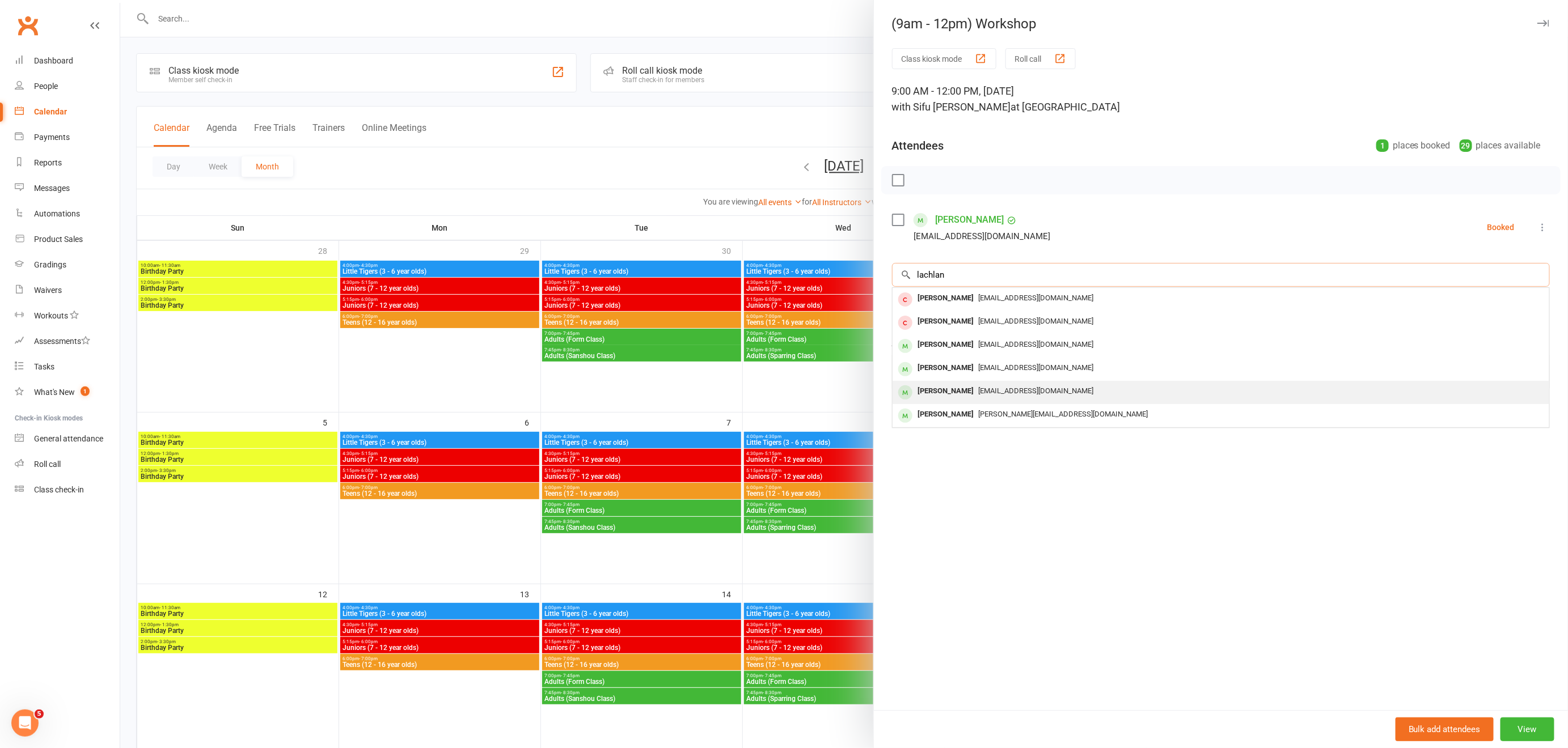
type input "lachlan"
click at [1011, 388] on span "[EMAIL_ADDRESS][DOMAIN_NAME]" at bounding box center [1036, 391] width 115 height 9
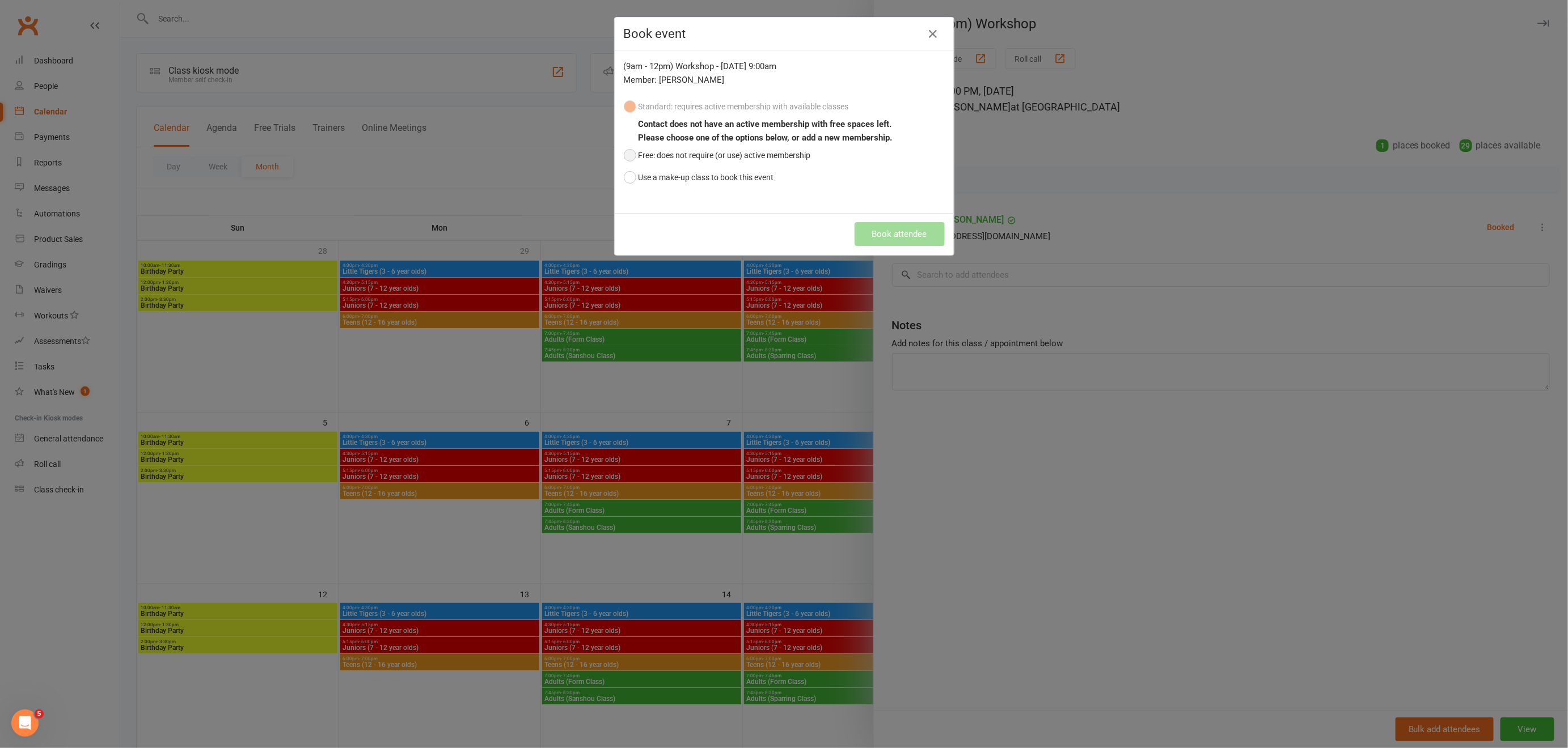
drag, startPoint x: 627, startPoint y: 151, endPoint x: 653, endPoint y: 159, distance: 27.2
click at [630, 151] on button "Free: does not require (or use) active membership" at bounding box center [718, 155] width 187 height 21
click at [907, 236] on button "Book attendee" at bounding box center [900, 234] width 90 height 24
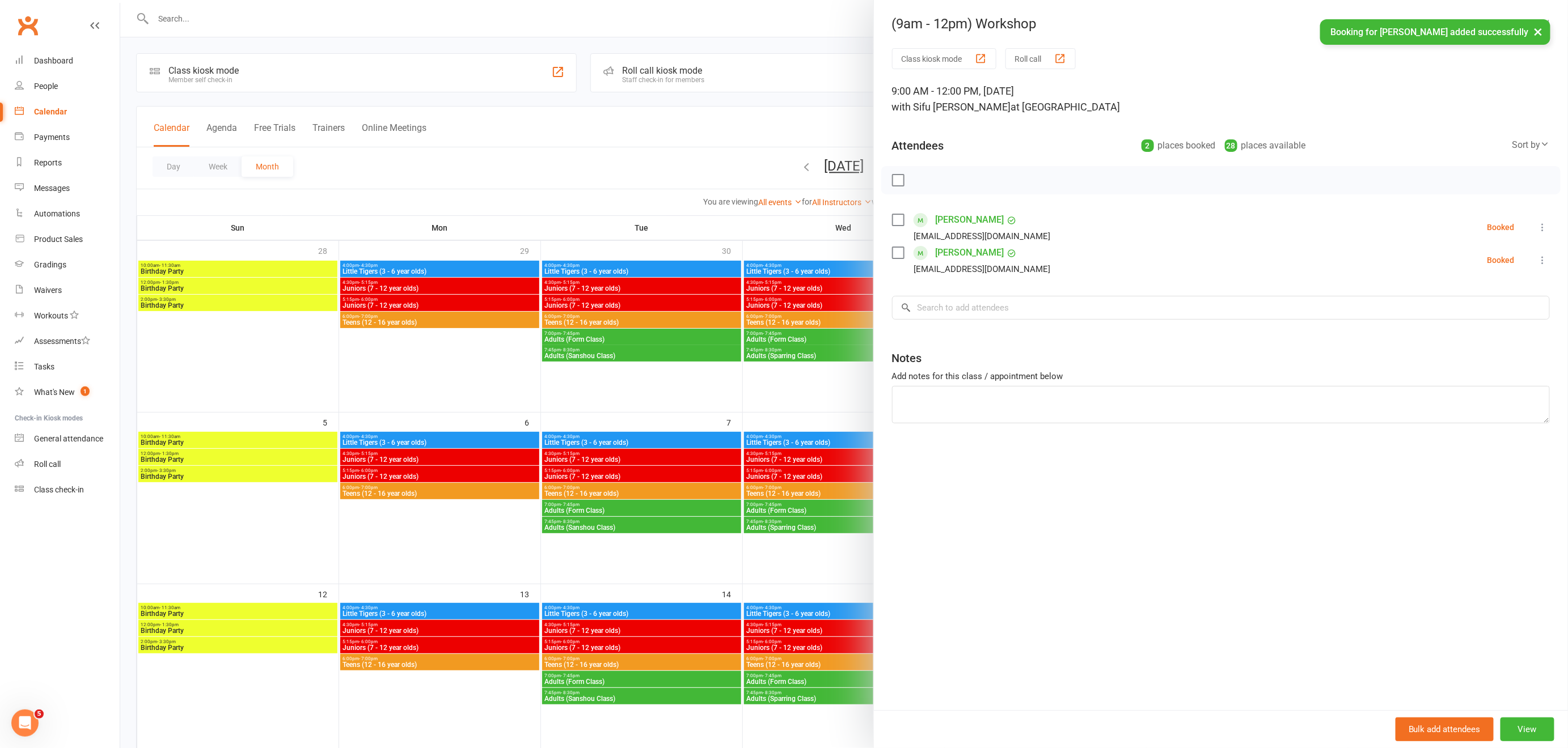
click at [611, 171] on div at bounding box center [844, 374] width 1448 height 748
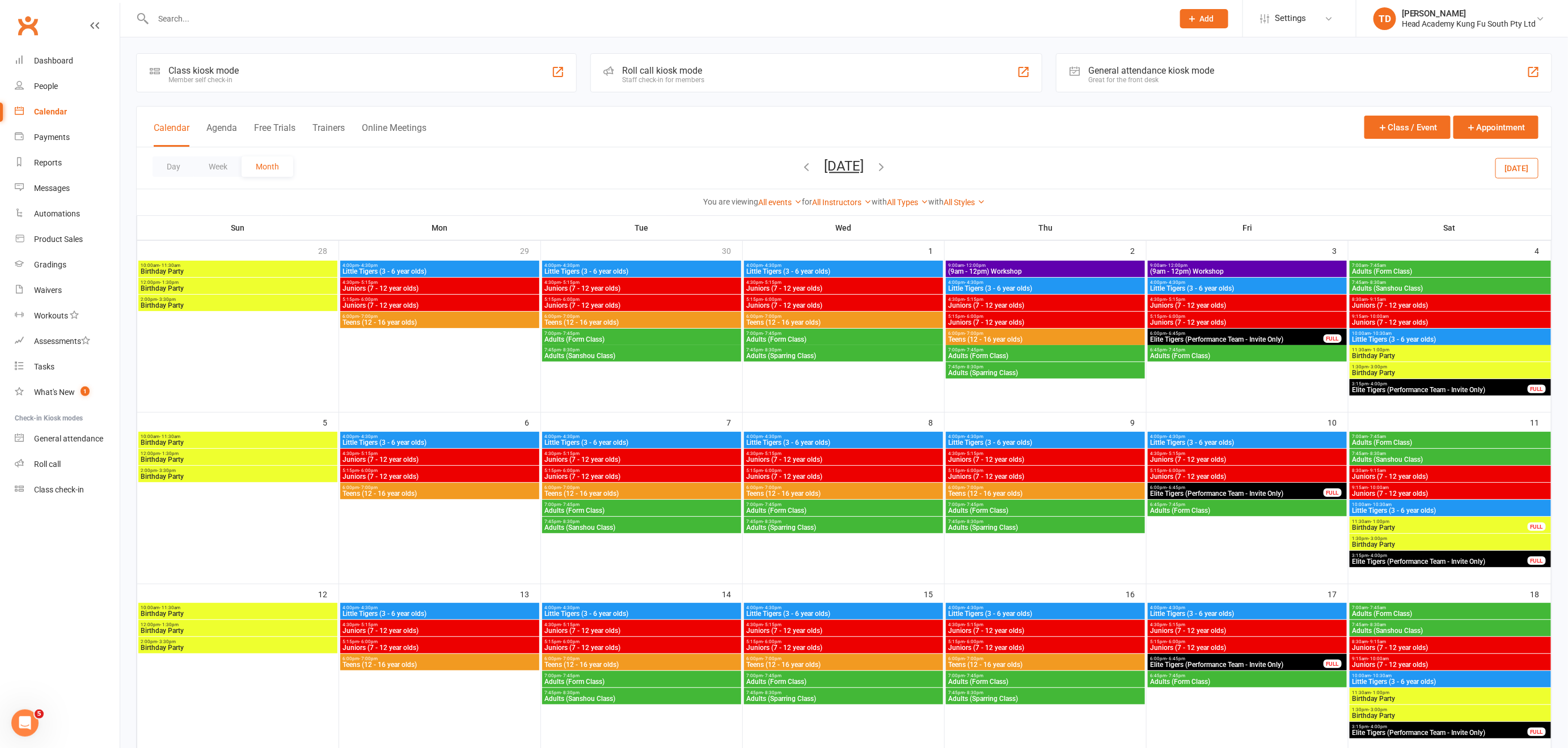
click at [655, 156] on div "Day Week Month [DATE] [DATE] Sun Mon Tue Wed Thu Fri Sat 31 01 02 03 04 05 06 0…" at bounding box center [844, 168] width 1415 height 41
click at [209, 26] on input "text" at bounding box center [657, 19] width 1016 height 16
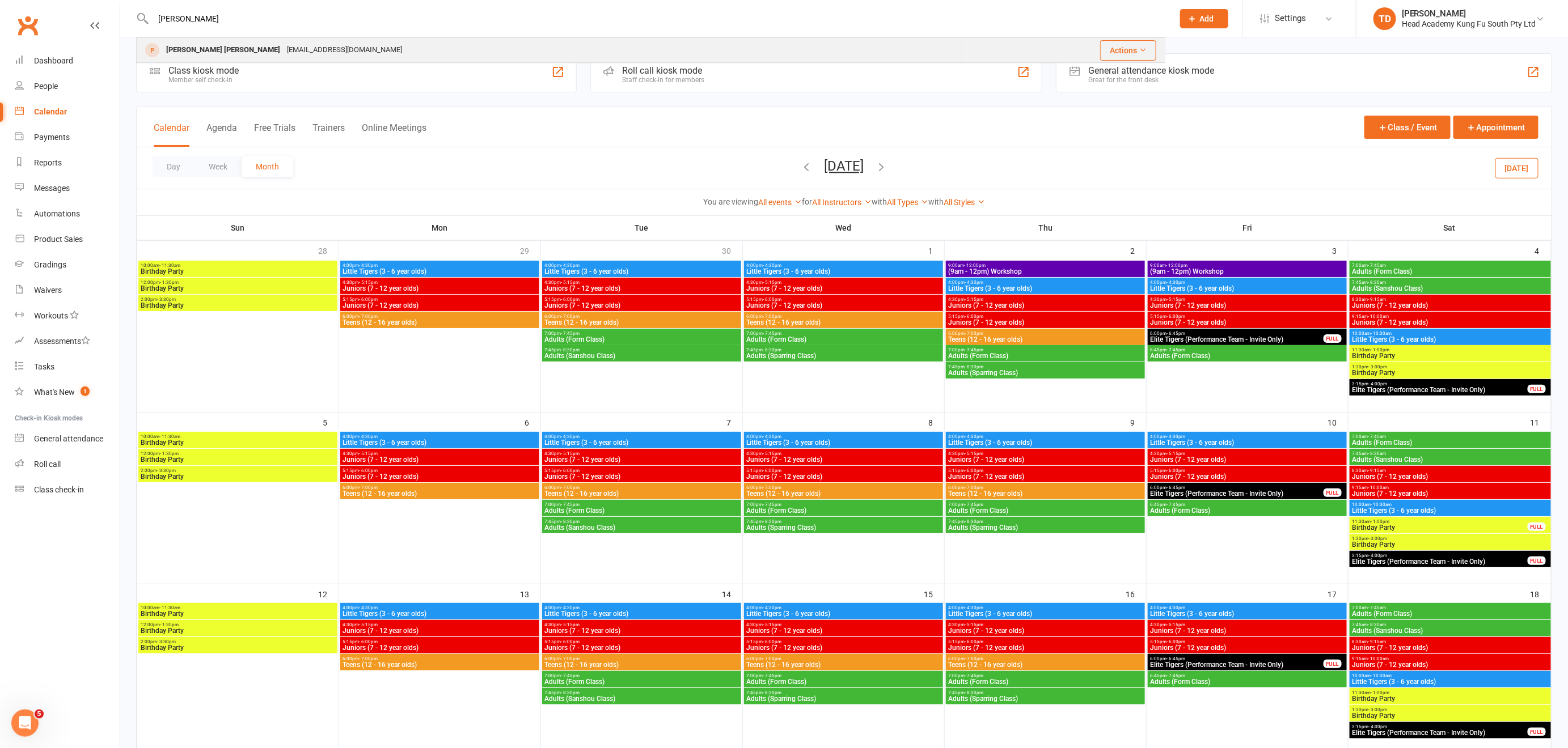
type input "[PERSON_NAME]"
click at [189, 53] on div "[PERSON_NAME] [PERSON_NAME]" at bounding box center [223, 50] width 121 height 16
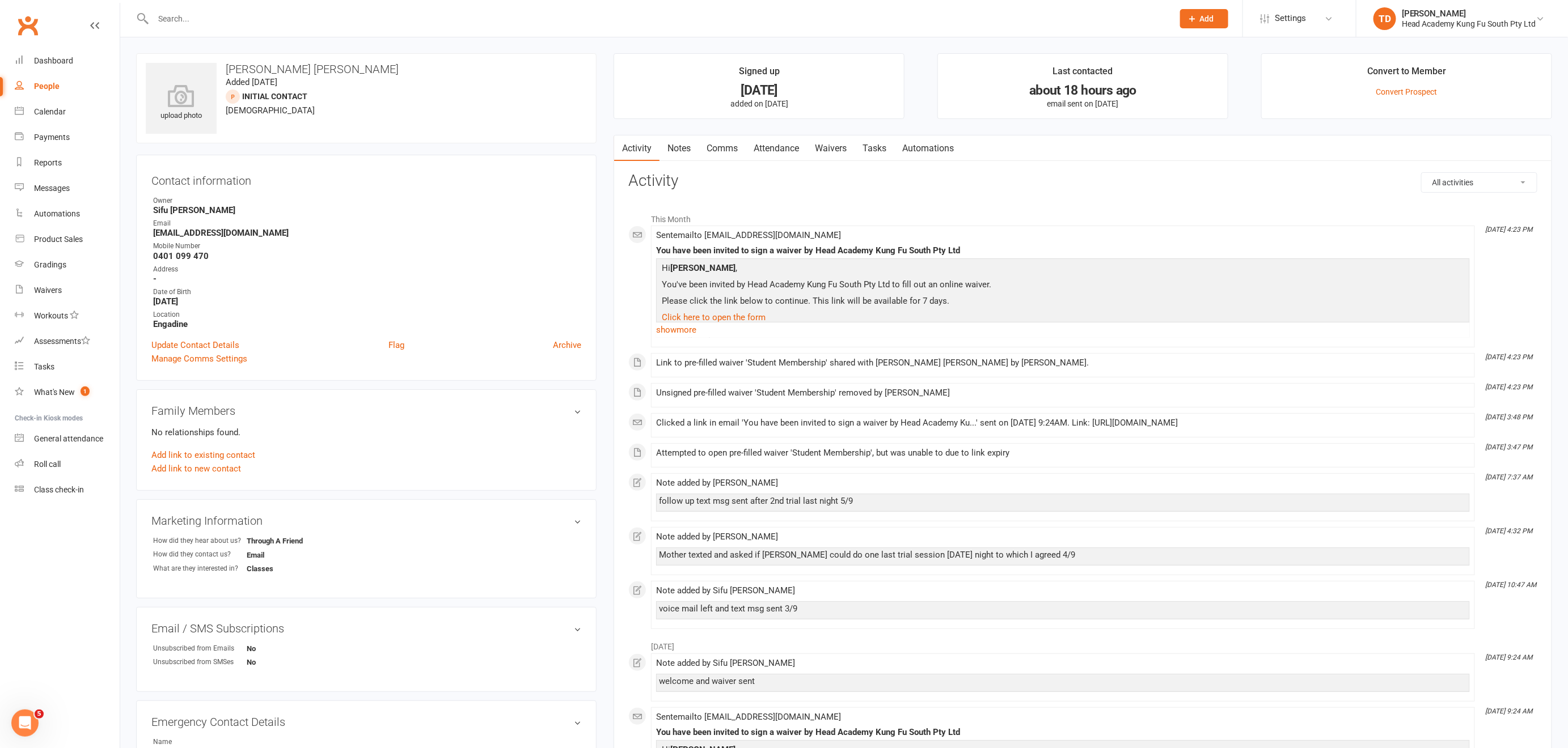
click at [683, 144] on link "Notes" at bounding box center [679, 149] width 39 height 26
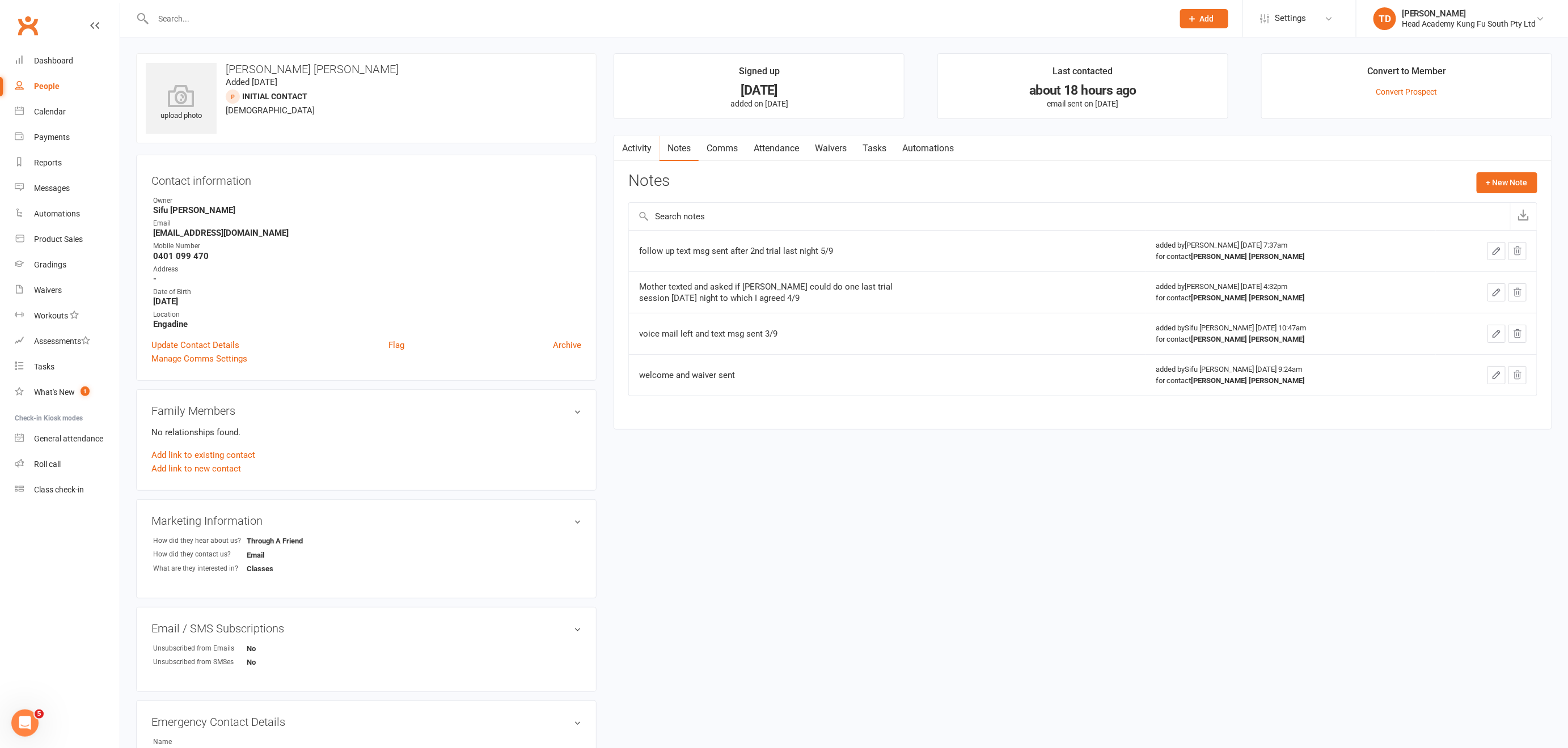
click at [817, 490] on div "upload photo [PERSON_NAME] [PERSON_NAME] Added [DATE] Initial Contact prospect …" at bounding box center [844, 484] width 1433 height 860
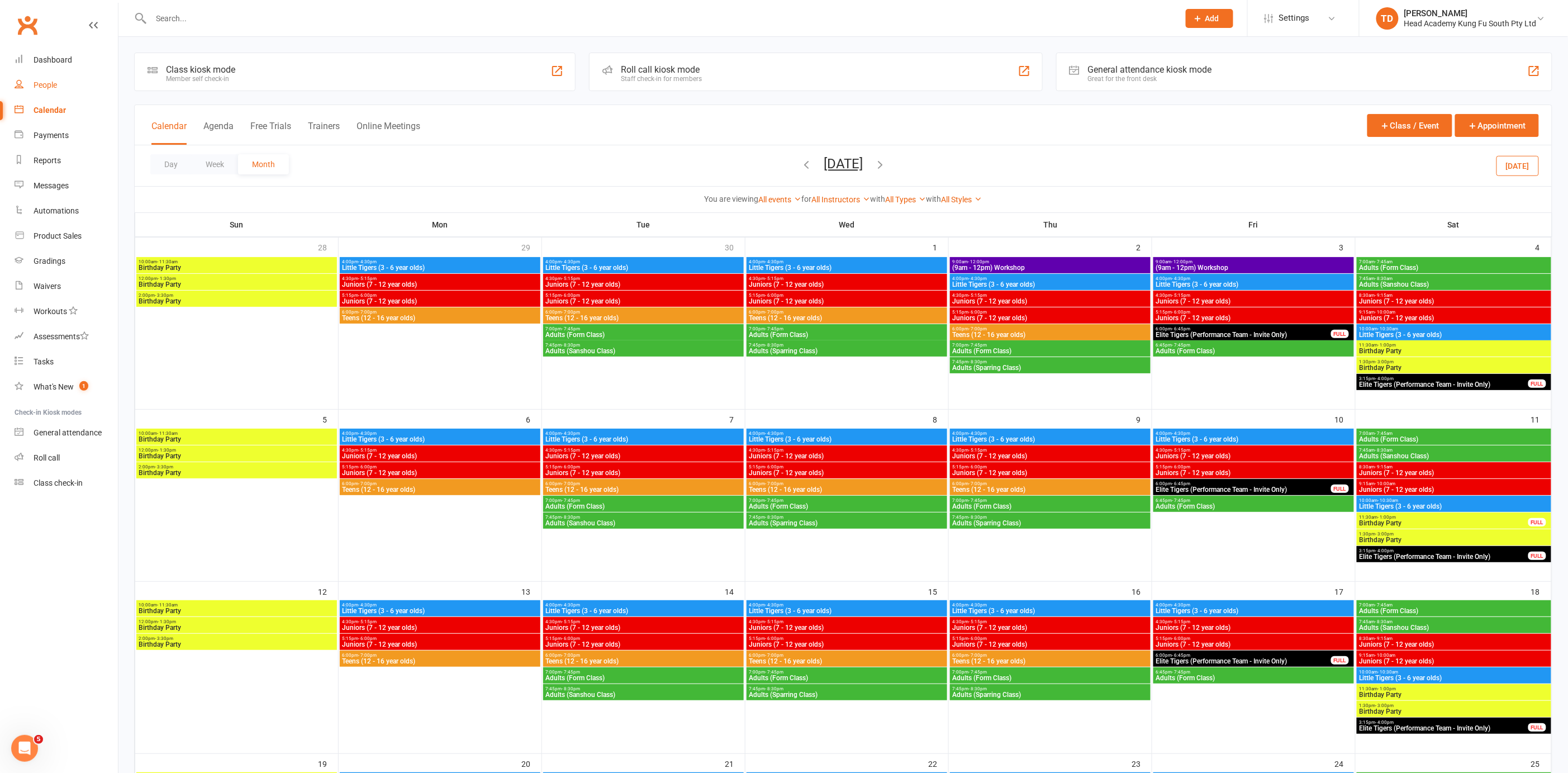
click at [47, 85] on div "People" at bounding box center [45, 85] width 23 height 9
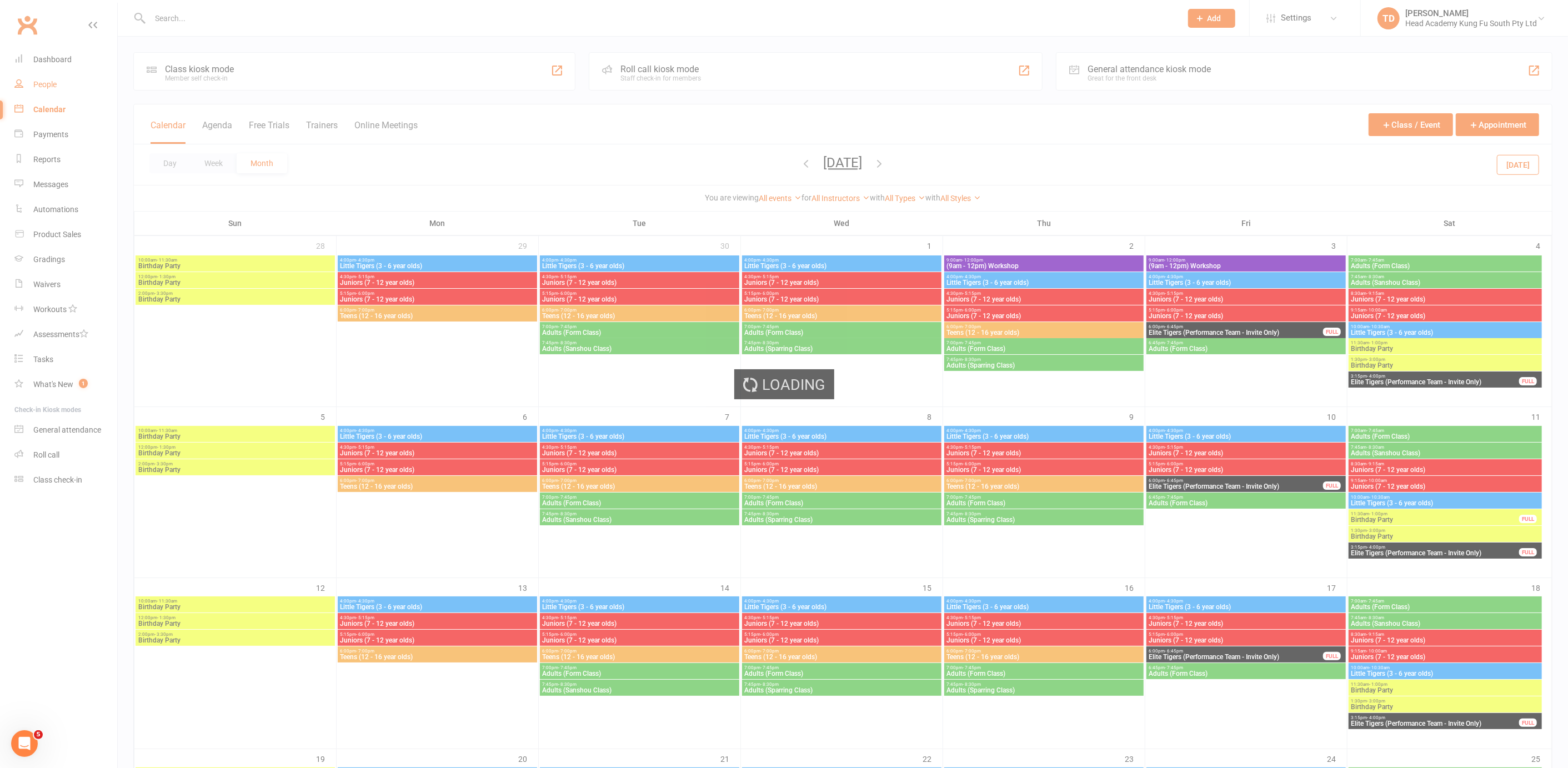
select select "50"
